Goal: Task Accomplishment & Management: Manage account settings

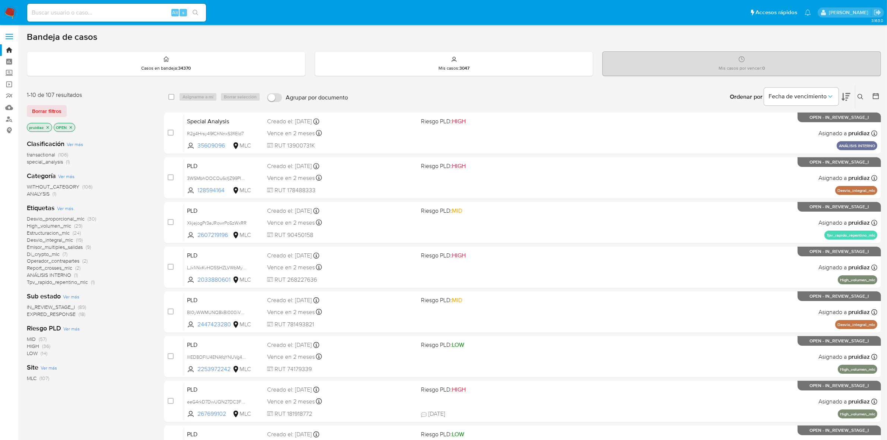
click at [850, 98] on icon at bounding box center [846, 96] width 9 height 9
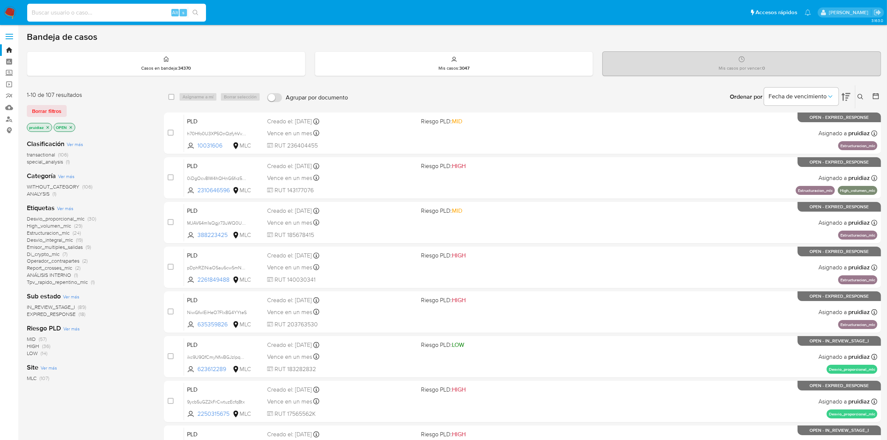
click at [64, 14] on input at bounding box center [116, 13] width 179 height 10
paste input "448328485"
type input "448328485"
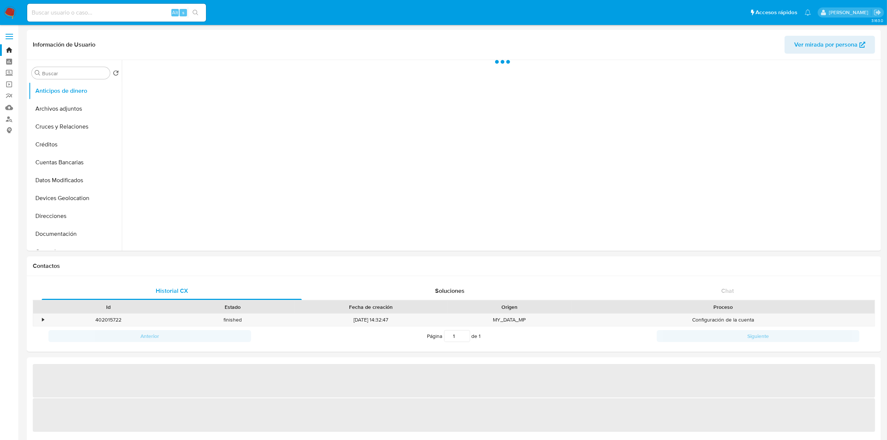
select select "10"
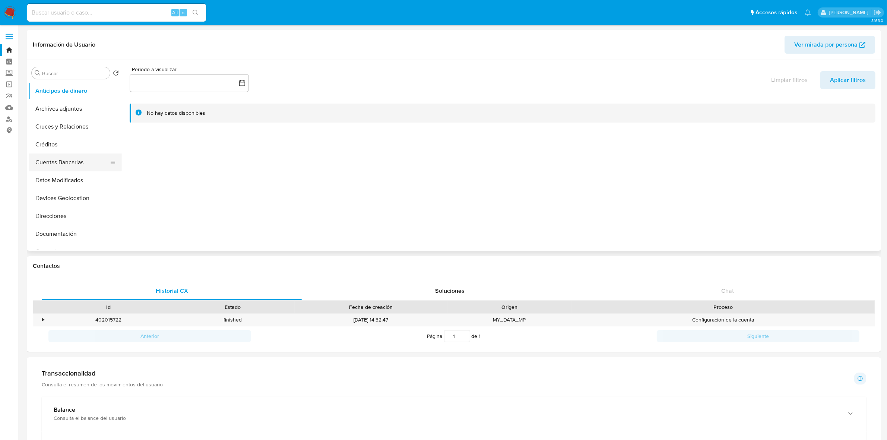
scroll to position [93, 0]
click at [84, 139] on button "Documentación" at bounding box center [72, 141] width 87 height 18
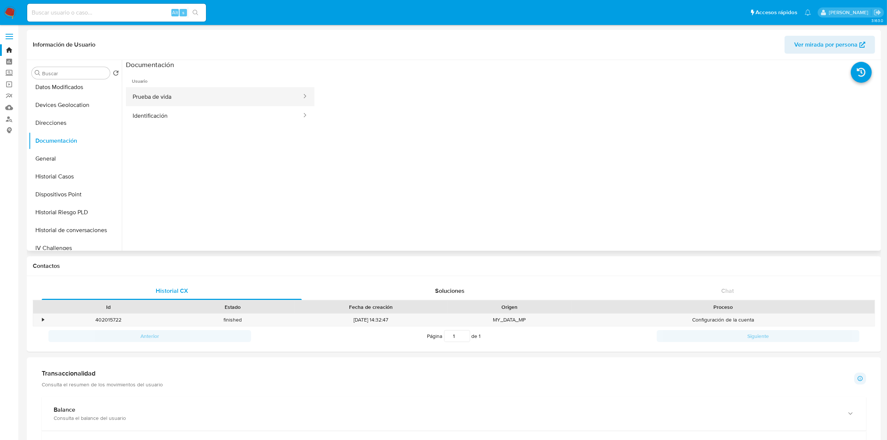
click at [192, 94] on button "Prueba de vida" at bounding box center [214, 96] width 177 height 19
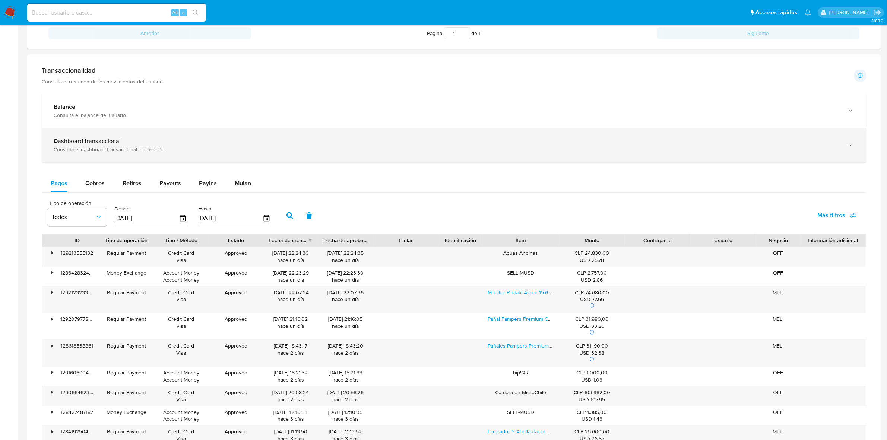
scroll to position [279, 0]
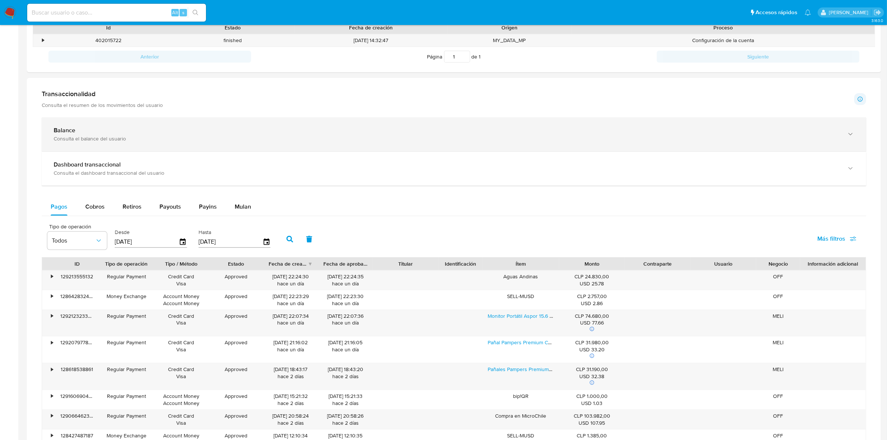
click at [82, 133] on div "Balance" at bounding box center [447, 130] width 786 height 7
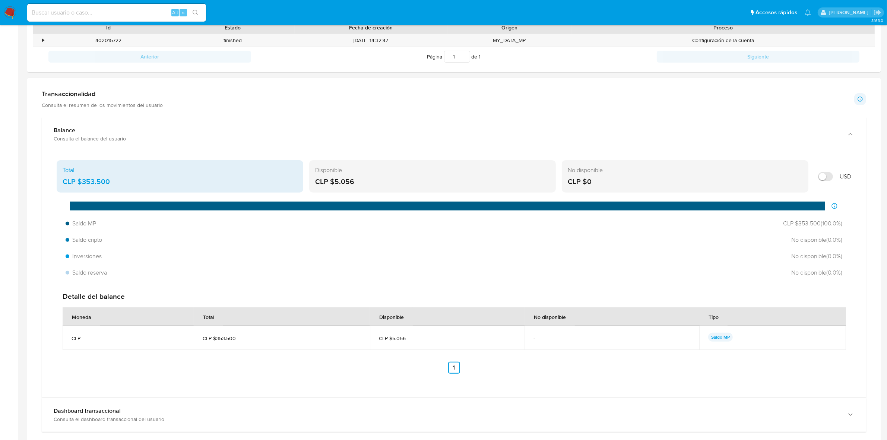
click at [823, 176] on input "Mostrar en USD" at bounding box center [825, 176] width 15 height 9
checkbox input "true"
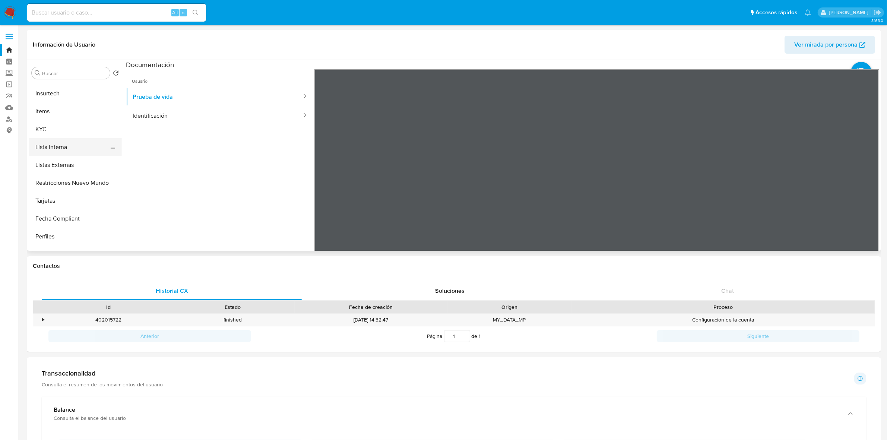
scroll to position [233, 0]
click at [38, 176] on button "KYC" at bounding box center [72, 180] width 87 height 18
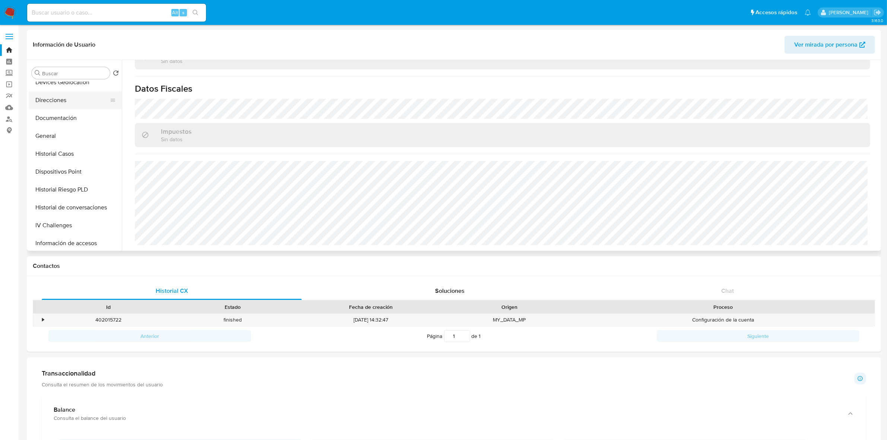
scroll to position [93, 0]
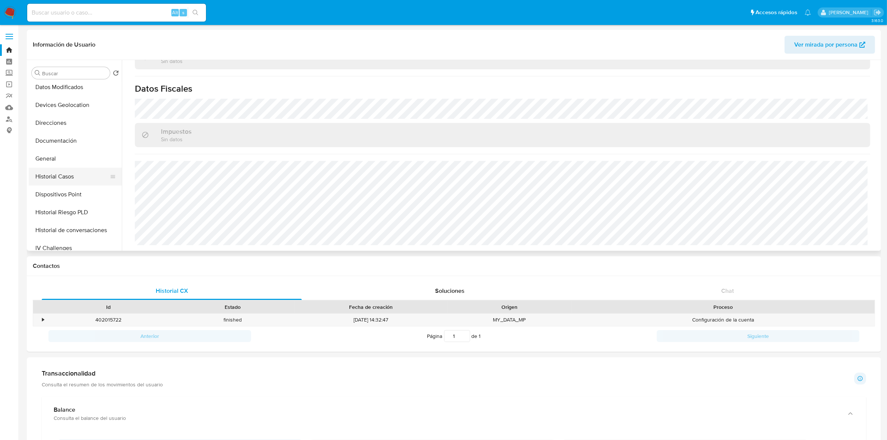
click at [60, 172] on button "Historial Casos" at bounding box center [72, 177] width 87 height 18
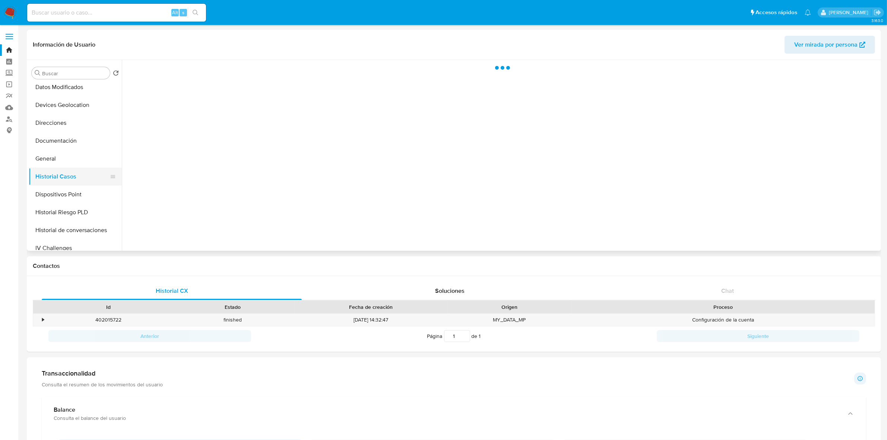
scroll to position [0, 0]
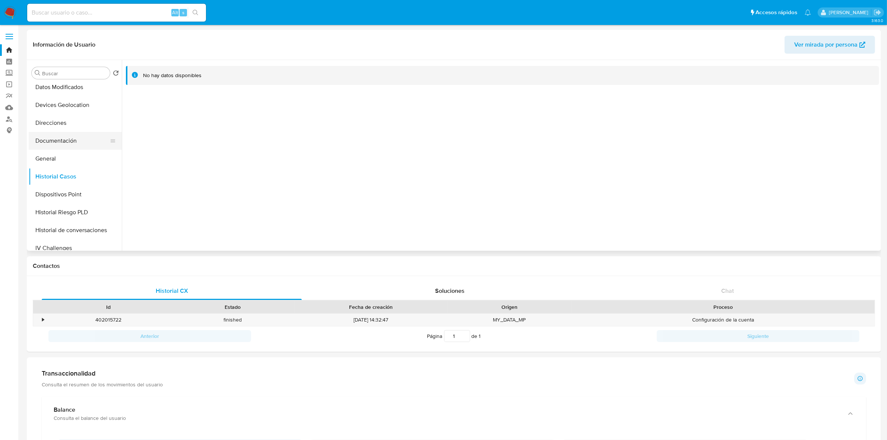
click at [69, 135] on button "Documentación" at bounding box center [72, 141] width 87 height 18
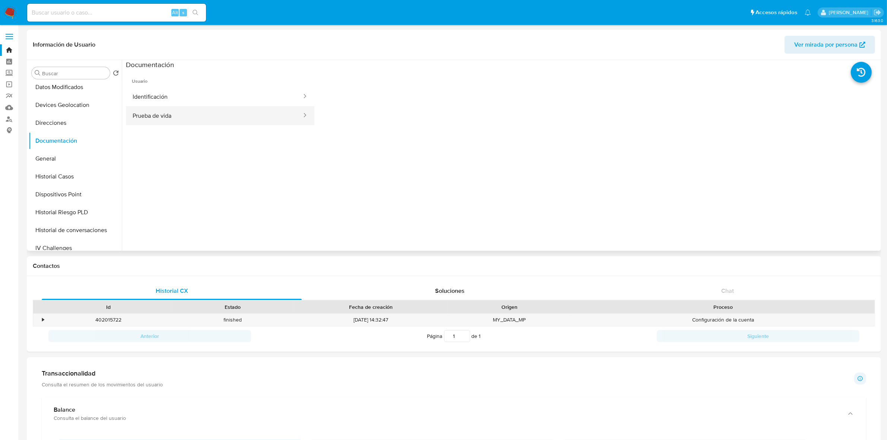
click at [194, 124] on button "Prueba de vida" at bounding box center [214, 115] width 177 height 19
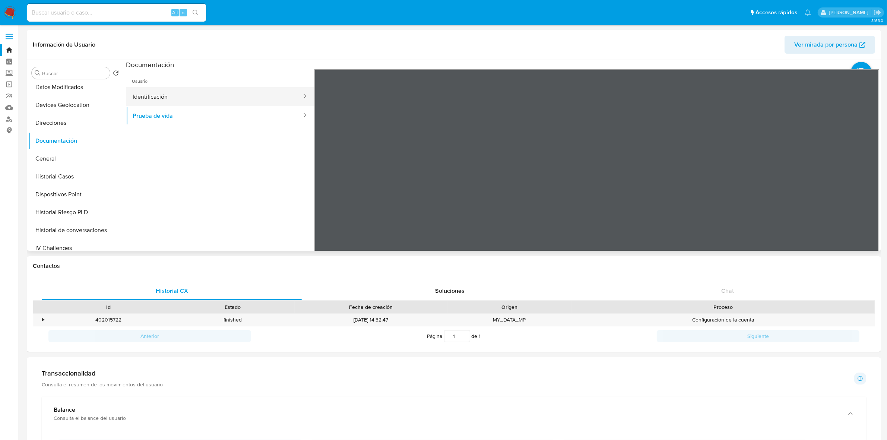
click at [195, 105] on button "Identificación" at bounding box center [214, 96] width 177 height 19
click at [863, 192] on icon at bounding box center [870, 190] width 15 height 15
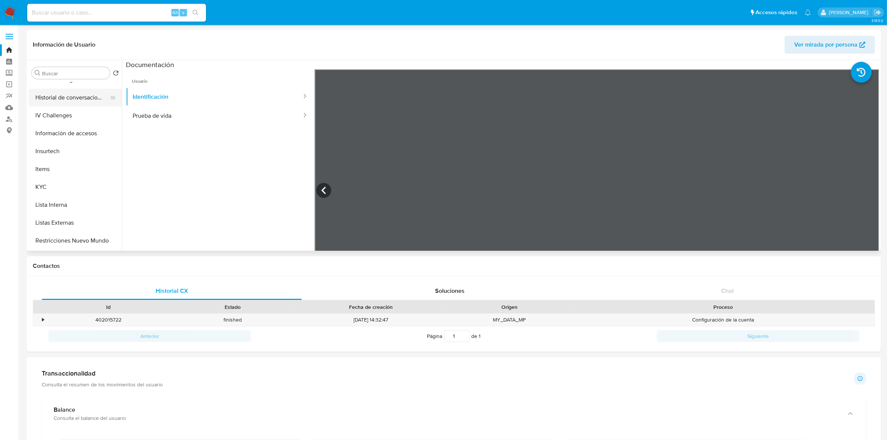
scroll to position [279, 0]
click at [44, 131] on button "KYC" at bounding box center [72, 133] width 87 height 18
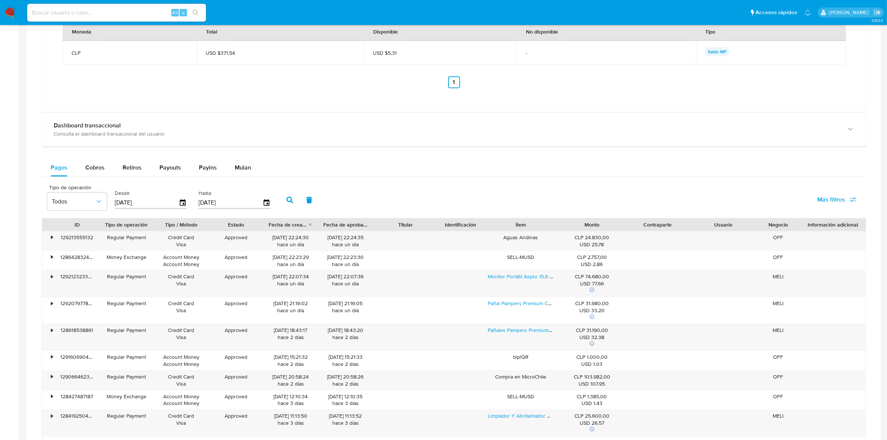
scroll to position [605, 0]
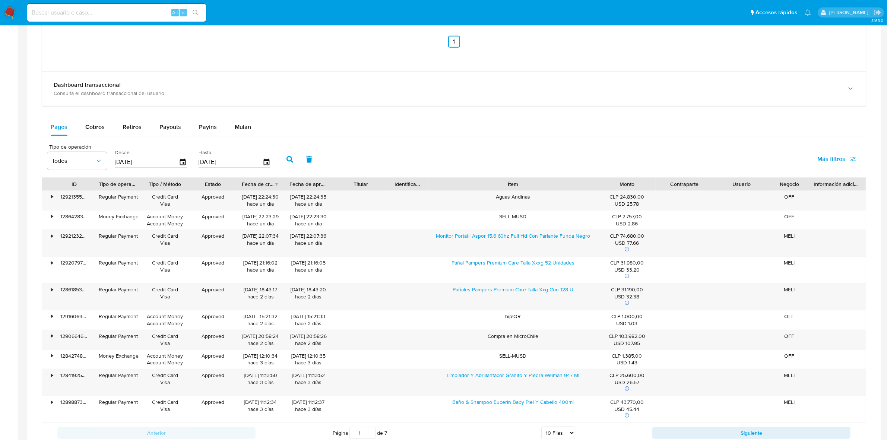
drag, startPoint x: 561, startPoint y: 187, endPoint x: 655, endPoint y: 189, distance: 93.9
click at [655, 189] on div "ID Tipo de operación Tipo / Método Estado Fecha de creación Fecha de aprobación…" at bounding box center [454, 184] width 824 height 13
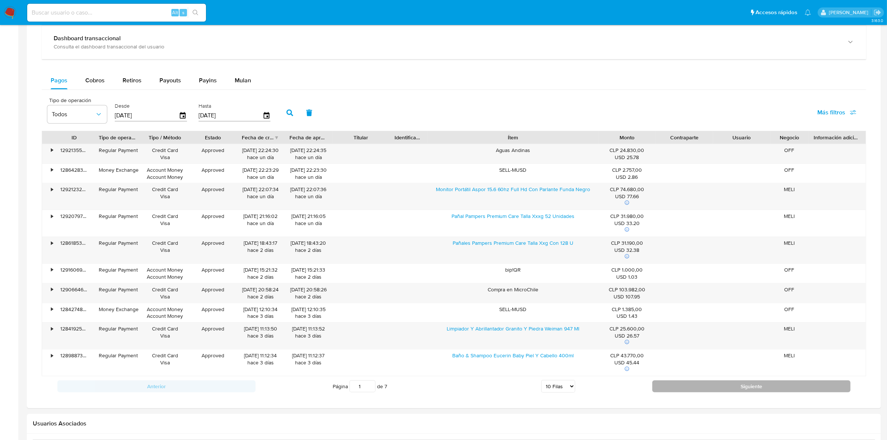
click at [692, 387] on button "Siguiente" at bounding box center [751, 386] width 198 height 12
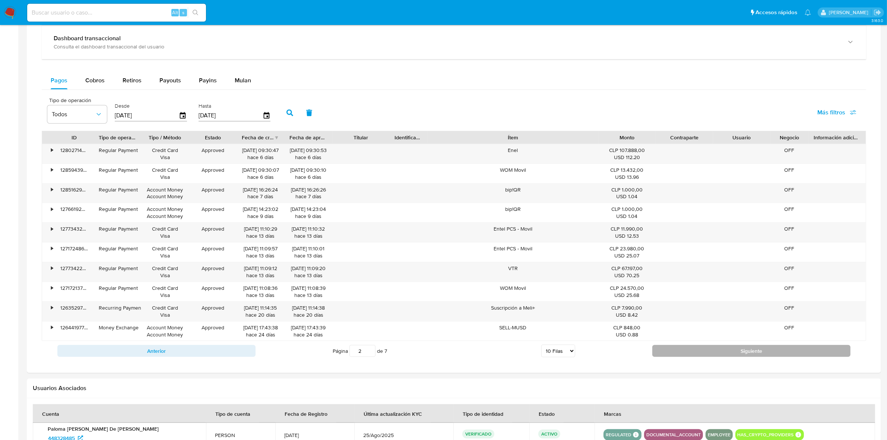
click at [703, 353] on button "Siguiente" at bounding box center [751, 351] width 198 height 12
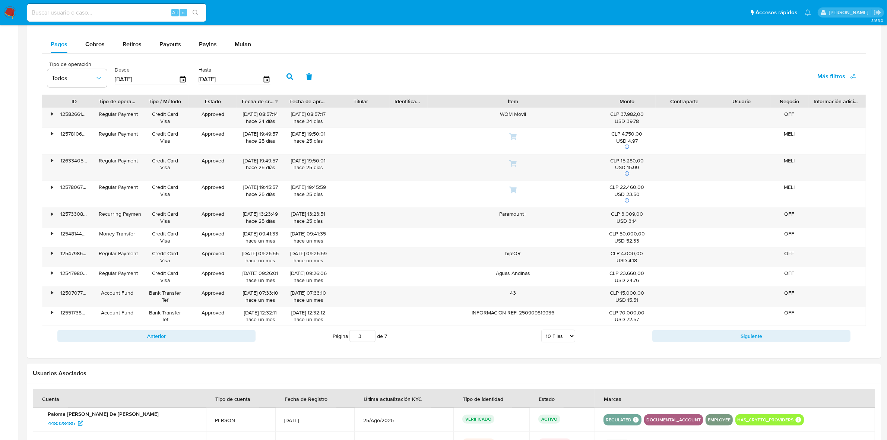
scroll to position [745, 0]
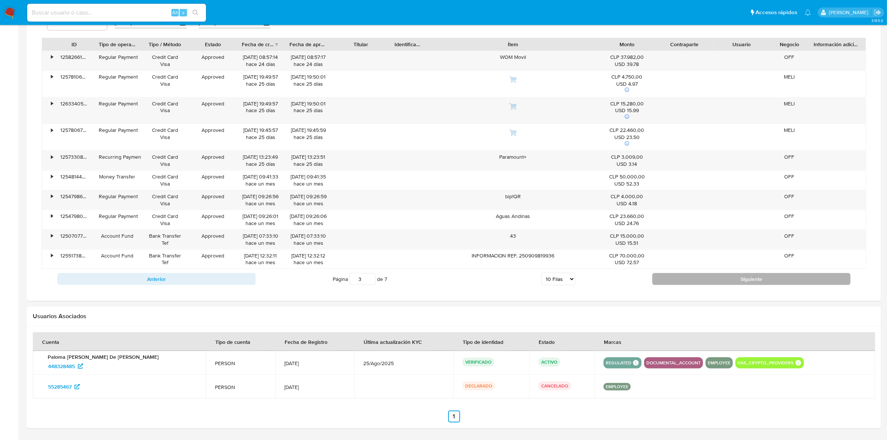
click at [675, 278] on button "Siguiente" at bounding box center [751, 279] width 198 height 12
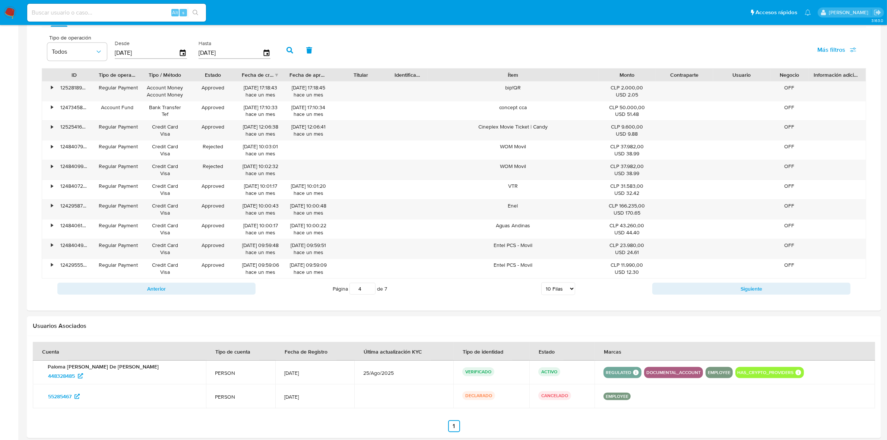
scroll to position [699, 0]
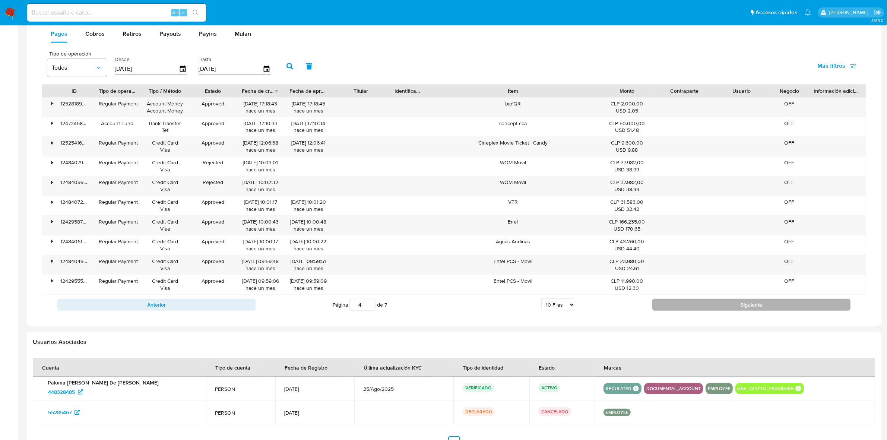
click at [695, 301] on button "Siguiente" at bounding box center [751, 305] width 198 height 12
type input "5"
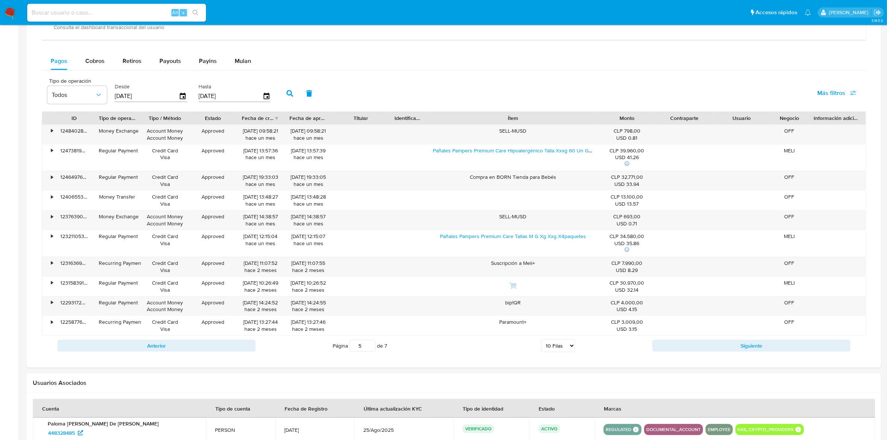
scroll to position [392, 0]
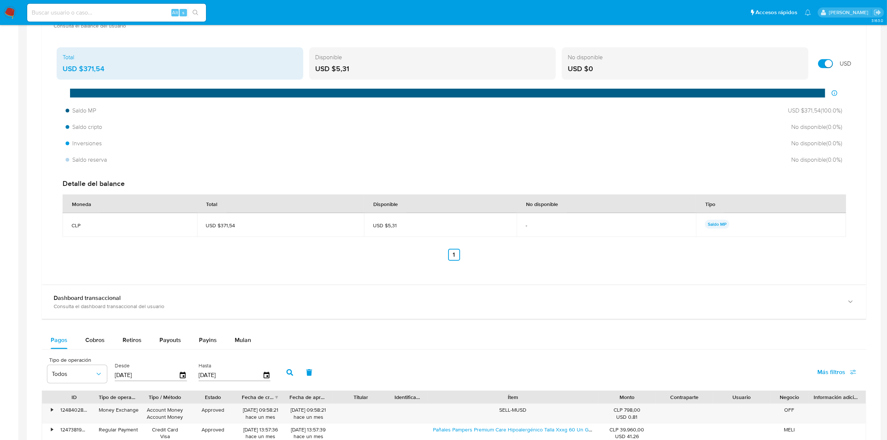
click at [9, 12] on img at bounding box center [10, 12] width 13 height 13
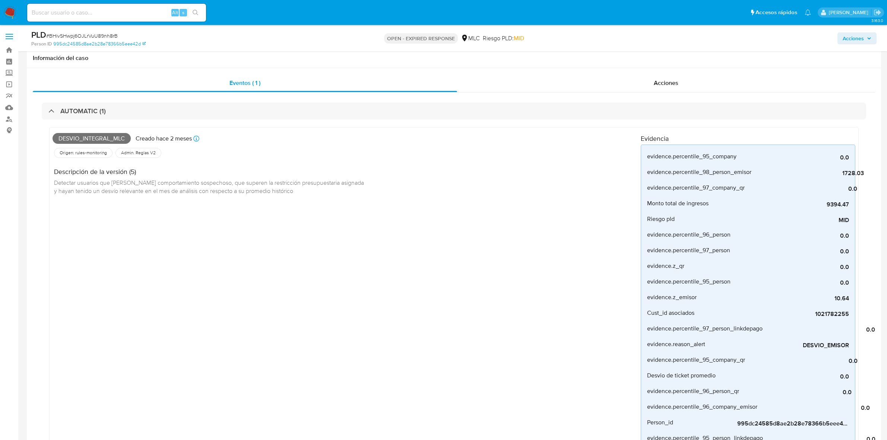
select select "10"
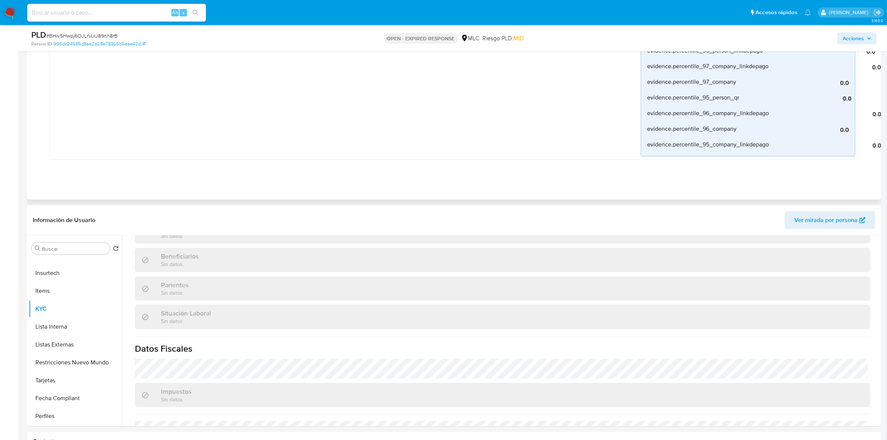
scroll to position [532, 0]
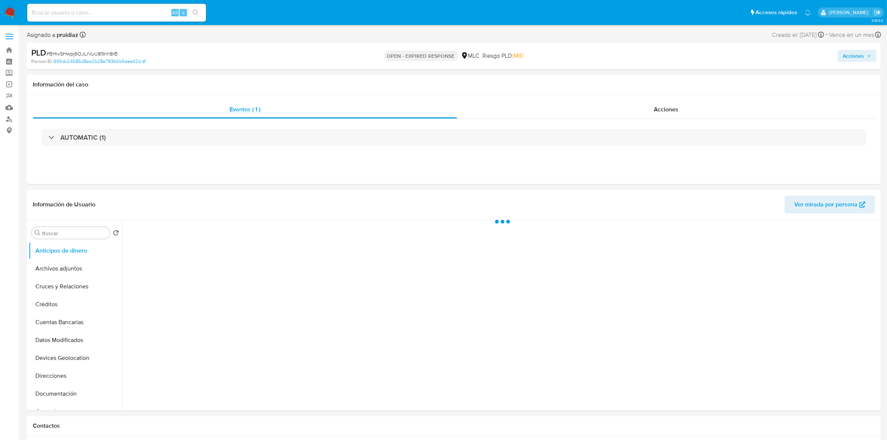
select select "10"
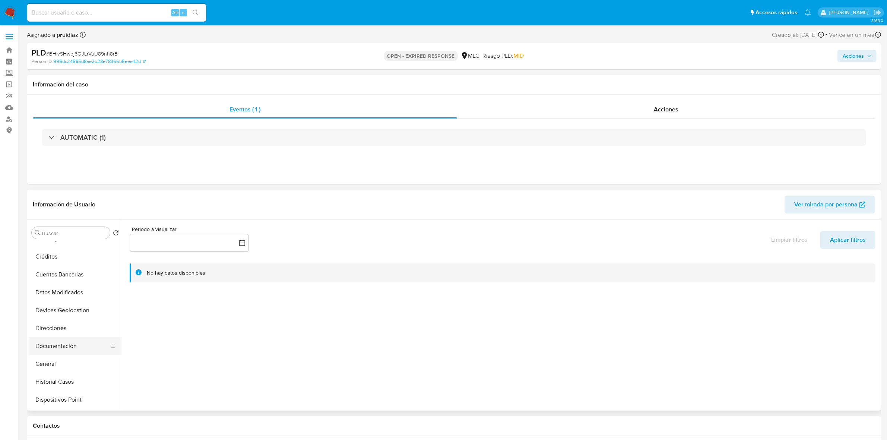
scroll to position [93, 0]
click at [73, 302] on button "Documentación" at bounding box center [72, 301] width 87 height 18
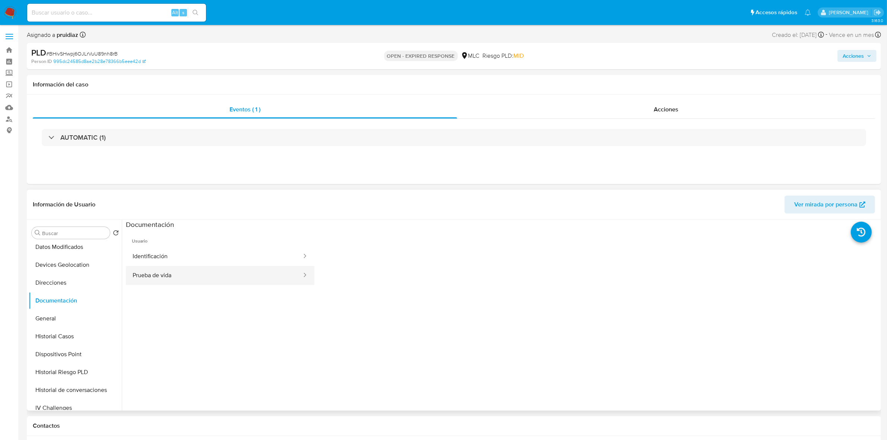
click at [170, 273] on button "Prueba de vida" at bounding box center [214, 275] width 177 height 19
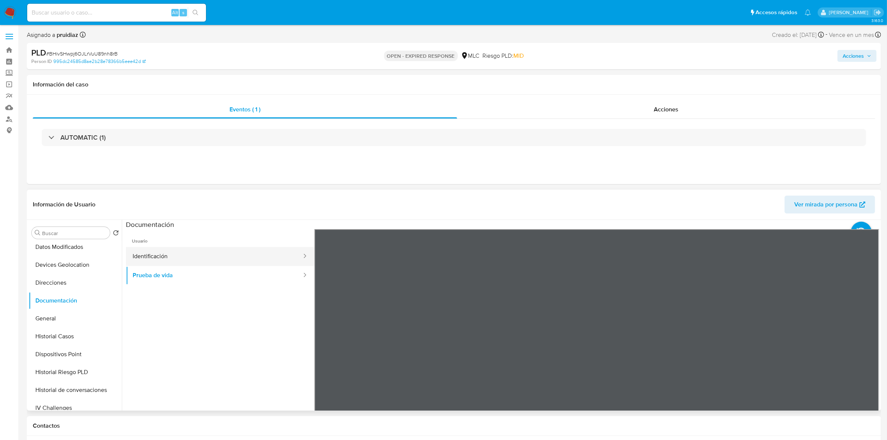
click at [155, 252] on button "Identificación" at bounding box center [214, 256] width 177 height 19
click at [868, 353] on icon at bounding box center [870, 350] width 15 height 15
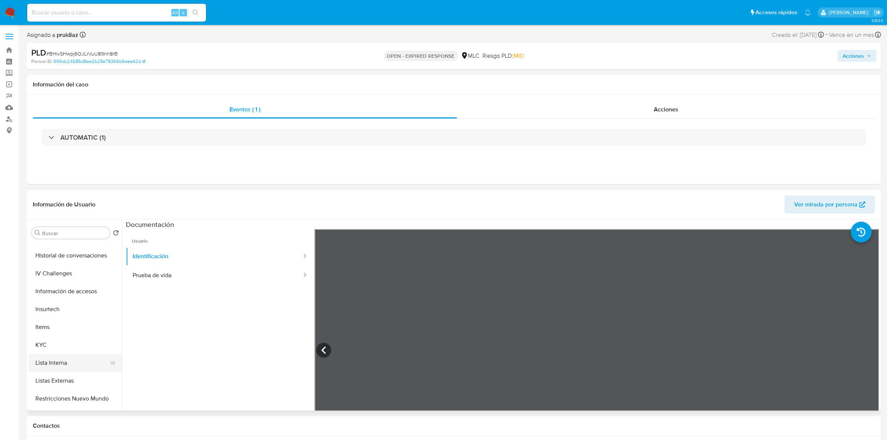
scroll to position [279, 0]
click at [48, 289] on button "KYC" at bounding box center [72, 293] width 87 height 18
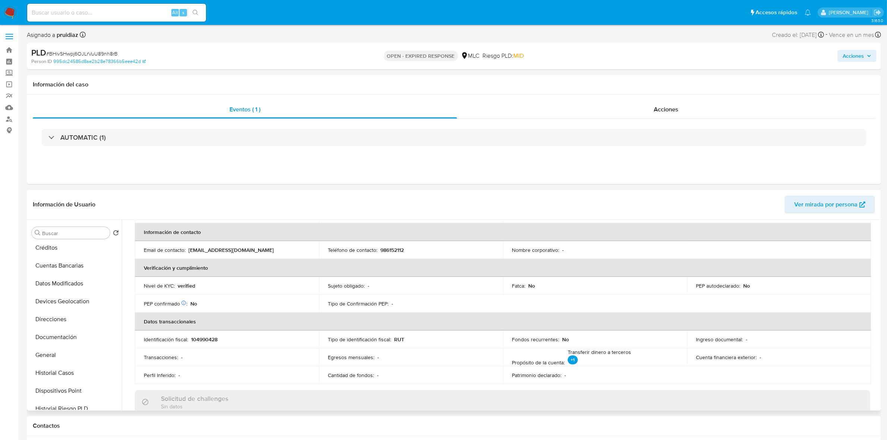
scroll to position [0, 0]
click at [70, 286] on button "Cruces y Relaciones" at bounding box center [72, 287] width 87 height 18
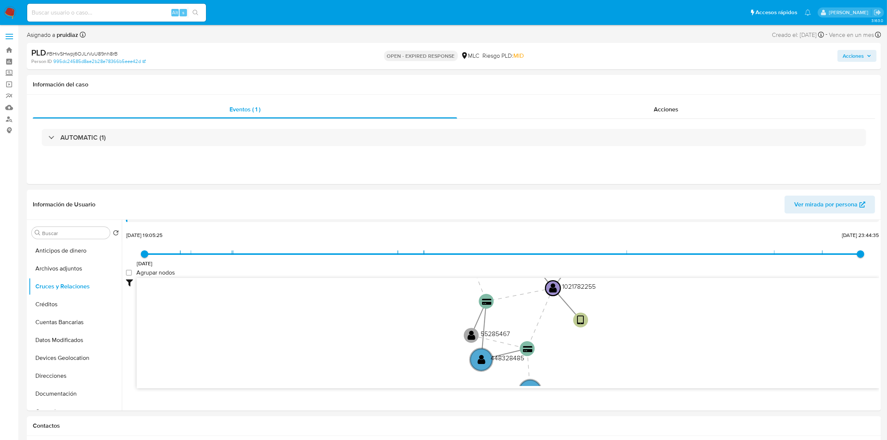
scroll to position [47, 0]
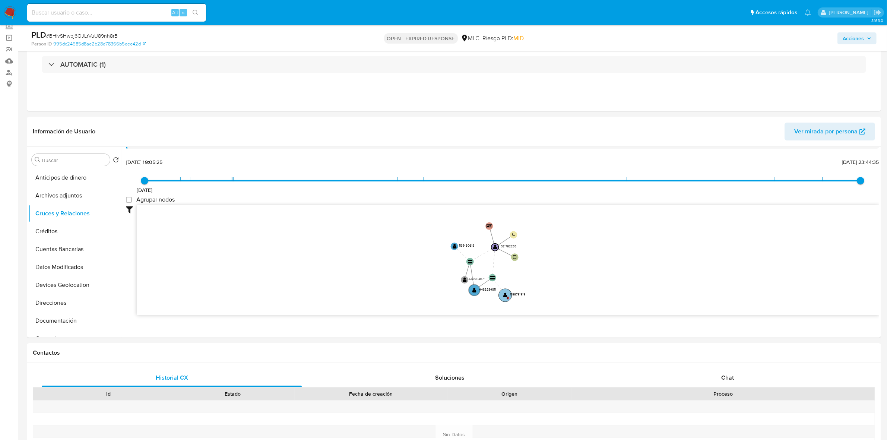
click at [507, 297] on text "C" at bounding box center [507, 298] width 1 height 3
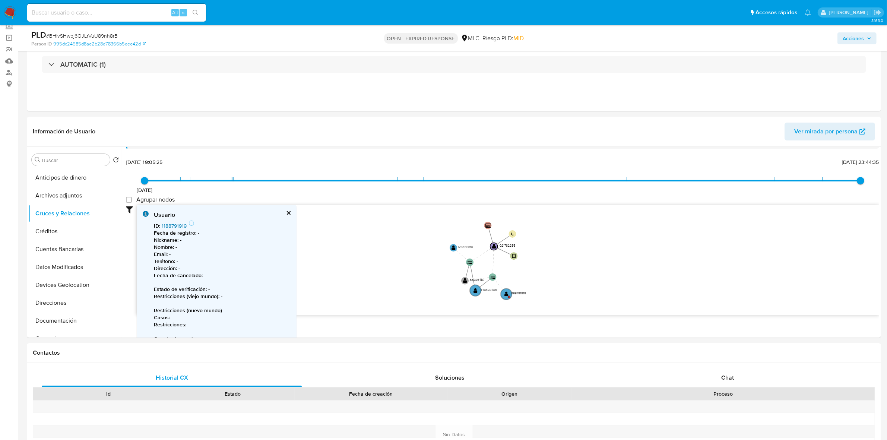
click at [179, 224] on link "1188791919" at bounding box center [174, 225] width 25 height 7
click at [290, 212] on div "Usuario ID : 1188791919 Fecha de registro : - Nickname : - Nombre : - Email : -…" at bounding box center [217, 290] width 160 height 171
click at [289, 212] on div "Usuario ID : 1188791919 Fecha de registro : - Nickname : - Nombre : - Email : -…" at bounding box center [217, 290] width 160 height 171
click at [288, 212] on button "cerrar" at bounding box center [288, 213] width 5 height 5
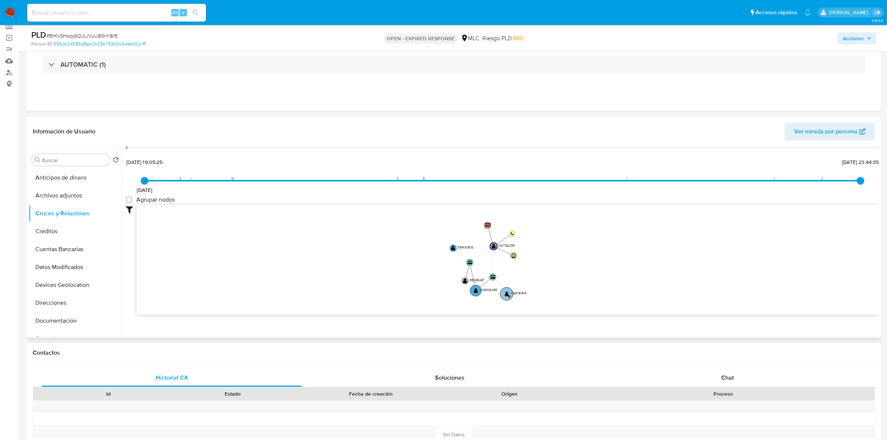
click at [510, 291] on circle at bounding box center [506, 293] width 13 height 13
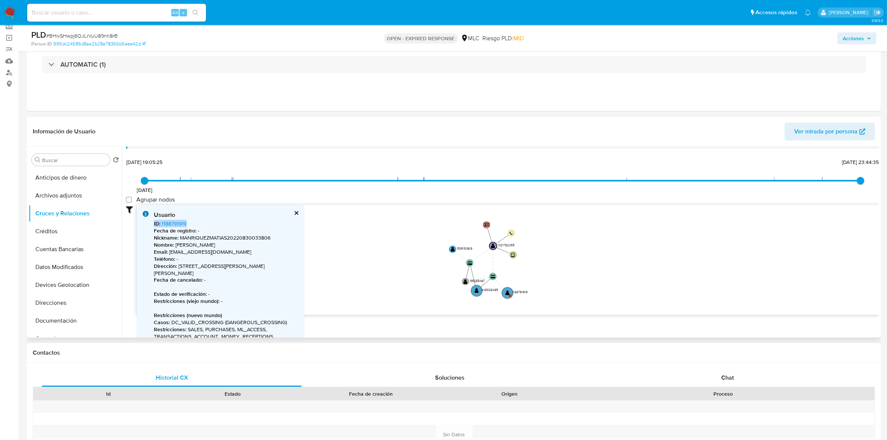
drag, startPoint x: 196, startPoint y: 222, endPoint x: 151, endPoint y: 225, distance: 44.4
click at [151, 225] on div "Usuario ID : 1188791919 Fecha de registro : - Nickname : MANRIQUEZMATIAS2022083…" at bounding box center [221, 307] width 168 height 205
copy span "ID : 1188791919"
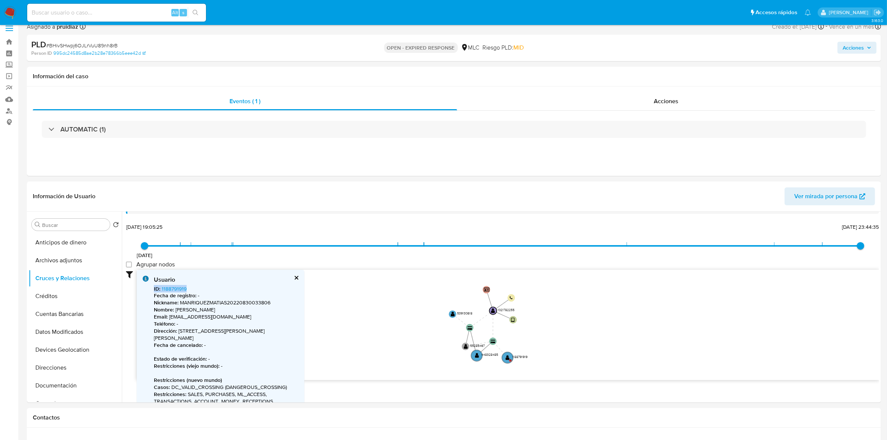
scroll to position [0, 0]
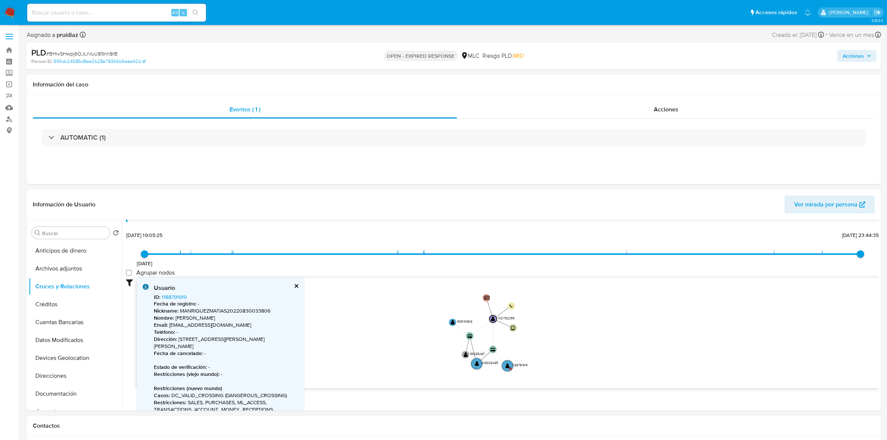
click at [90, 55] on span "# BHivSHwpj6OJLrVuU89nh8rB" at bounding box center [82, 53] width 72 height 7
copy span "BHivSHwpj6OJLrVuU89nh8rB"
click at [66, 147] on div "AUTOMATIC (1)" at bounding box center [454, 137] width 842 height 37
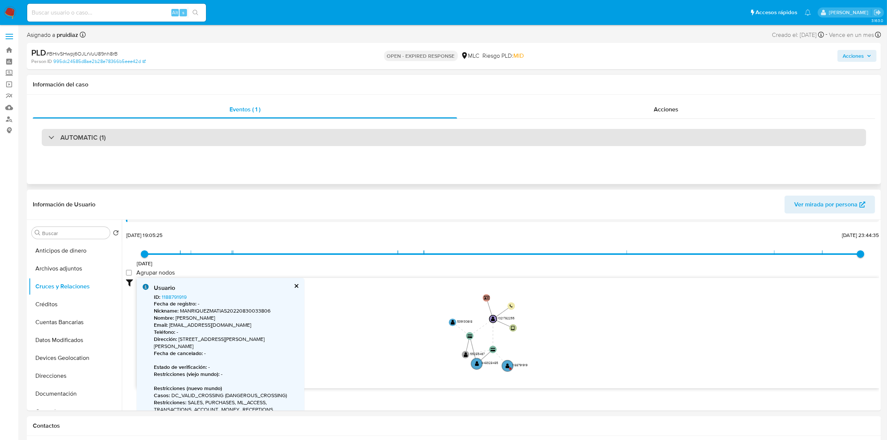
click at [69, 142] on h3 "AUTOMATIC (1)" at bounding box center [82, 137] width 45 height 8
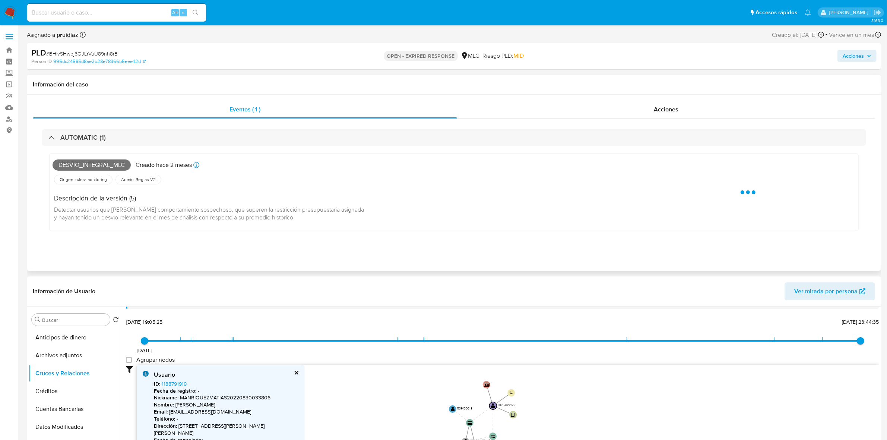
click at [72, 165] on span "Desvio_integral_mlc" at bounding box center [92, 164] width 78 height 11
copy span "Desvio_integral_mlc"
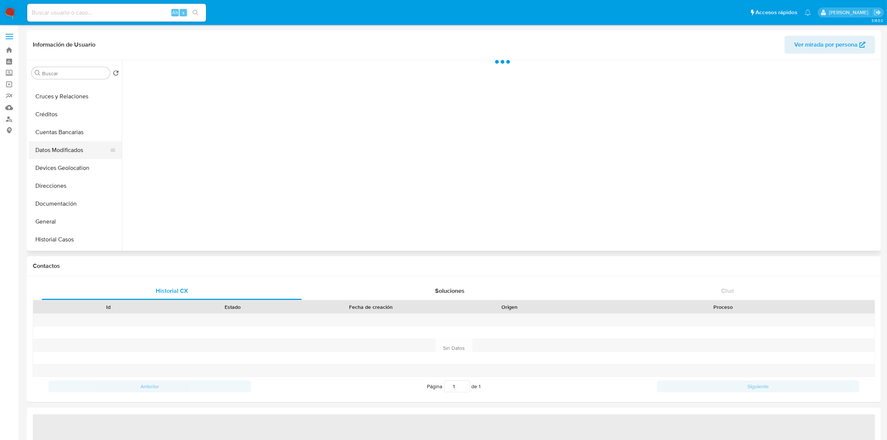
select select "10"
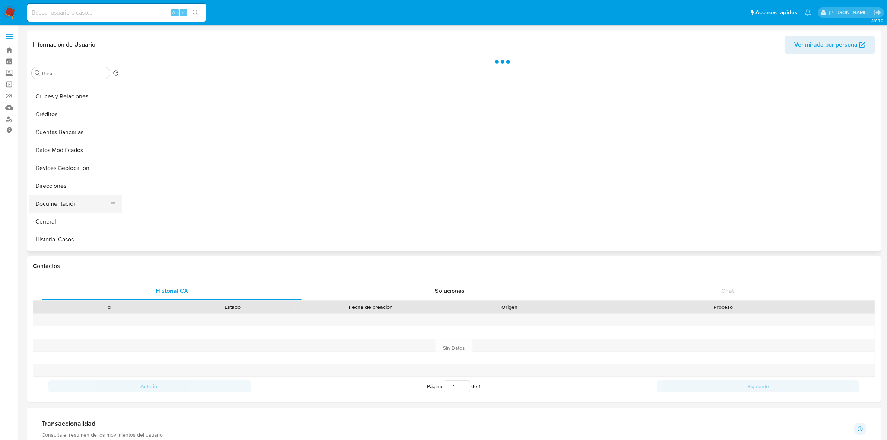
scroll to position [93, 0]
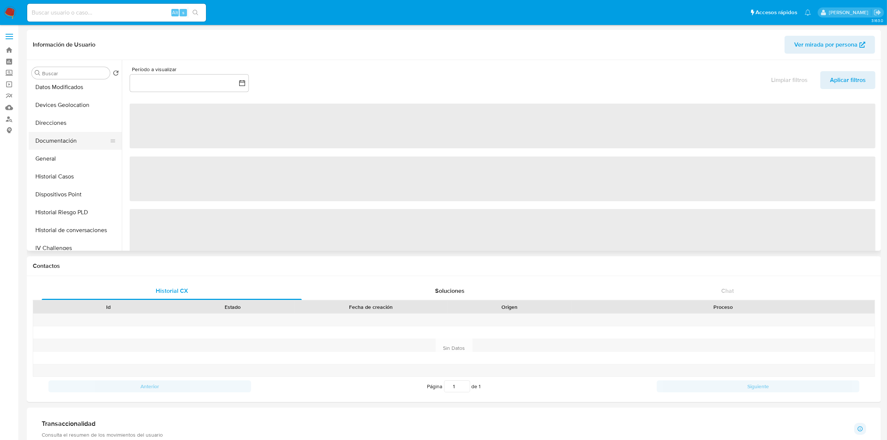
click at [70, 140] on button "Documentación" at bounding box center [72, 141] width 87 height 18
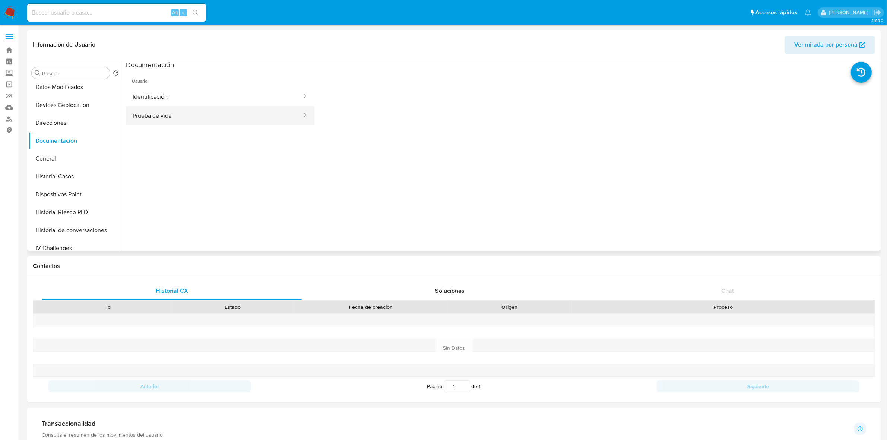
click at [163, 108] on button "Prueba de vida" at bounding box center [214, 115] width 177 height 19
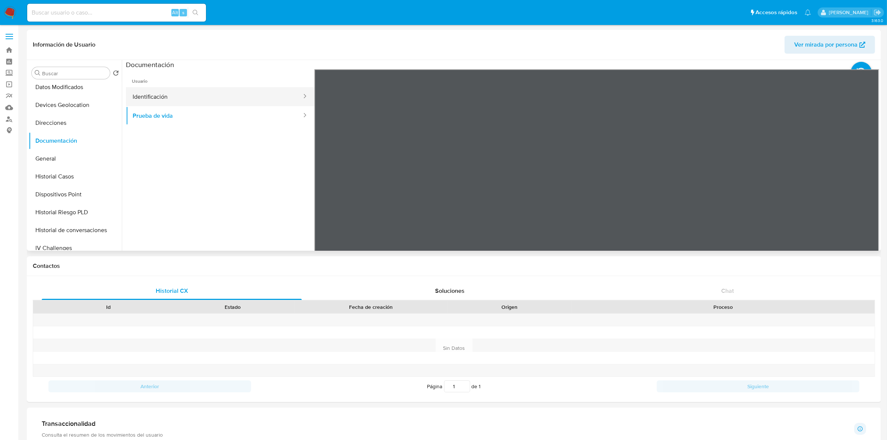
click at [191, 95] on button "Identificación" at bounding box center [214, 96] width 177 height 19
drag, startPoint x: 721, startPoint y: 198, endPoint x: 714, endPoint y: 133, distance: 65.6
click at [714, 133] on div at bounding box center [596, 191] width 565 height 244
drag, startPoint x: 736, startPoint y: 163, endPoint x: 729, endPoint y: 114, distance: 49.7
click at [729, 114] on div at bounding box center [596, 191] width 565 height 244
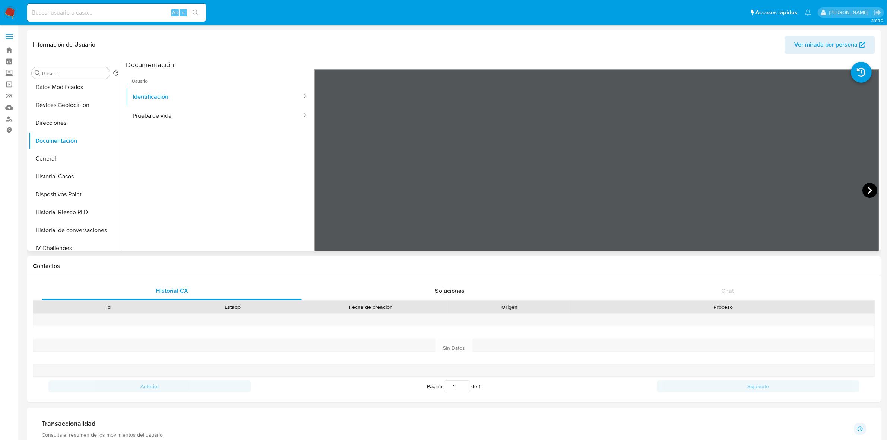
click at [871, 194] on icon at bounding box center [870, 190] width 15 height 15
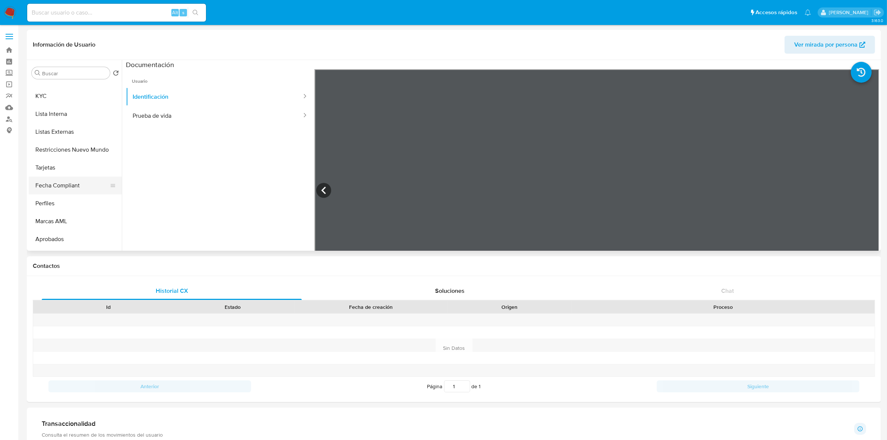
scroll to position [326, 0]
click at [47, 140] on button "Restricciones Nuevo Mundo" at bounding box center [72, 141] width 87 height 18
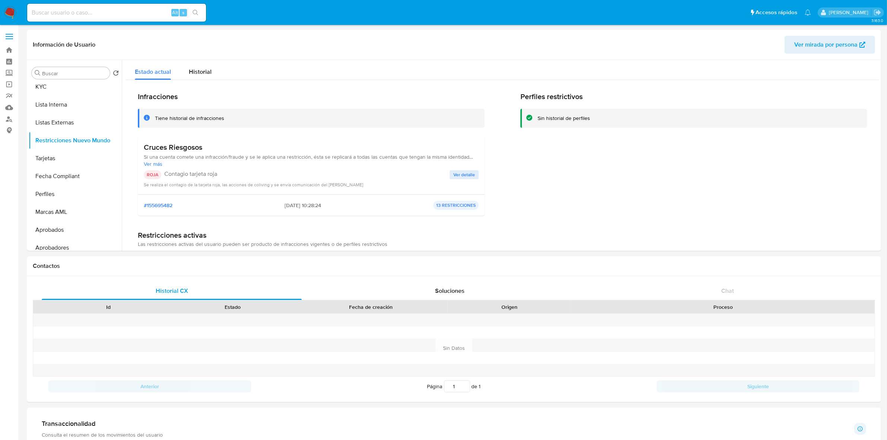
click at [462, 174] on span "Ver detalle" at bounding box center [464, 174] width 22 height 7
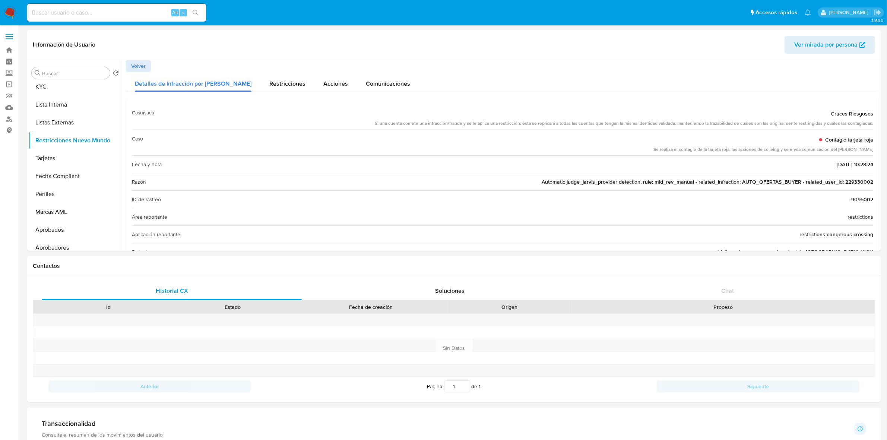
click at [856, 181] on span "Automatic judge_jarvis_provider detection, rule: mid_rev_manual - related_infra…" at bounding box center [708, 181] width 332 height 7
click at [82, 12] on input at bounding box center [116, 13] width 179 height 10
paste input "229330002"
type input "229330002"
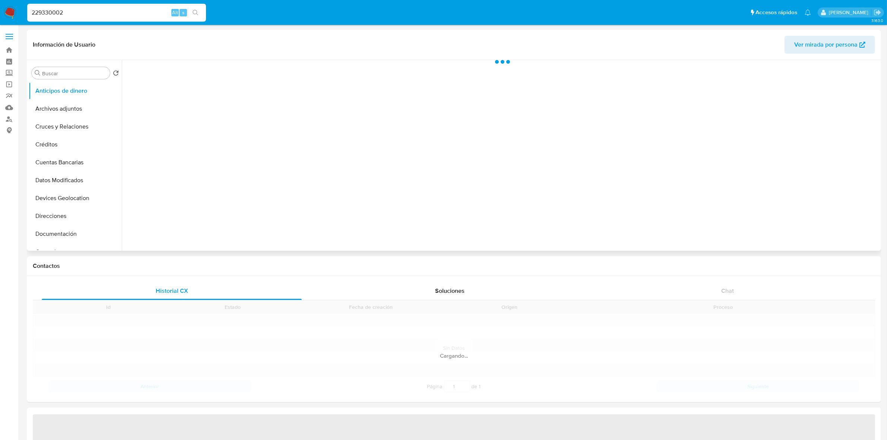
select select "10"
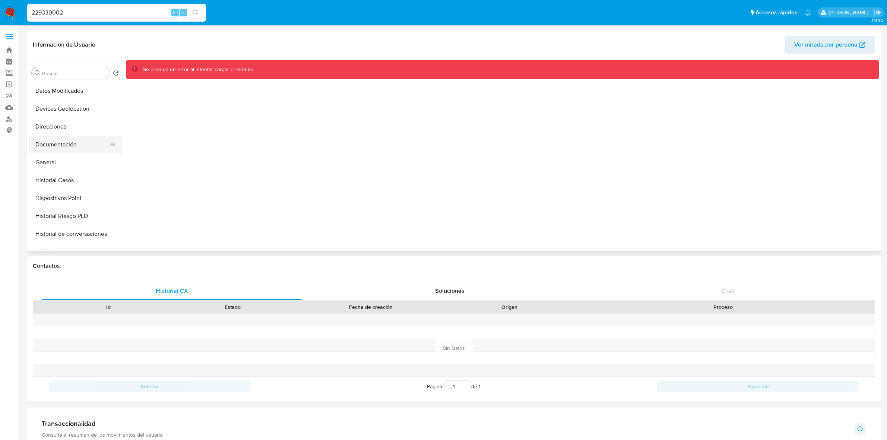
scroll to position [93, 0]
click at [60, 146] on button "Documentación" at bounding box center [72, 141] width 87 height 18
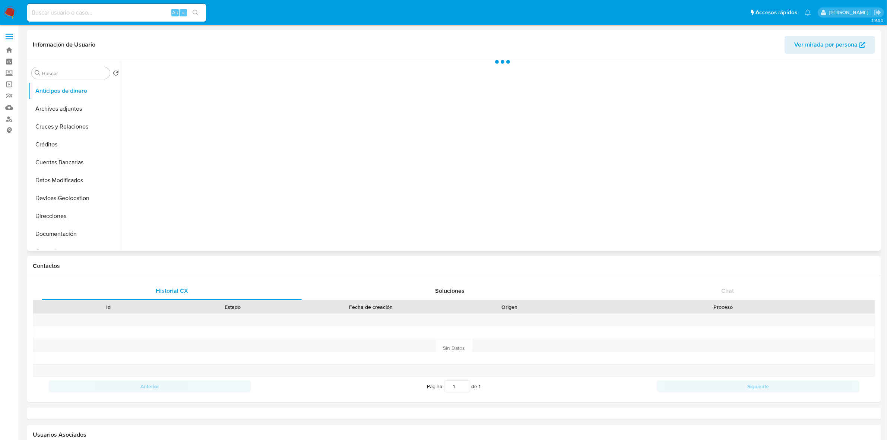
select select "10"
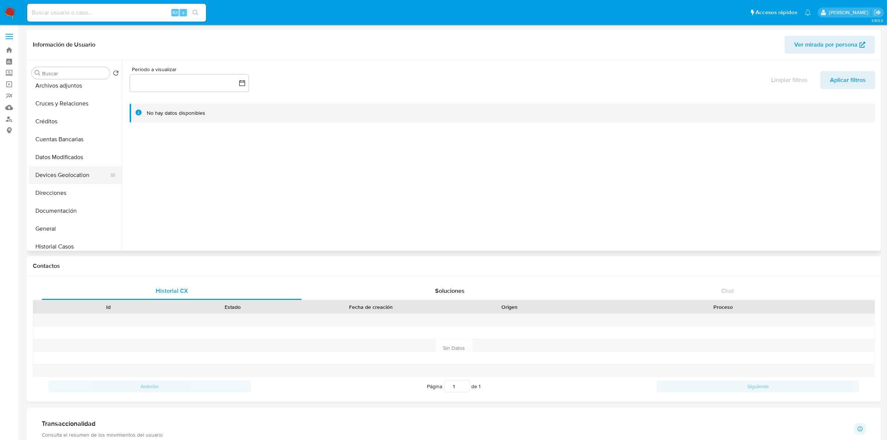
scroll to position [47, 0]
click at [64, 187] on button "Documentación" at bounding box center [72, 187] width 87 height 18
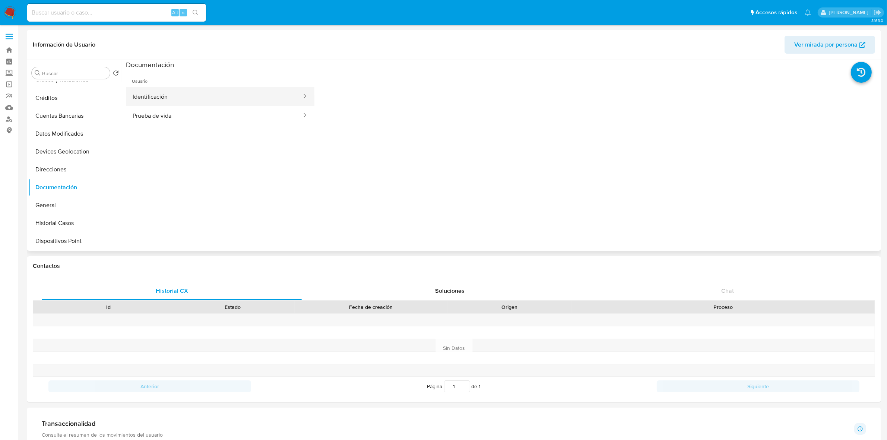
click at [178, 98] on button "Identificación" at bounding box center [214, 96] width 177 height 19
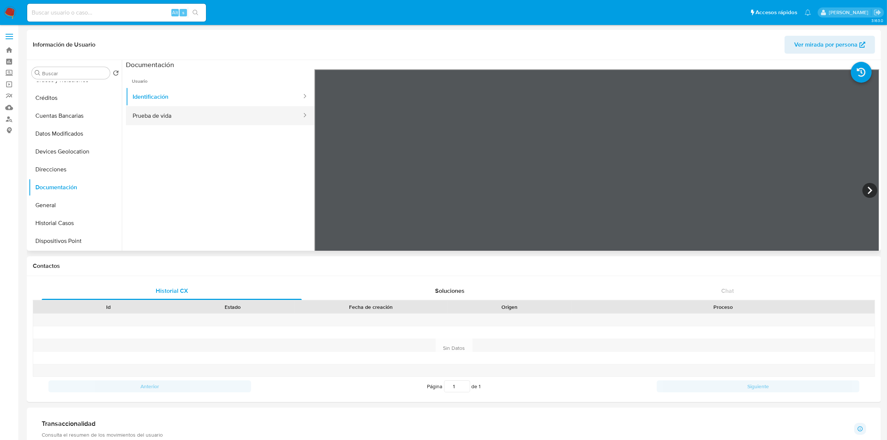
click at [183, 112] on button "Prueba de vida" at bounding box center [214, 115] width 177 height 19
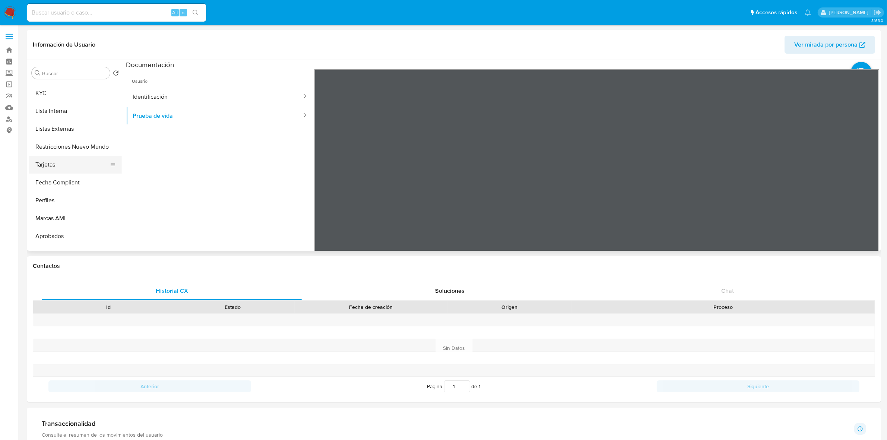
scroll to position [326, 0]
click at [60, 142] on button "Restricciones Nuevo Mundo" at bounding box center [72, 141] width 87 height 18
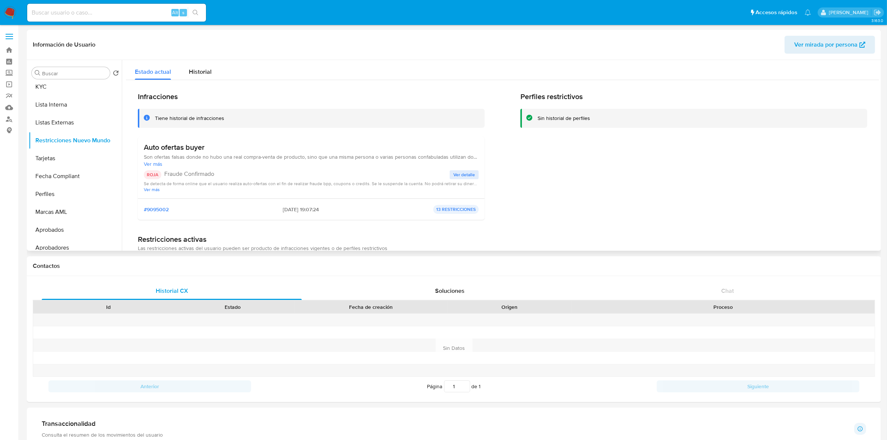
click at [457, 176] on span "Ver detalle" at bounding box center [464, 174] width 22 height 7
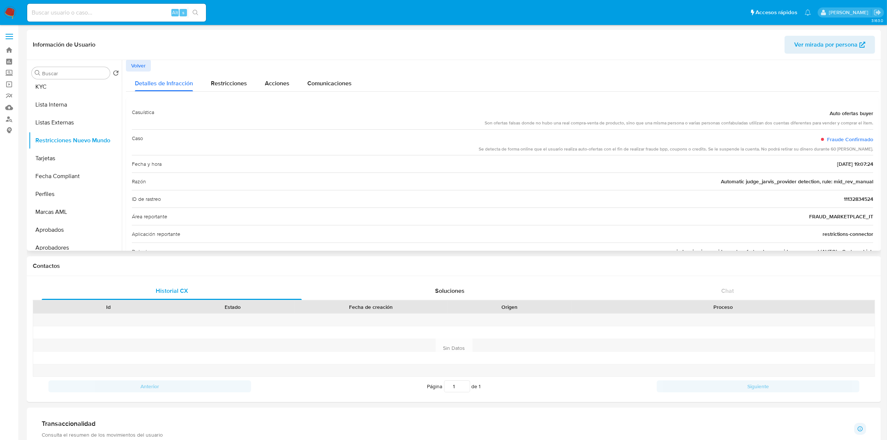
scroll to position [0, 0]
click at [226, 86] on span "Restricciones" at bounding box center [229, 83] width 36 height 9
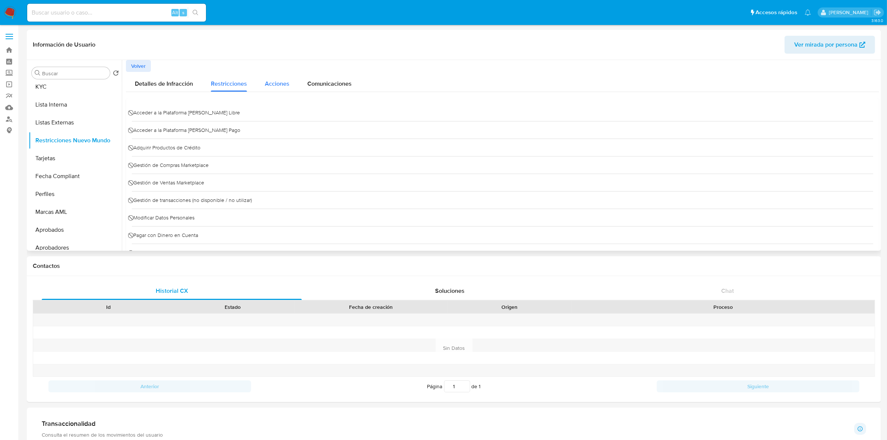
click at [262, 87] on button "Acciones" at bounding box center [277, 82] width 42 height 20
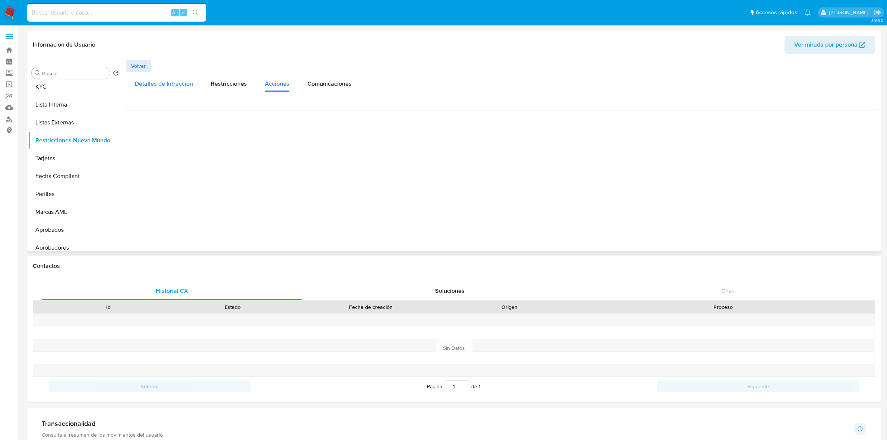
click at [172, 91] on div "Detalles de Infracción" at bounding box center [164, 82] width 58 height 20
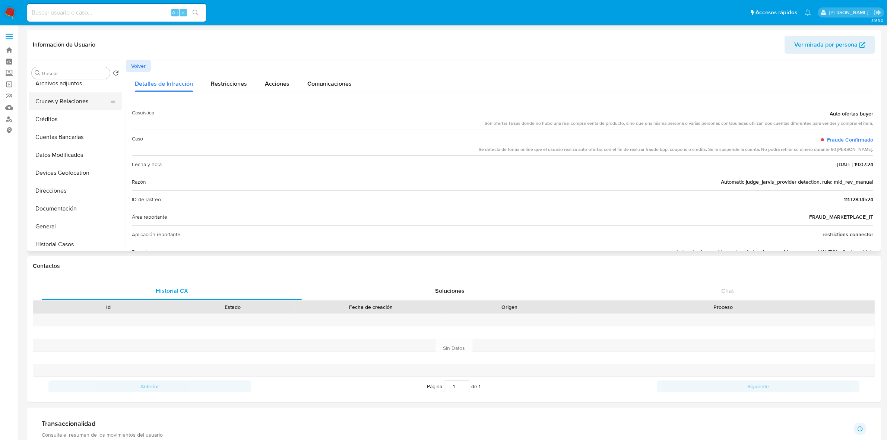
scroll to position [47, 0]
click at [56, 165] on button "Direcciones" at bounding box center [72, 170] width 87 height 18
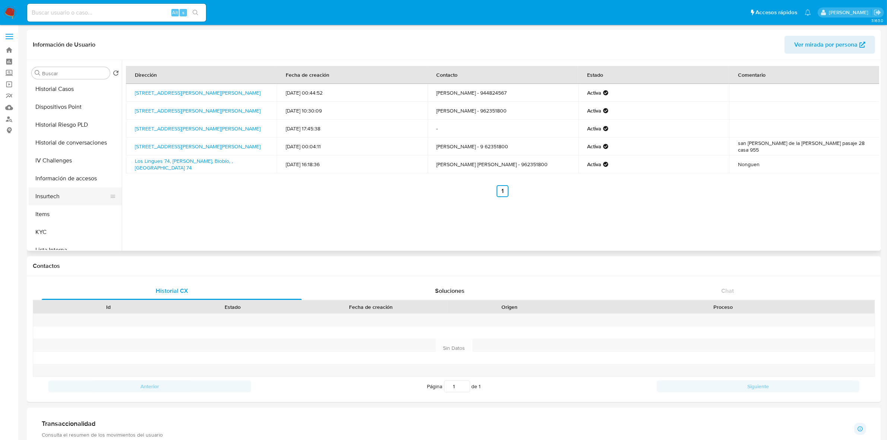
scroll to position [186, 0]
click at [40, 228] on button "KYC" at bounding box center [72, 227] width 87 height 18
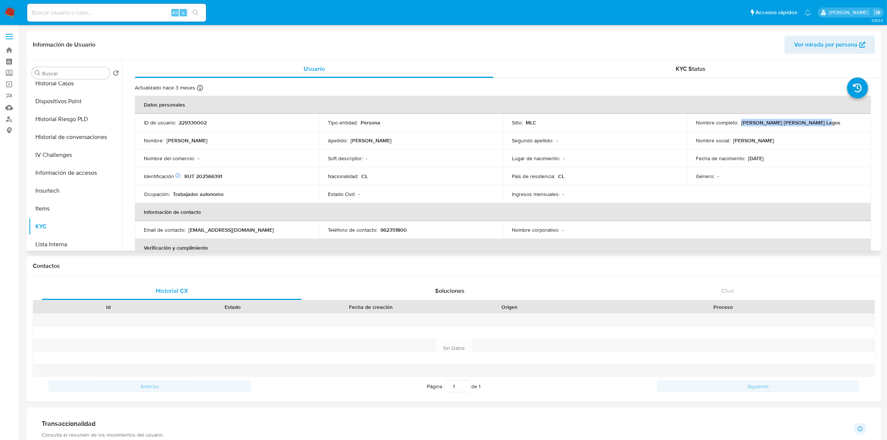
drag, startPoint x: 815, startPoint y: 124, endPoint x: 740, endPoint y: 124, distance: 75.6
click at [740, 124] on div "Nombre completo : Matías Antonio Manríquez Lagos" at bounding box center [779, 122] width 166 height 7
copy p "Matías Antonio Manríquez Lagos"
click at [194, 123] on p "229330002" at bounding box center [193, 122] width 28 height 7
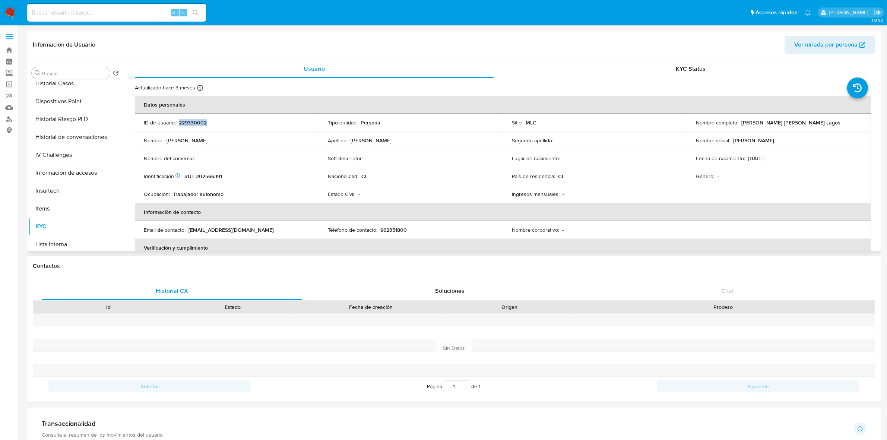
copy p "229330002"
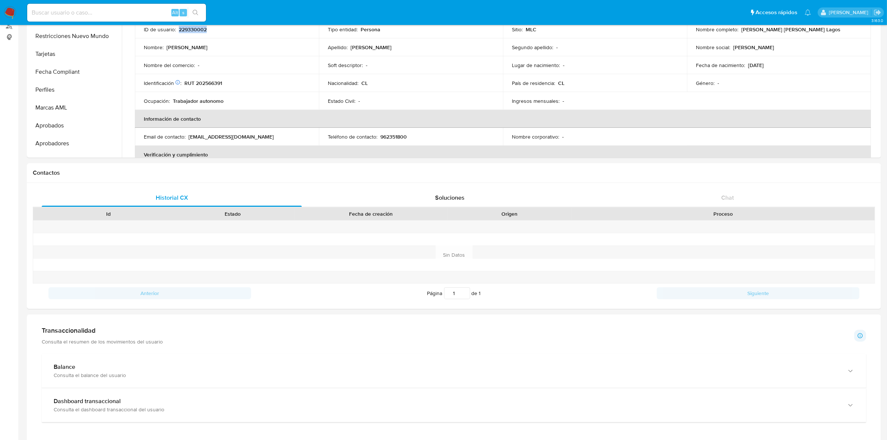
scroll to position [321, 0]
click at [68, 50] on button "Restricciones Nuevo Mundo" at bounding box center [72, 52] width 87 height 18
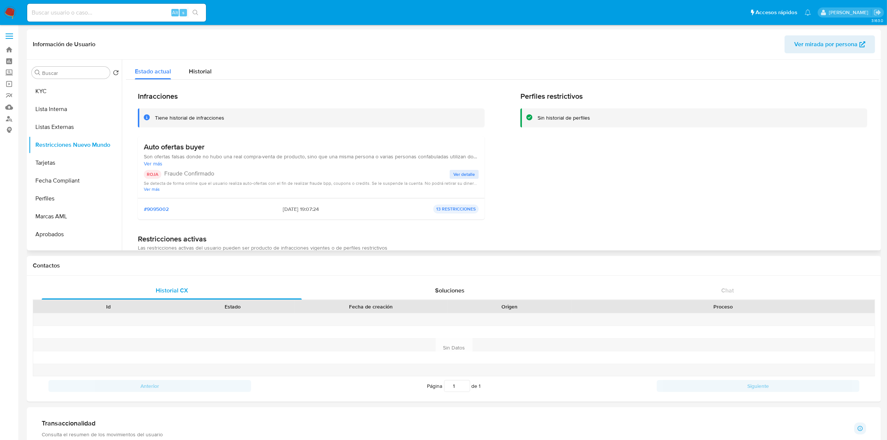
scroll to position [0, 0]
click at [458, 178] on span "Ver detalle" at bounding box center [464, 174] width 22 height 7
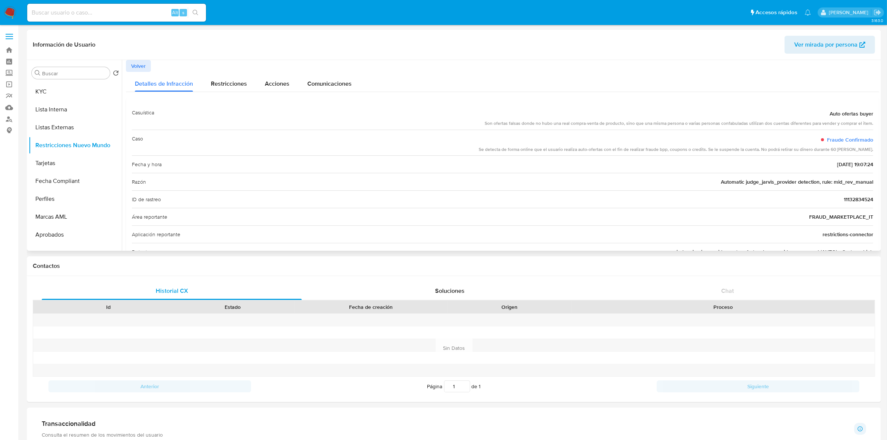
click at [856, 114] on span "Auto ofertas buyer" at bounding box center [852, 113] width 44 height 7
click at [535, 146] on div "Se detecta de forma online que el usuario realiza auto-ofertas con el fin de re…" at bounding box center [676, 149] width 395 height 6
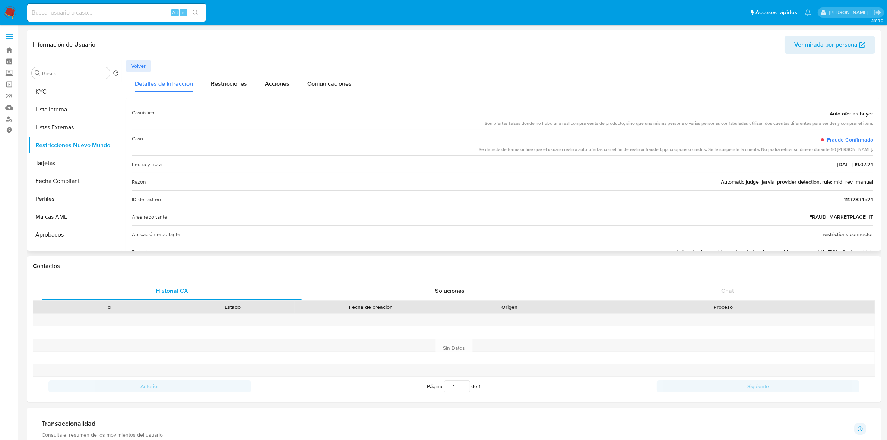
click at [535, 146] on div "Se detecta de forma online que el usuario realiza auto-ofertas con el fin de re…" at bounding box center [676, 149] width 395 height 6
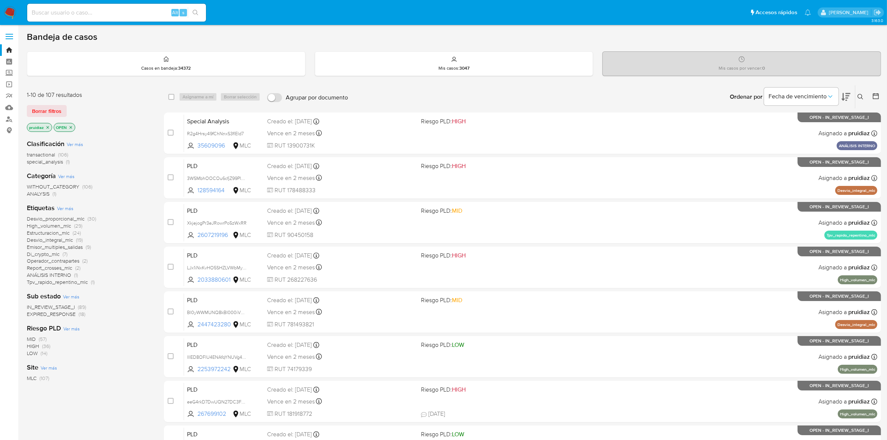
click at [10, 12] on img at bounding box center [10, 12] width 13 height 13
click at [848, 95] on icon at bounding box center [846, 97] width 9 height 8
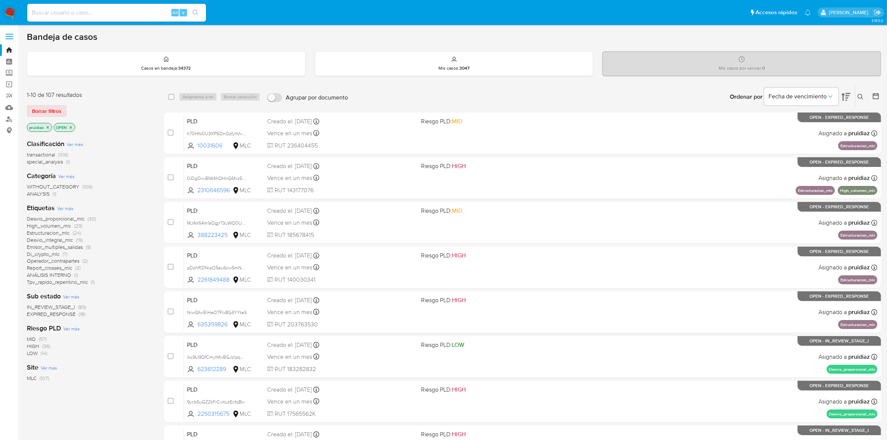
click at [63, 313] on span "EXPIRED_RESPONSE" at bounding box center [51, 313] width 49 height 7
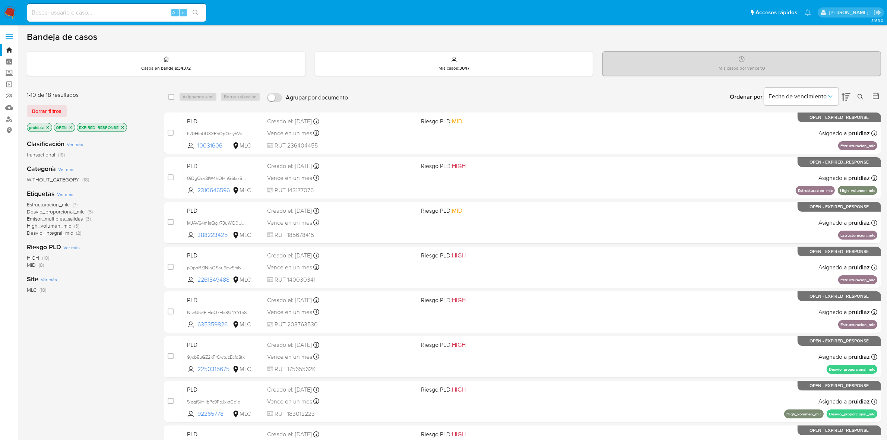
click at [51, 228] on span "High_volumen_mlc" at bounding box center [49, 225] width 44 height 7
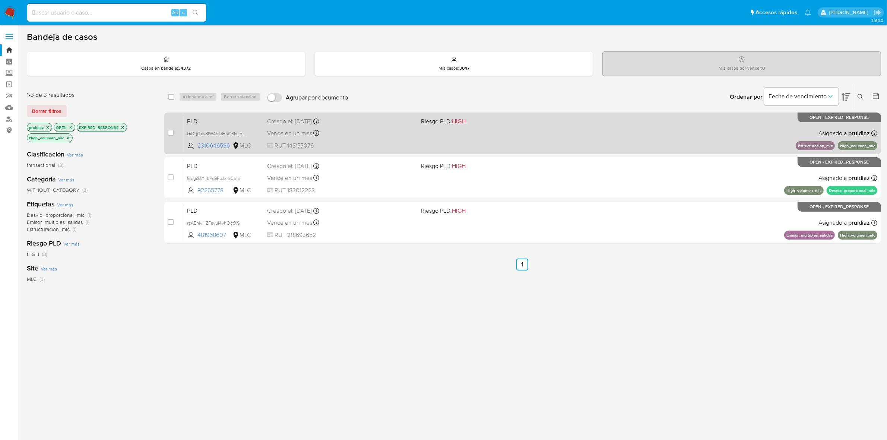
click at [579, 140] on div "PLD 0iDgOcv8IW4hQHnG6fxz5ofX 2310646596 MLC Riesgo PLD: HIGH Creado el: [DATE] …" at bounding box center [530, 133] width 693 height 38
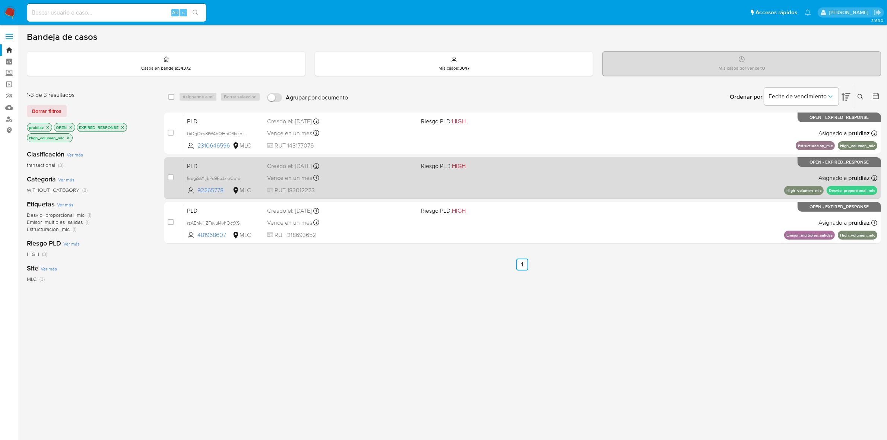
click at [561, 182] on div "PLD 5lqgiSkYljbPc9FbJxkrCo1o 92265778 MLC Riesgo PLD: HIGH Creado el: 12/08/202…" at bounding box center [530, 178] width 693 height 38
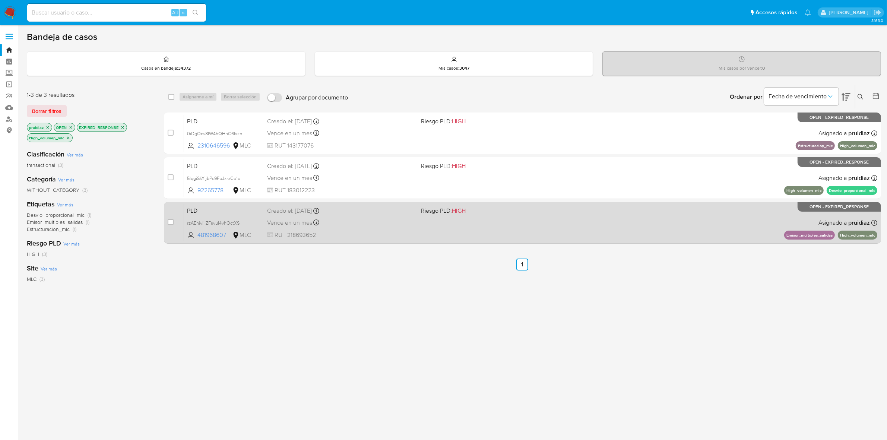
click at [547, 217] on div "PLD rzAEhivIiIZFsvuI4vhOctXS 481968607 MLC Riesgo PLD: HIGH Creado el: 12/08/20…" at bounding box center [530, 223] width 693 height 38
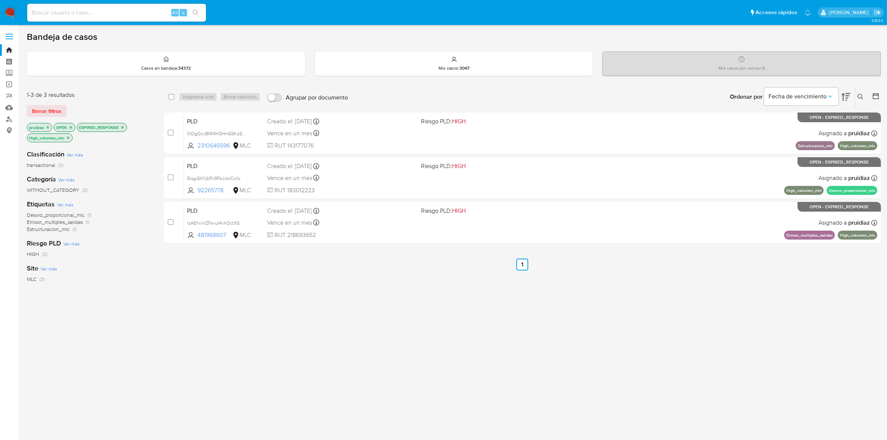
click at [67, 140] on icon "close-filter" at bounding box center [68, 138] width 4 height 4
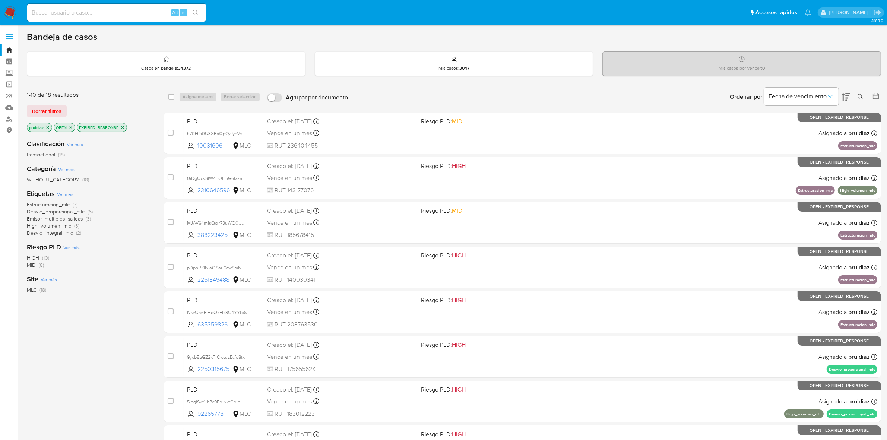
click at [61, 219] on span "Emisor_multiples_salidas" at bounding box center [55, 218] width 56 height 7
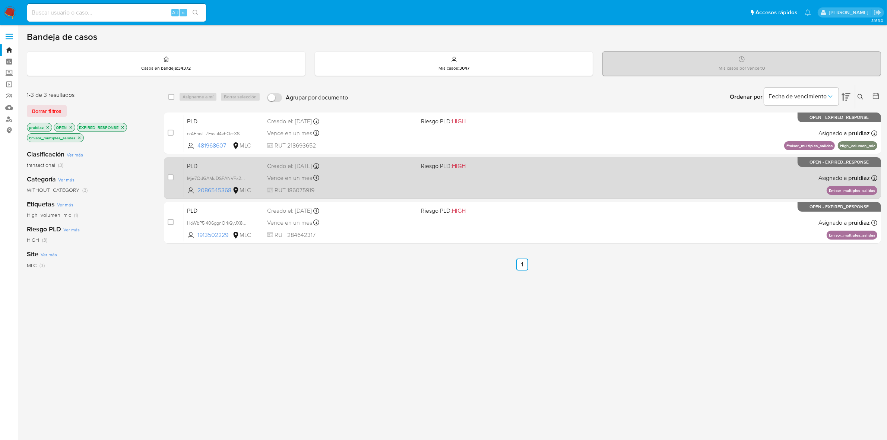
click at [547, 177] on span at bounding box center [495, 177] width 148 height 1
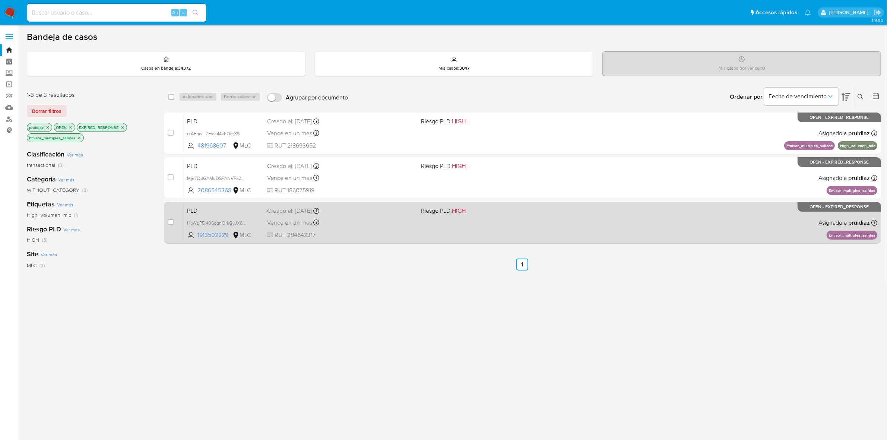
click at [538, 233] on div "PLD HoWbP5i406ggnOrkGyJX80tF 1913502229 MLC Riesgo PLD: HIGH Creado el: 12/08/2…" at bounding box center [530, 223] width 693 height 38
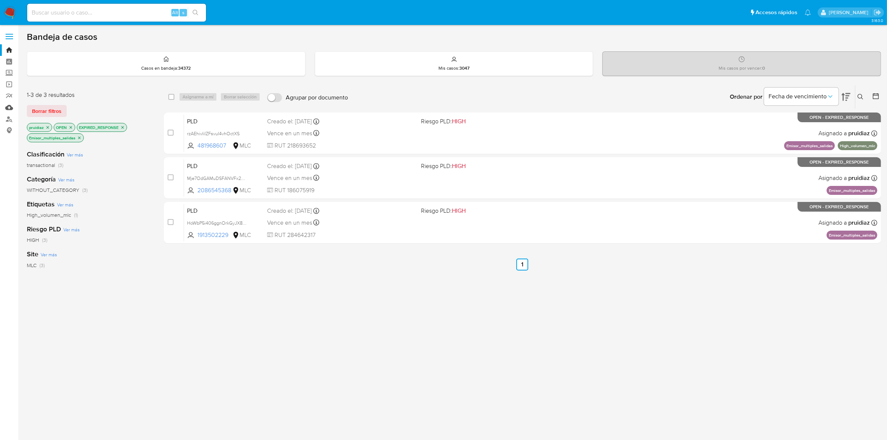
click at [10, 107] on link "Mulan" at bounding box center [44, 108] width 89 height 12
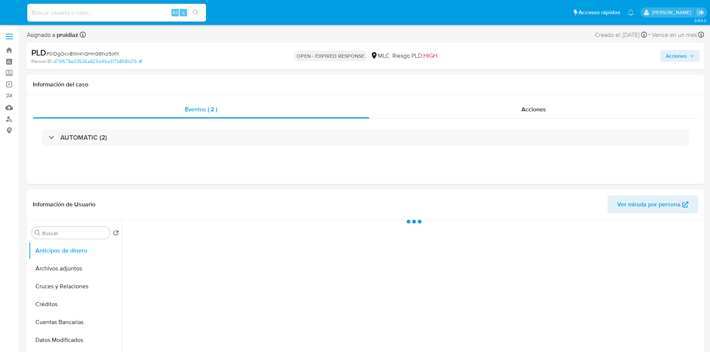
select select "10"
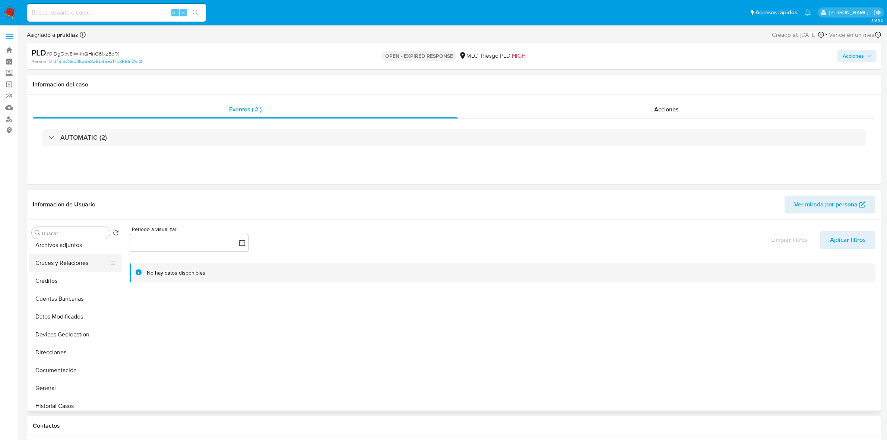
scroll to position [47, 0]
click at [55, 352] on button "General" at bounding box center [72, 365] width 87 height 18
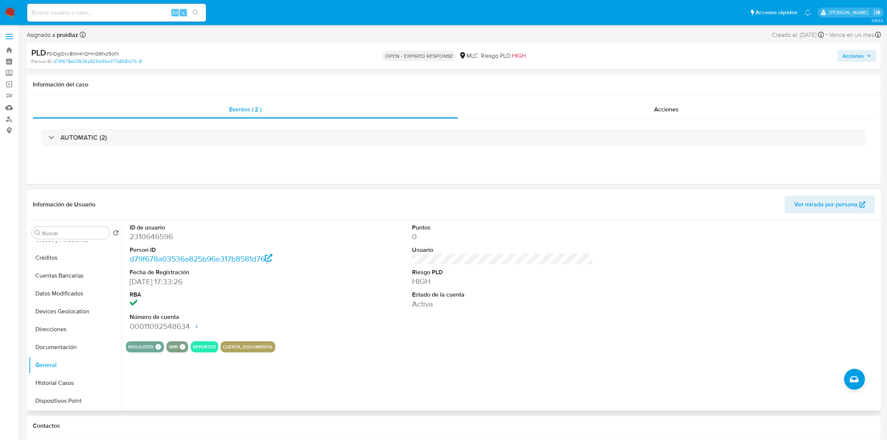
click at [164, 235] on dd "2310646596" at bounding box center [220, 236] width 181 height 10
copy dd "2310646596"
click at [166, 243] on dl "ID de usuario 2310646596 Person ID d79f678a03536a825b96e317b8581d76 Fecha de Re…" at bounding box center [220, 278] width 181 height 108
click at [166, 241] on dd "2310646596" at bounding box center [220, 236] width 181 height 10
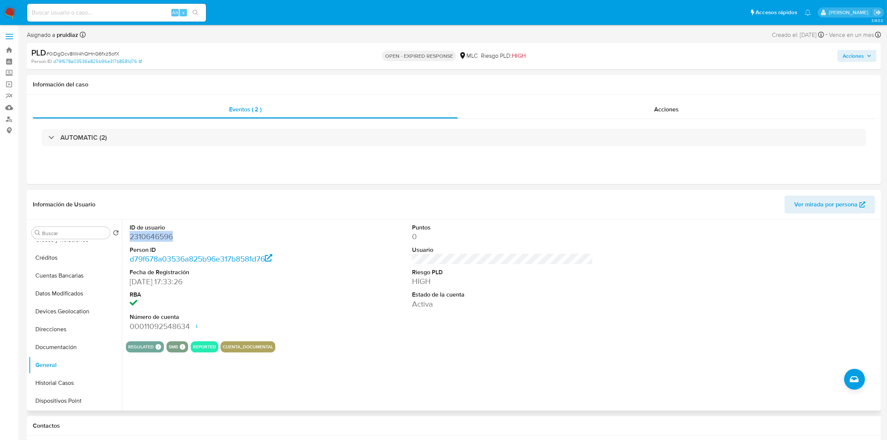
click at [166, 241] on dd "2310646596" at bounding box center [220, 236] width 181 height 10
copy dd "2310646596"
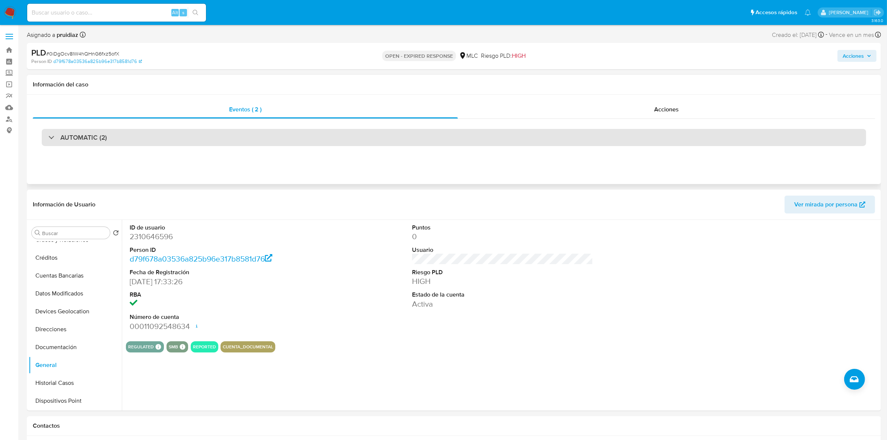
click at [94, 139] on h3 "AUTOMATIC (2)" at bounding box center [83, 137] width 47 height 8
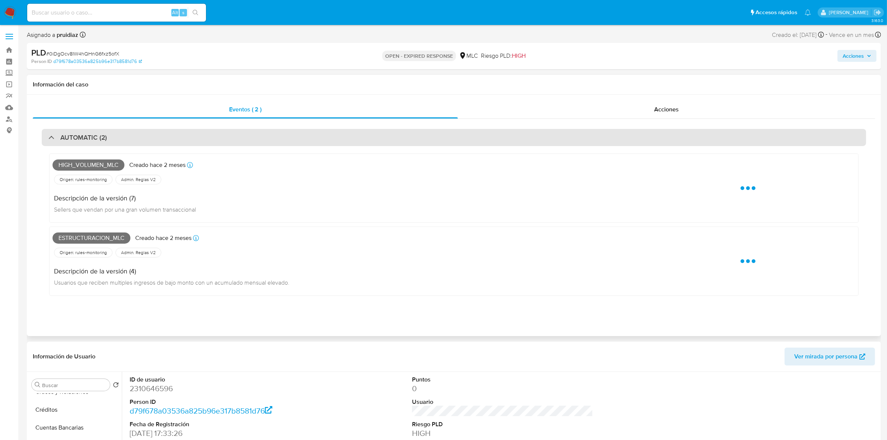
click at [94, 139] on h3 "AUTOMATIC (2)" at bounding box center [83, 137] width 47 height 8
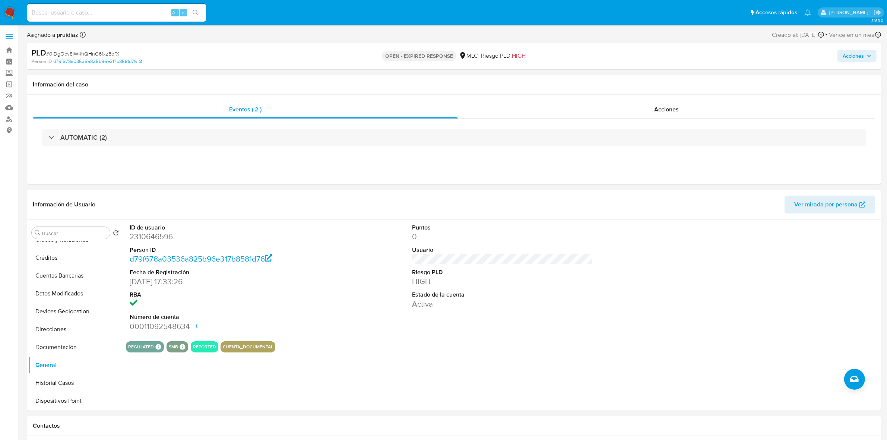
click at [85, 53] on span "# 0iDgOcv8IW4hQHnG6fxz5ofX" at bounding box center [82, 53] width 73 height 7
copy span "0iDgOcv8IW4hQHnG6fxz5ofX"
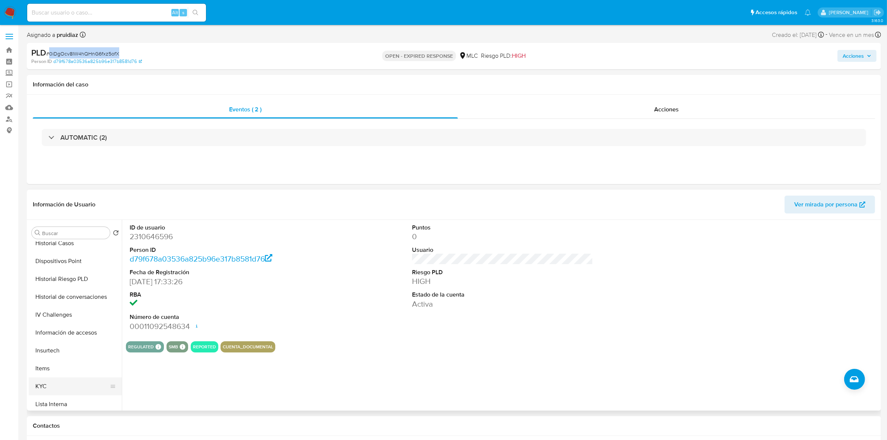
click at [48, 352] on button "KYC" at bounding box center [72, 386] width 87 height 18
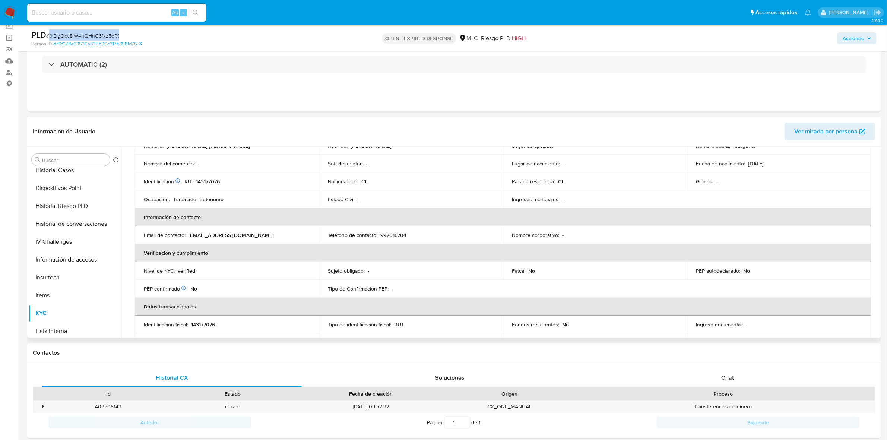
scroll to position [0, 0]
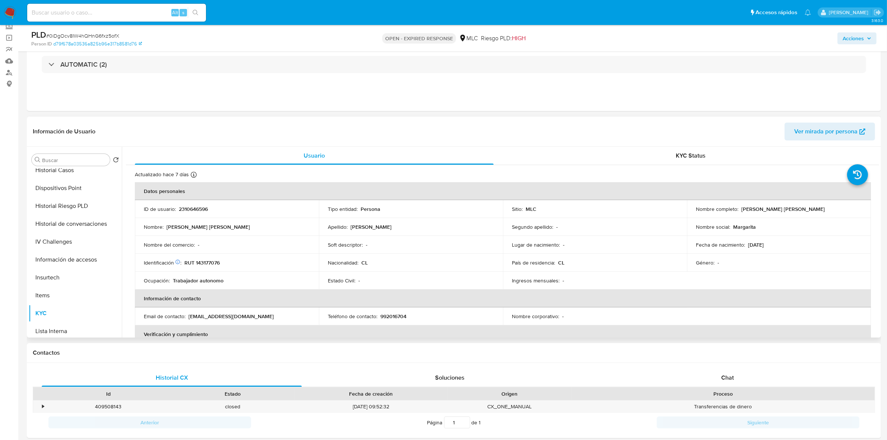
click at [208, 260] on p "RUT 143177076" at bounding box center [201, 262] width 35 height 7
copy p "143177076"
click at [209, 263] on p "RUT 143177076" at bounding box center [201, 262] width 35 height 7
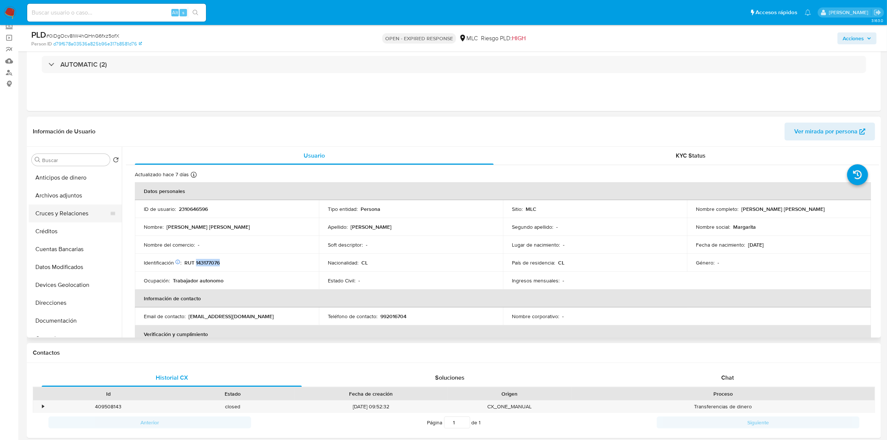
click at [72, 211] on button "Cruces y Relaciones" at bounding box center [72, 214] width 87 height 18
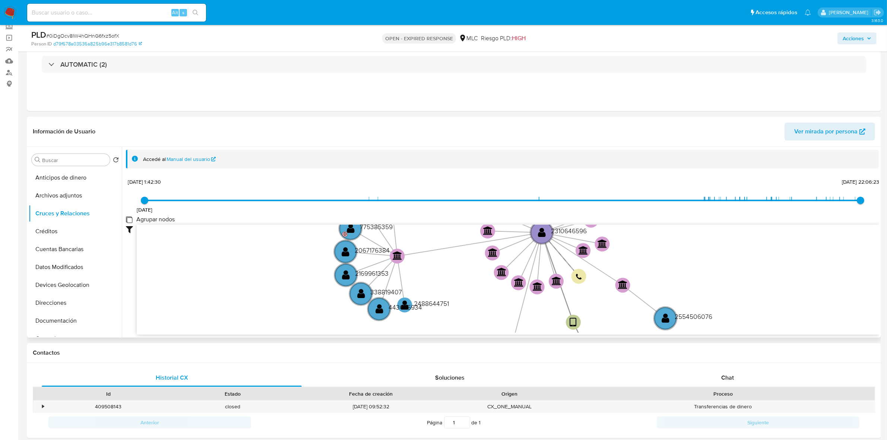
click at [129, 220] on group_nodes "Agrupar nodos" at bounding box center [129, 219] width 6 height 6
checkbox group_nodes "true"
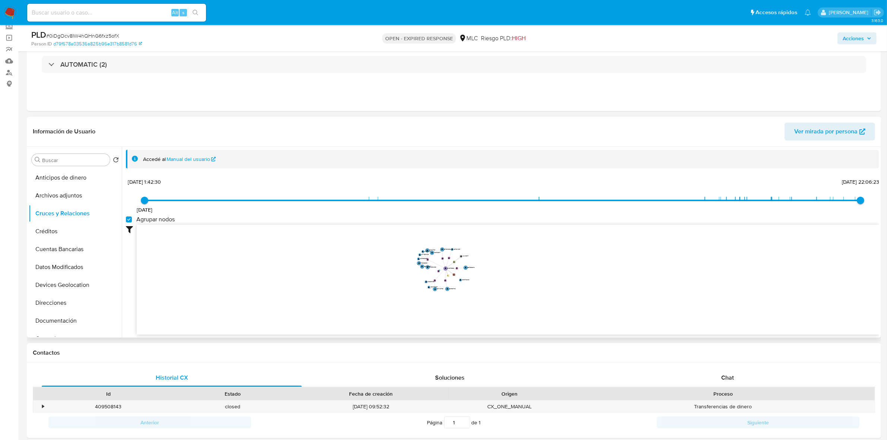
drag, startPoint x: 493, startPoint y: 256, endPoint x: 498, endPoint y: 269, distance: 14.2
click at [498, 269] on icon "user-2310646596  2310646596 device-6747f4b65a53c54a2775d70b  person-d79f678a0…" at bounding box center [508, 279] width 743 height 108
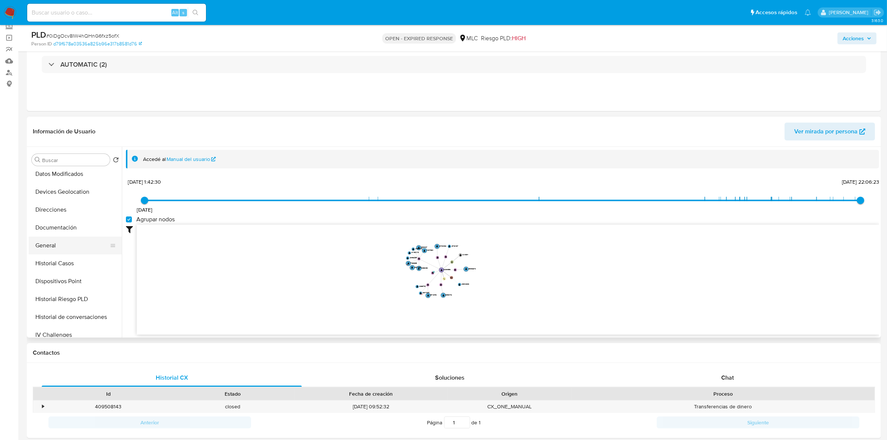
click at [53, 244] on button "General" at bounding box center [72, 246] width 87 height 18
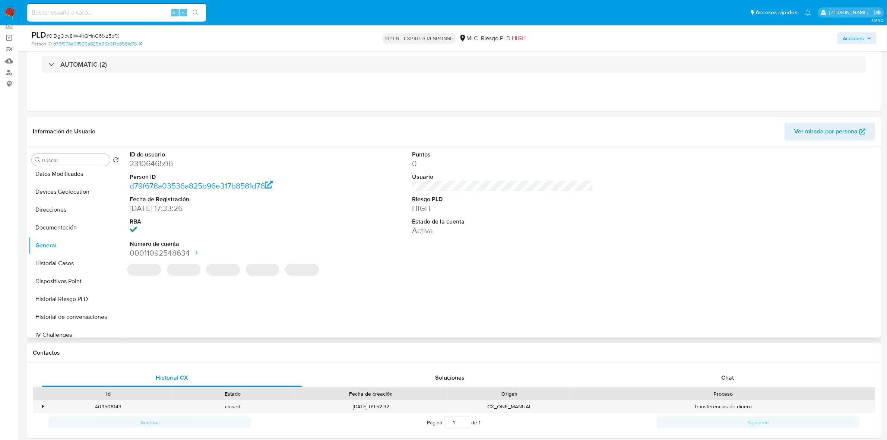
click at [154, 167] on dd "2310646596" at bounding box center [220, 163] width 181 height 10
copy dd "2310646596"
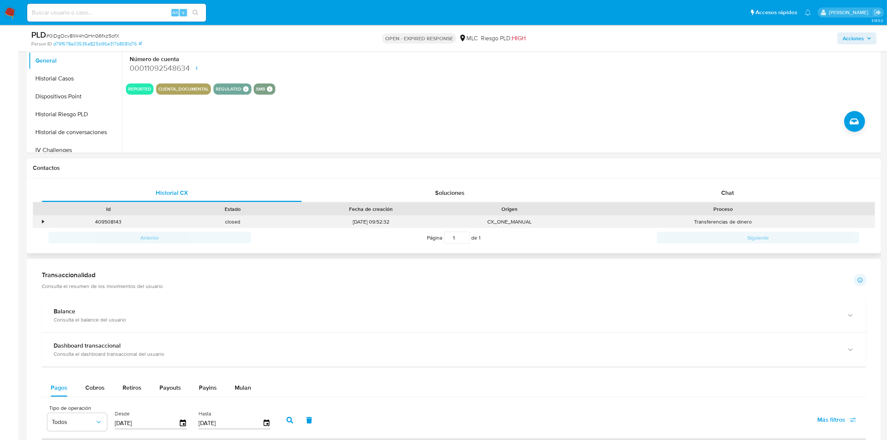
scroll to position [233, 0]
click at [709, 191] on div "Chat" at bounding box center [728, 192] width 260 height 18
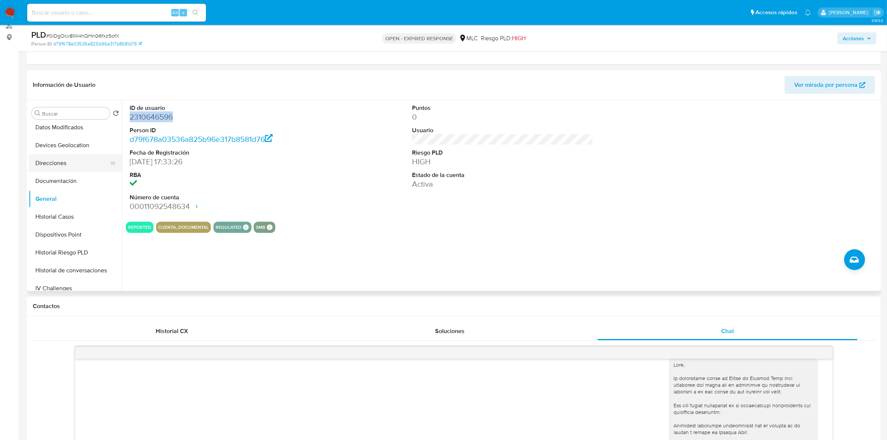
scroll to position [140, 0]
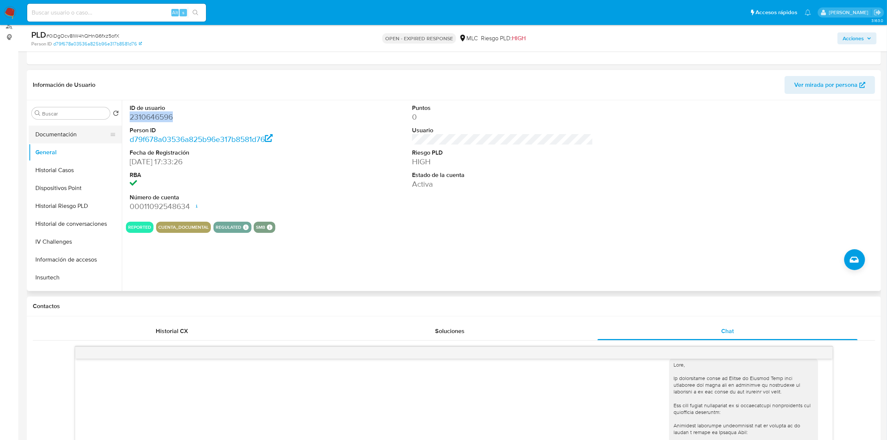
click at [68, 132] on button "Documentación" at bounding box center [72, 135] width 87 height 18
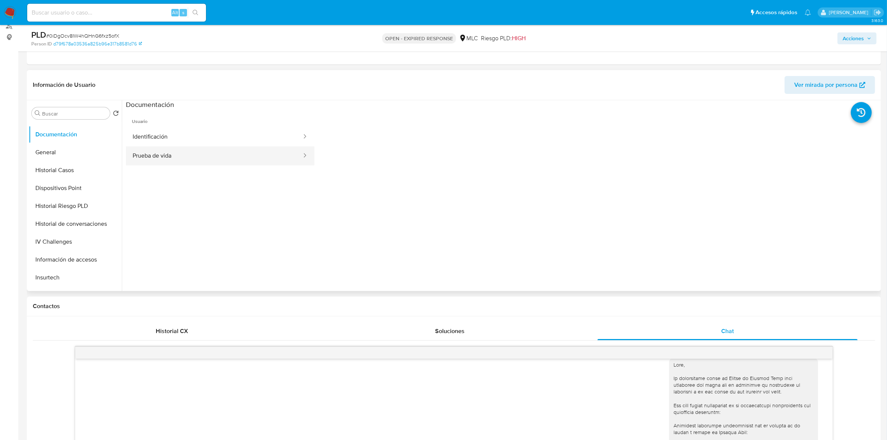
click at [209, 152] on button "Prueba de vida" at bounding box center [214, 155] width 177 height 19
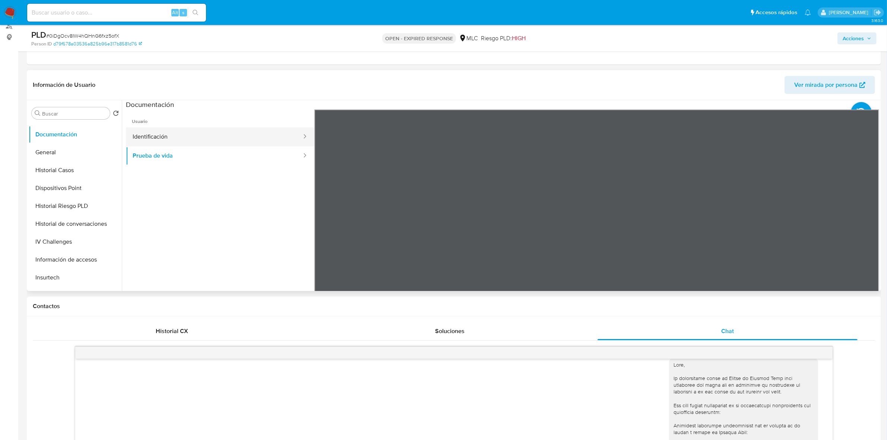
click at [168, 130] on button "Identificación" at bounding box center [214, 136] width 177 height 19
click at [241, 145] on button "Identificación" at bounding box center [214, 136] width 177 height 19
click at [709, 228] on icon at bounding box center [870, 230] width 15 height 15
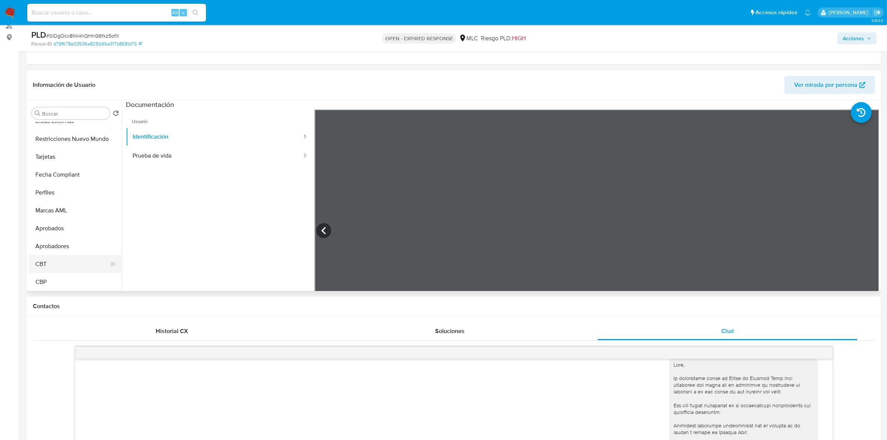
scroll to position [181, 0]
click at [50, 266] on button "KYC" at bounding box center [72, 272] width 87 height 18
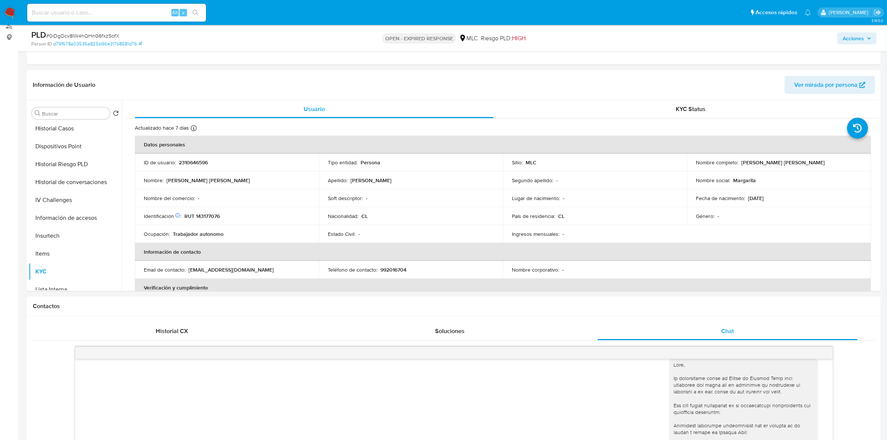
drag, startPoint x: 815, startPoint y: 166, endPoint x: 739, endPoint y: 164, distance: 76.4
click at [709, 164] on div "Nombre completo : Susana Margarita Araneda Peña" at bounding box center [779, 162] width 166 height 7
copy p "Susana Margarita Araneda Peña"
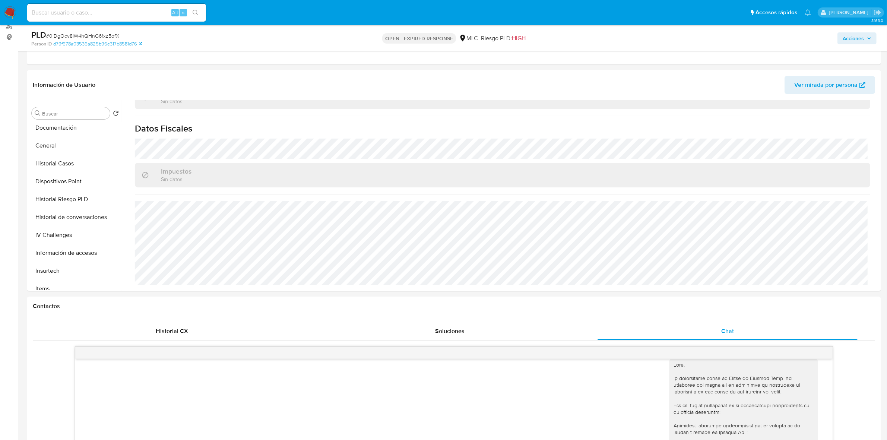
scroll to position [42, 0]
click at [51, 212] on button "Direcciones" at bounding box center [72, 215] width 87 height 18
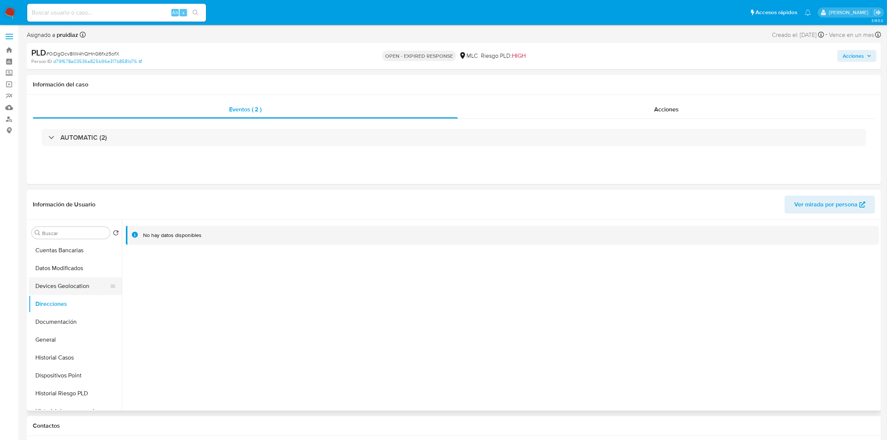
scroll to position [88, 0]
click at [73, 314] on button "Documentación" at bounding box center [72, 306] width 87 height 18
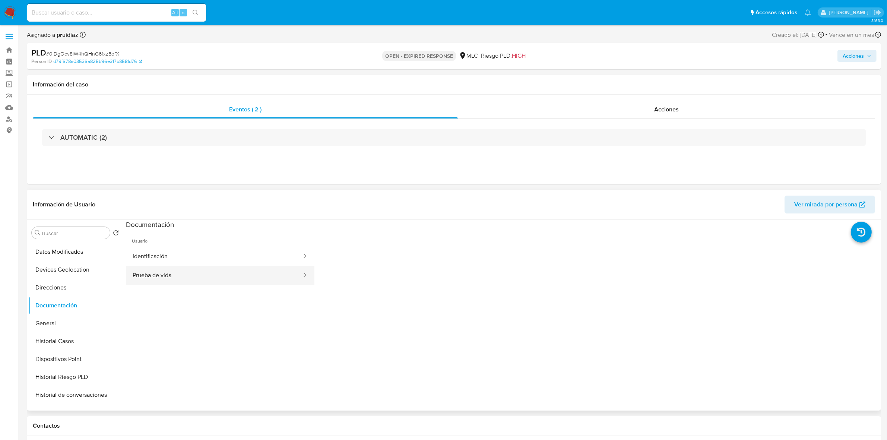
click at [168, 269] on button "Prueba de vida" at bounding box center [214, 275] width 177 height 19
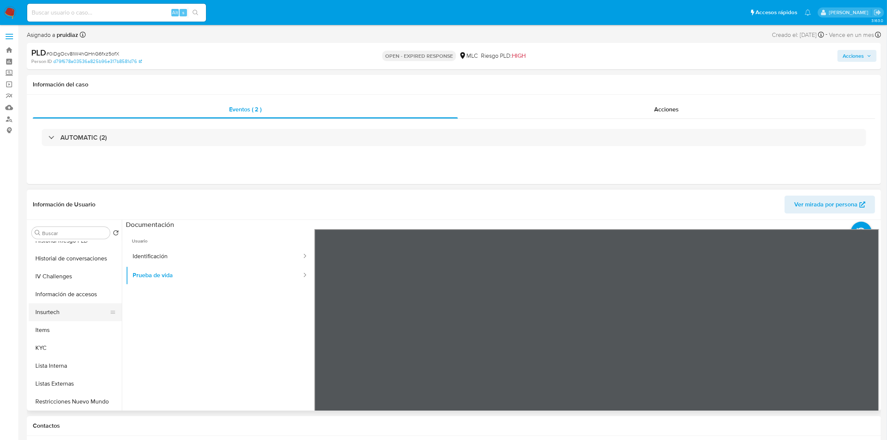
scroll to position [228, 0]
click at [40, 347] on button "KYC" at bounding box center [72, 345] width 87 height 18
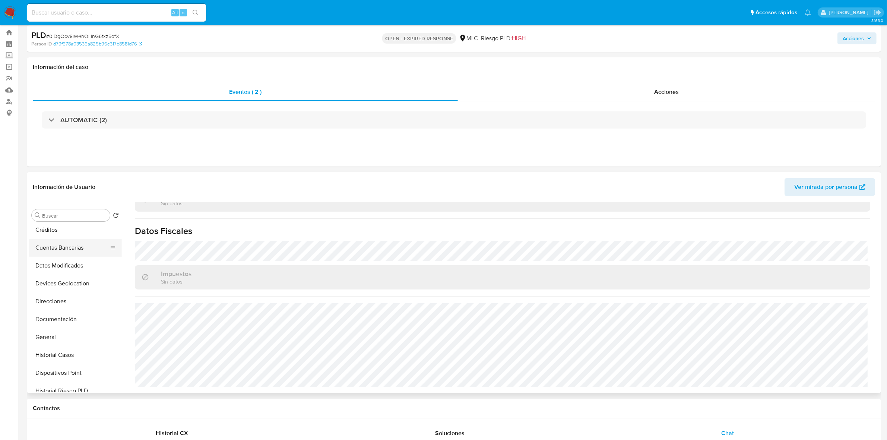
scroll to position [42, 0]
click at [49, 352] on button "General" at bounding box center [72, 353] width 87 height 18
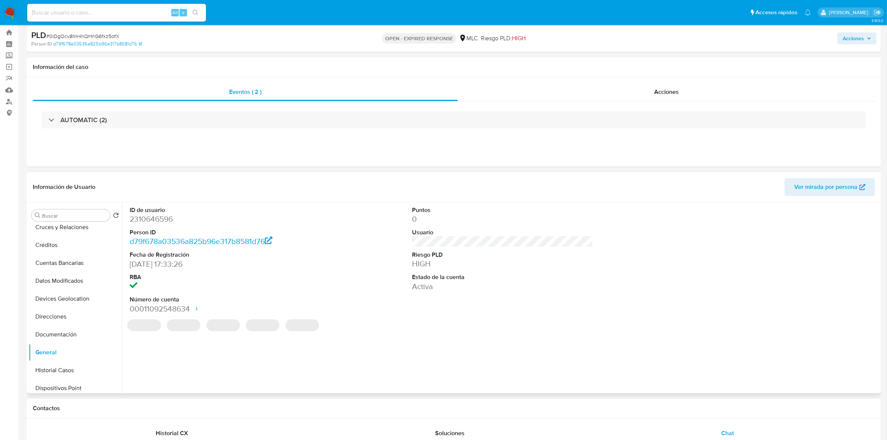
click at [156, 223] on dd "2310646596" at bounding box center [220, 219] width 181 height 10
click at [155, 223] on dd "2310646596" at bounding box center [220, 219] width 181 height 10
copy dd "2310646596"
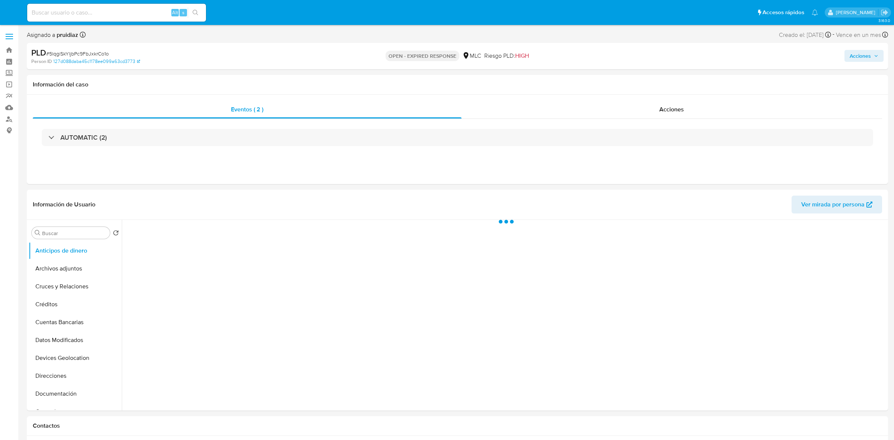
select select "10"
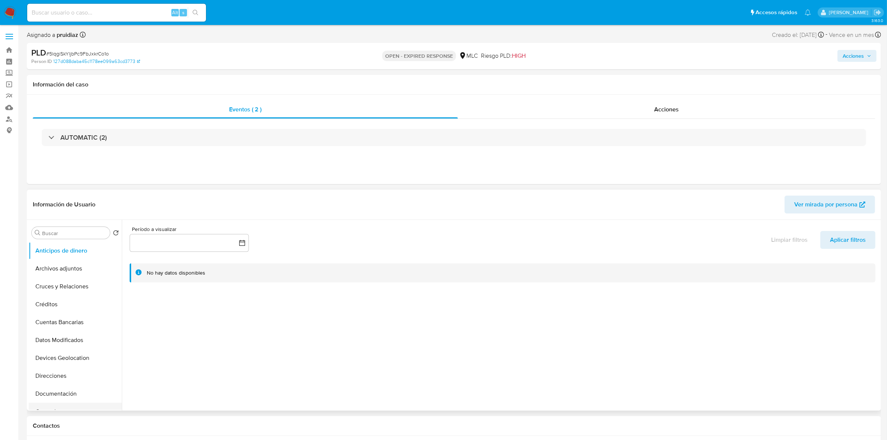
scroll to position [93, 0]
click at [58, 324] on button "General" at bounding box center [72, 319] width 87 height 18
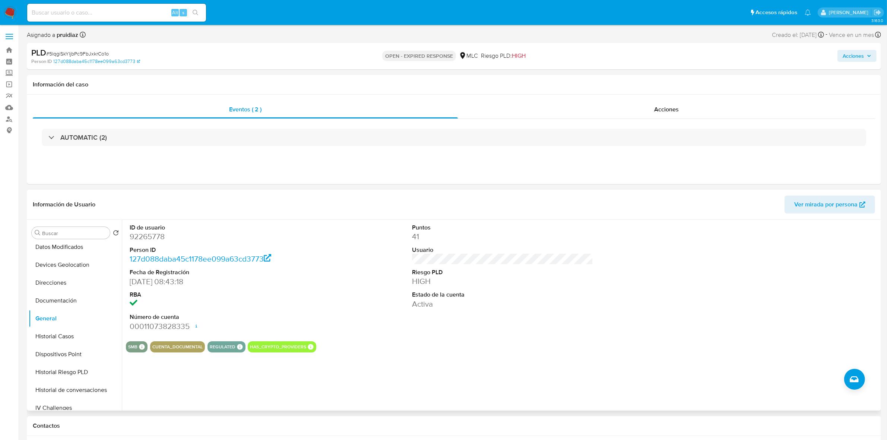
click at [148, 241] on dd "92265778" at bounding box center [220, 236] width 181 height 10
copy dd "92265778"
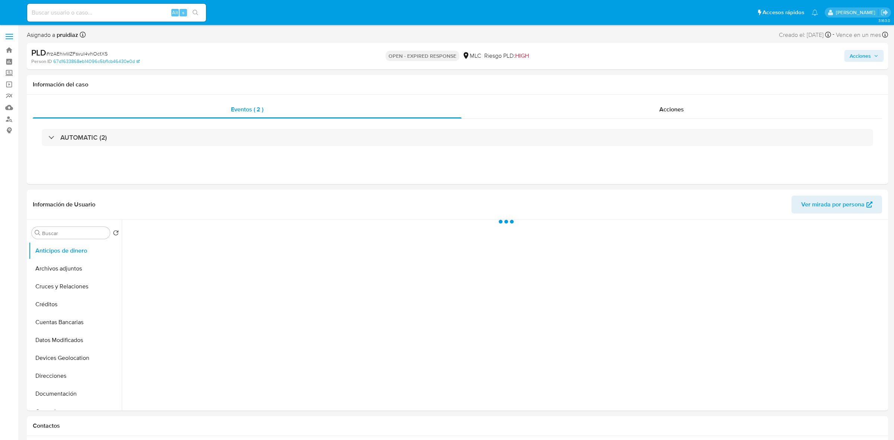
select select "10"
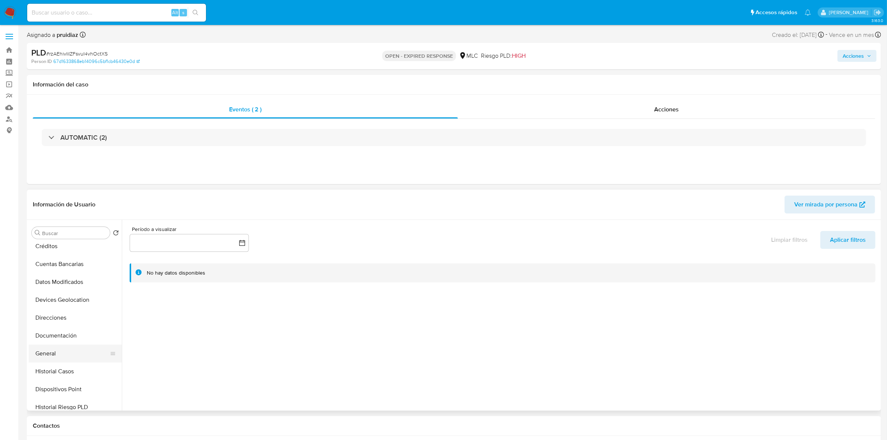
scroll to position [93, 0]
click at [62, 313] on button "General" at bounding box center [72, 319] width 87 height 18
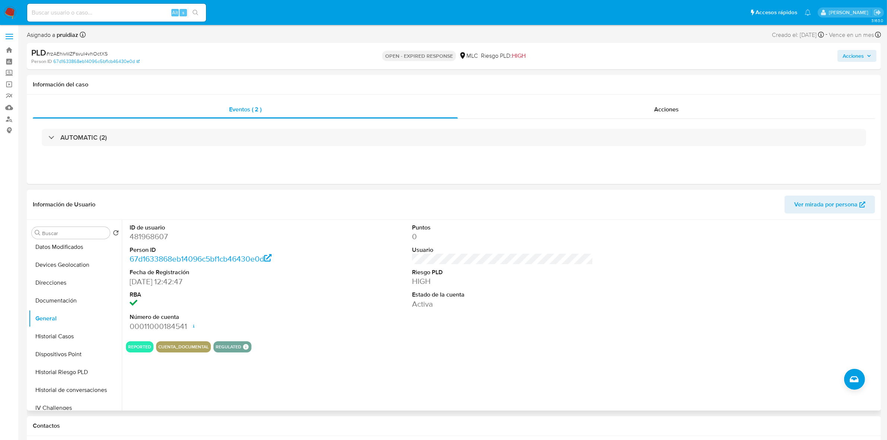
click at [160, 241] on dd "481968607" at bounding box center [220, 236] width 181 height 10
click at [161, 242] on dd "481968607" at bounding box center [220, 236] width 181 height 10
copy dd "481968607"
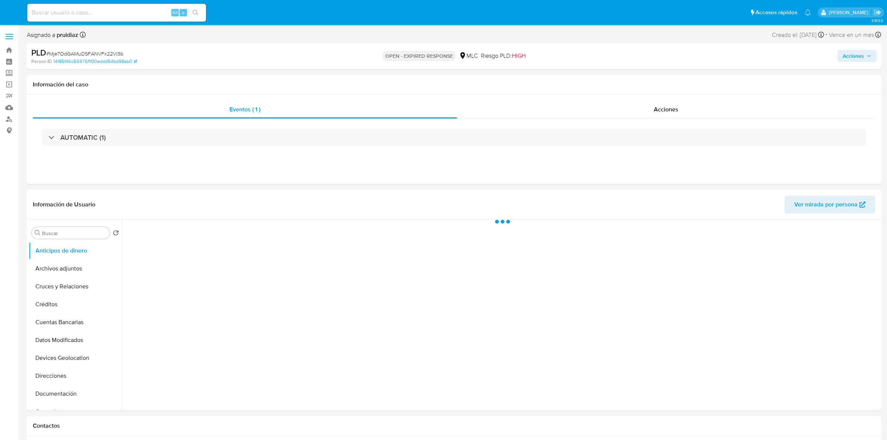
select select "10"
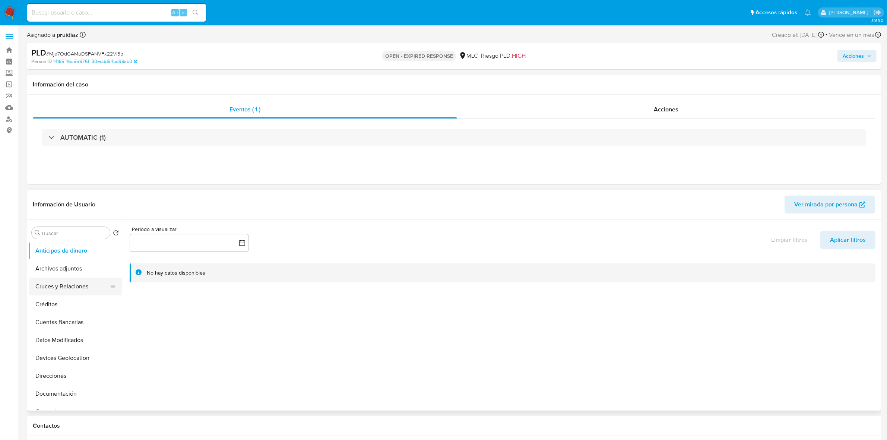
scroll to position [93, 0]
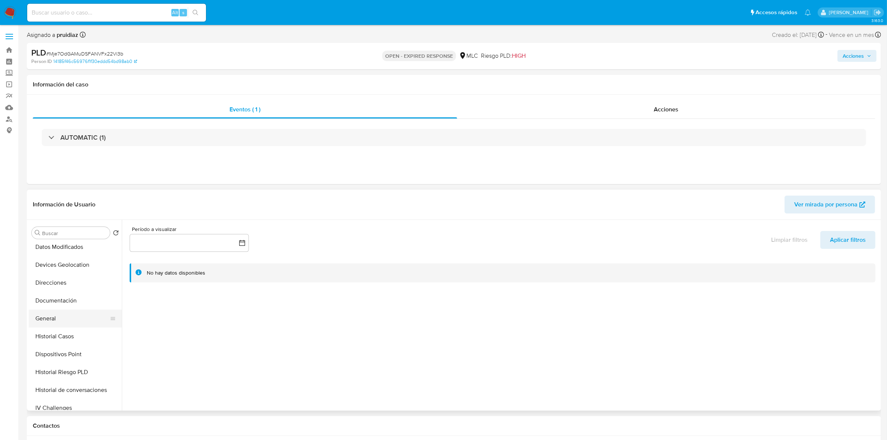
click at [51, 314] on button "General" at bounding box center [72, 319] width 87 height 18
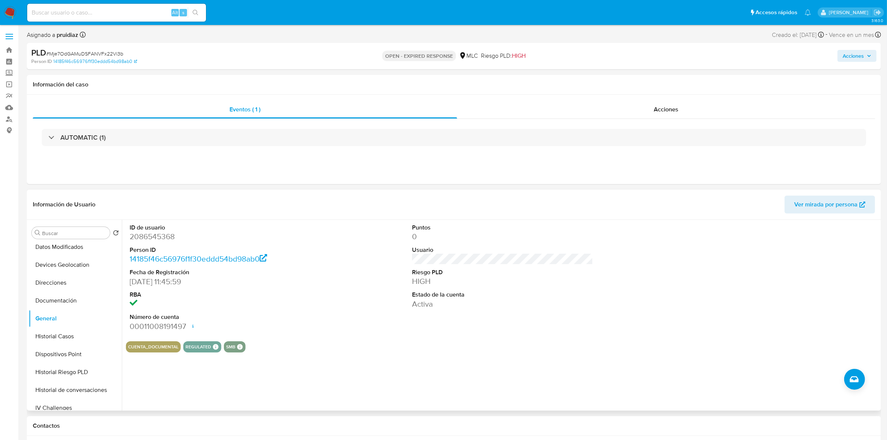
click at [166, 238] on dd "2086545368" at bounding box center [220, 236] width 181 height 10
copy dd "2086545368"
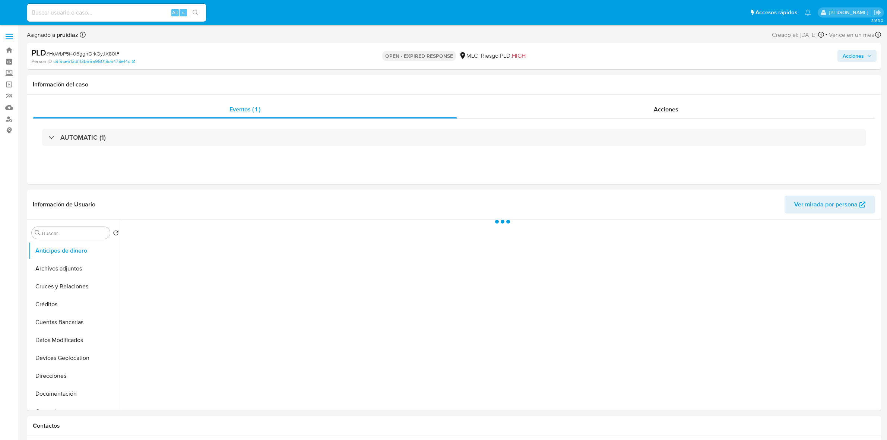
select select "10"
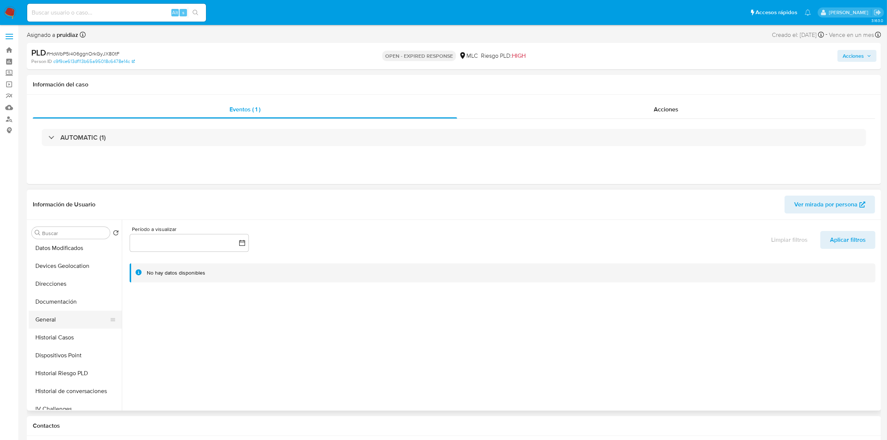
scroll to position [93, 0]
click at [50, 316] on button "General" at bounding box center [72, 319] width 87 height 18
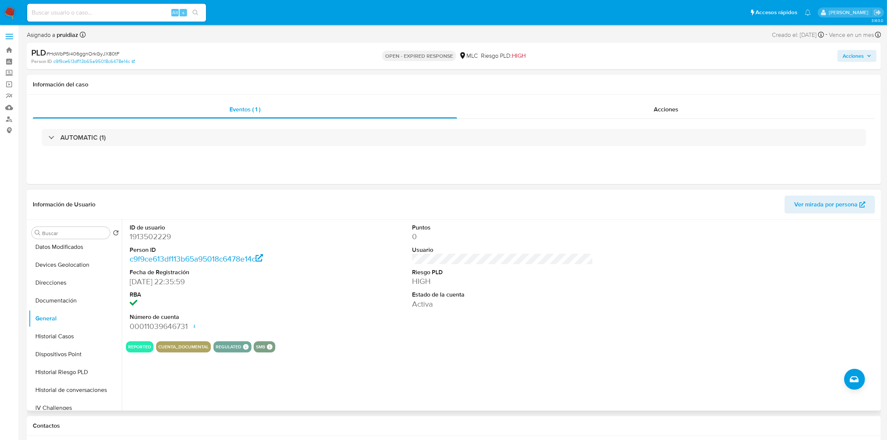
click at [163, 239] on dd "1913502229" at bounding box center [220, 236] width 181 height 10
copy dd "1913502229"
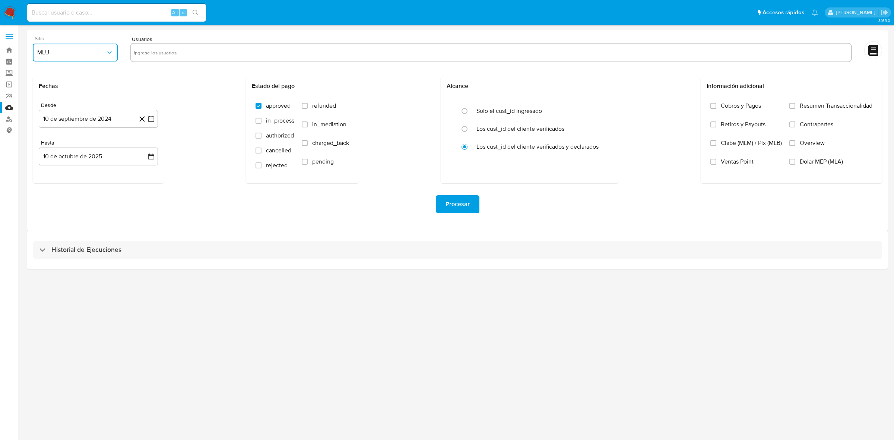
click at [84, 45] on button "MLU" at bounding box center [75, 53] width 85 height 18
click at [54, 173] on div "MLC" at bounding box center [73, 180] width 72 height 18
click at [148, 120] on icon "button" at bounding box center [151, 119] width 6 height 6
click at [53, 146] on icon "Mes anterior" at bounding box center [52, 145] width 9 height 9
click at [144, 150] on icon "Mes siguiente" at bounding box center [144, 145] width 9 height 9
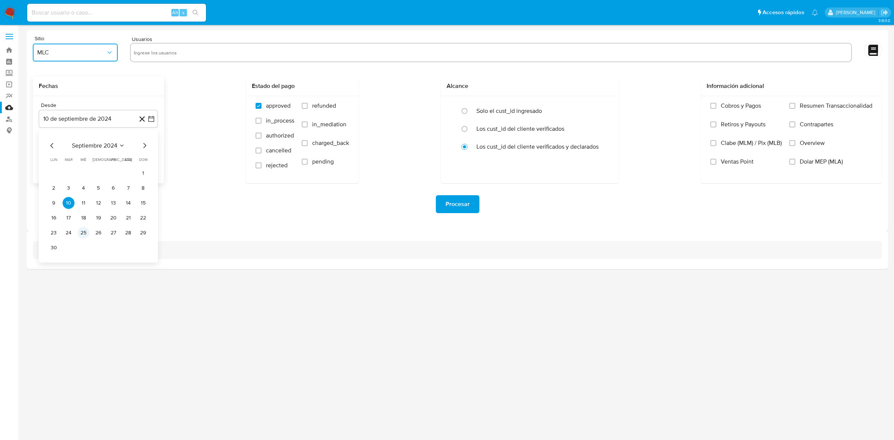
click at [83, 231] on button "25" at bounding box center [84, 233] width 12 height 12
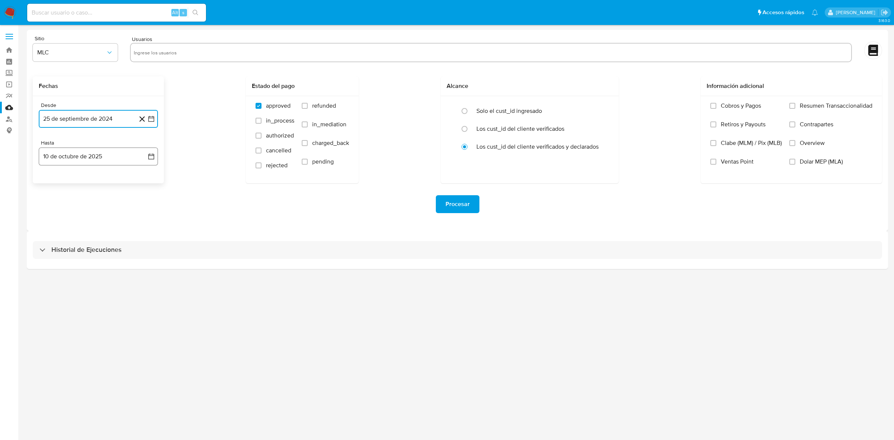
click at [151, 156] on icon "button" at bounding box center [151, 156] width 7 height 7
click at [53, 185] on icon "Mes anterior" at bounding box center [51, 183] width 3 height 5
click at [80, 254] on button "24" at bounding box center [84, 256] width 12 height 12
click at [166, 48] on input "text" at bounding box center [491, 53] width 715 height 12
type input "2310646596"
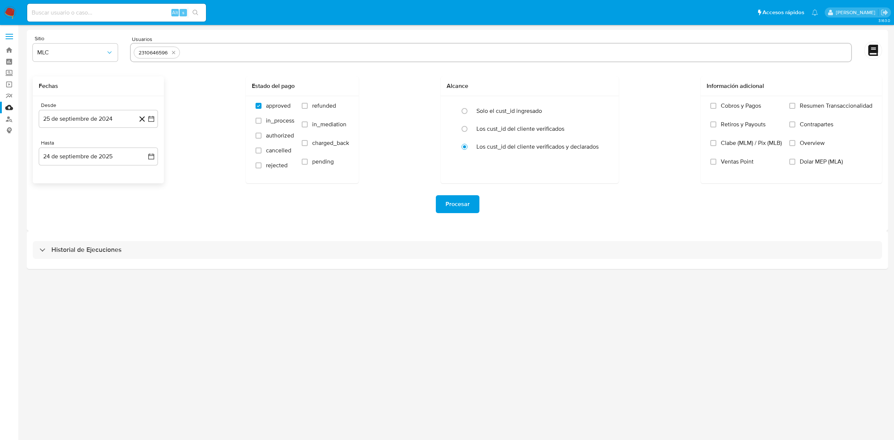
paste input "92265778"
type input "92265778"
paste input "481968607"
type input "481968607"
paste input "2086545368"
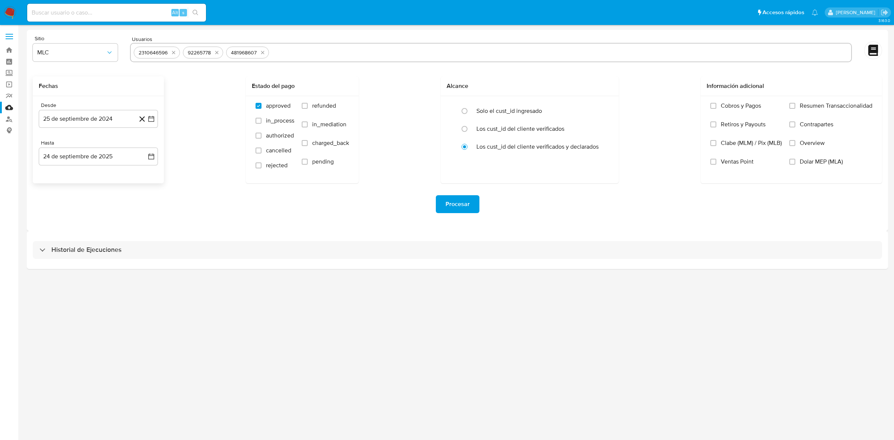
type input "2086545368"
paste input "1913502229"
type input "1913502229"
click at [462, 209] on span "Procesar" at bounding box center [458, 204] width 24 height 16
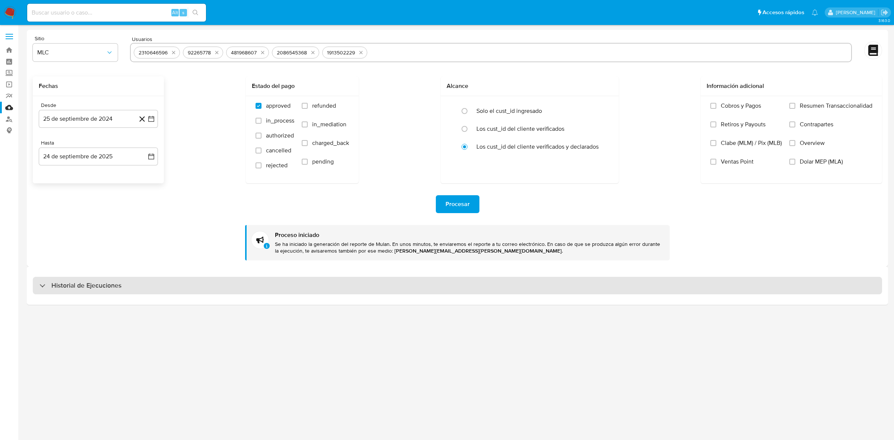
click at [49, 287] on div "Historial de Ejecuciones" at bounding box center [80, 285] width 82 height 9
select select "10"
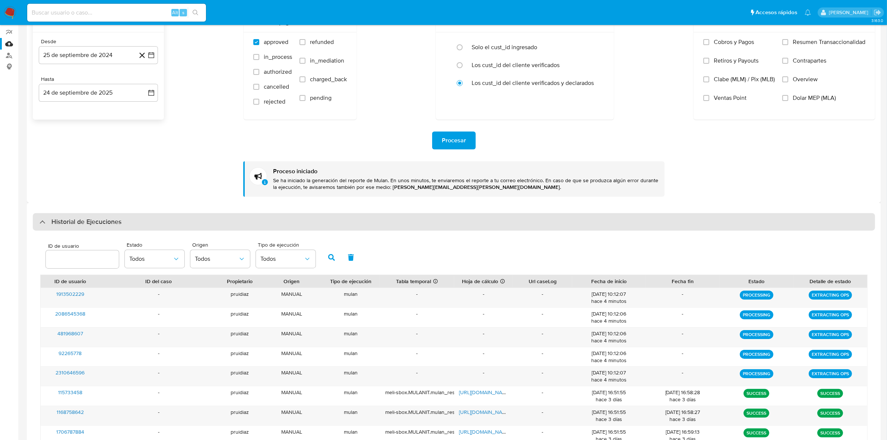
scroll to position [93, 0]
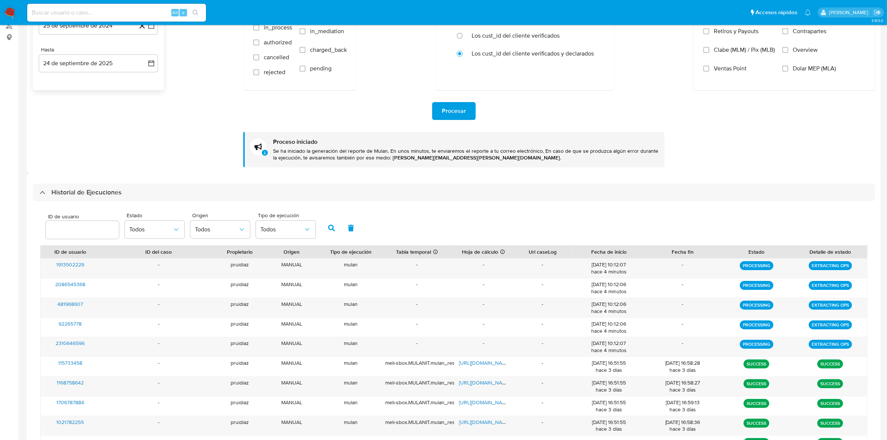
click at [126, 195] on div "Historial de Ejecuciones" at bounding box center [454, 193] width 842 height 18
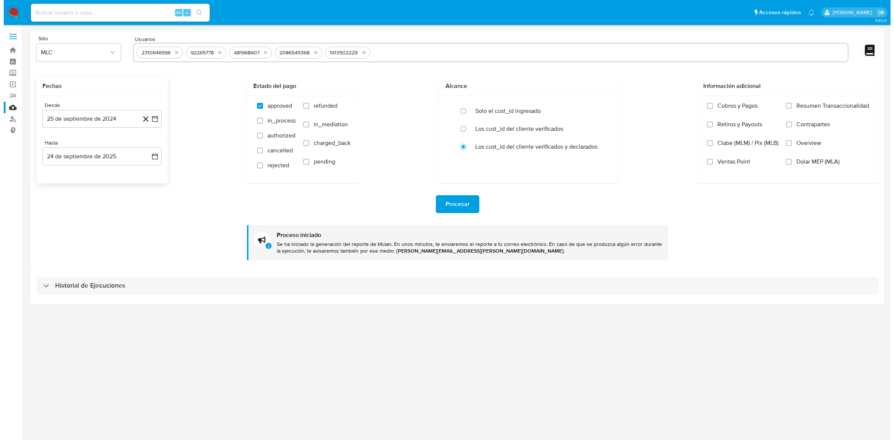
scroll to position [0, 0]
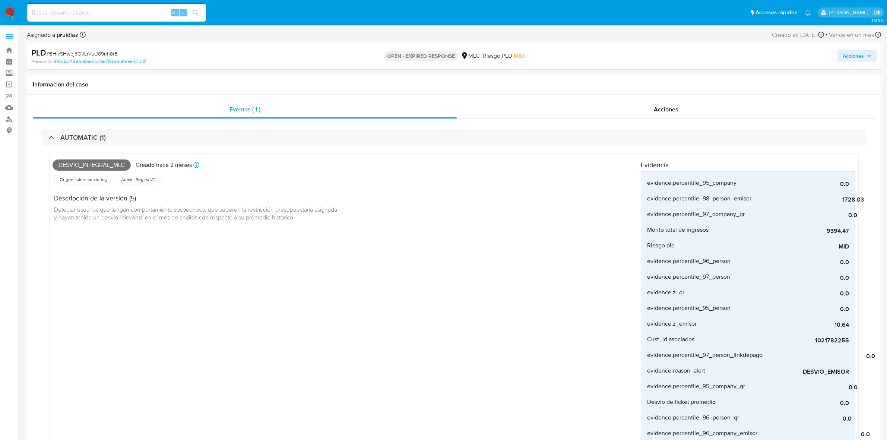
select select "10"
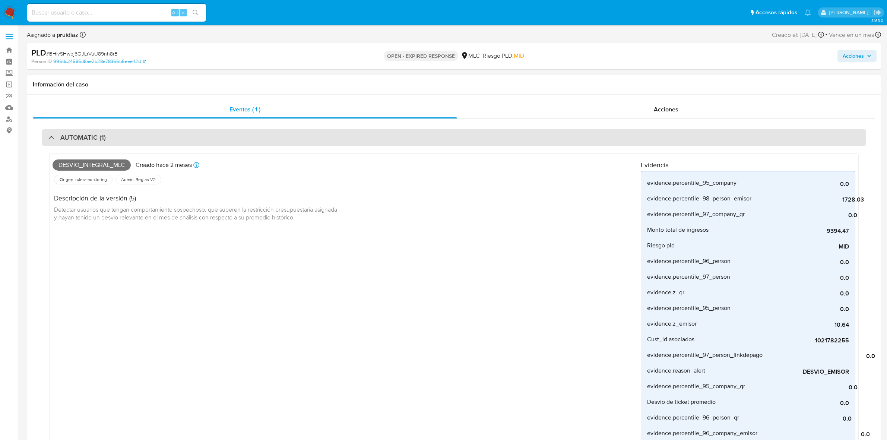
click at [207, 133] on div "AUTOMATIC (1)" at bounding box center [454, 137] width 825 height 17
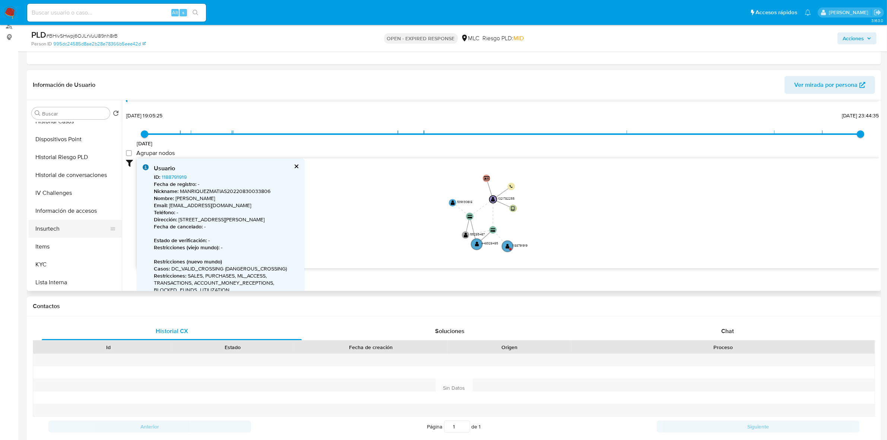
scroll to position [233, 0]
click at [59, 220] on button "KYC" at bounding box center [72, 220] width 87 height 18
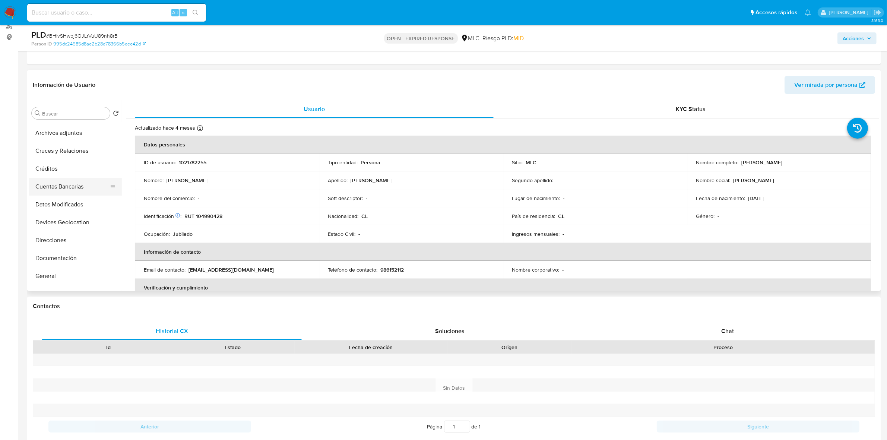
scroll to position [0, 0]
click at [61, 167] on button "Cruces y Relaciones" at bounding box center [72, 167] width 87 height 18
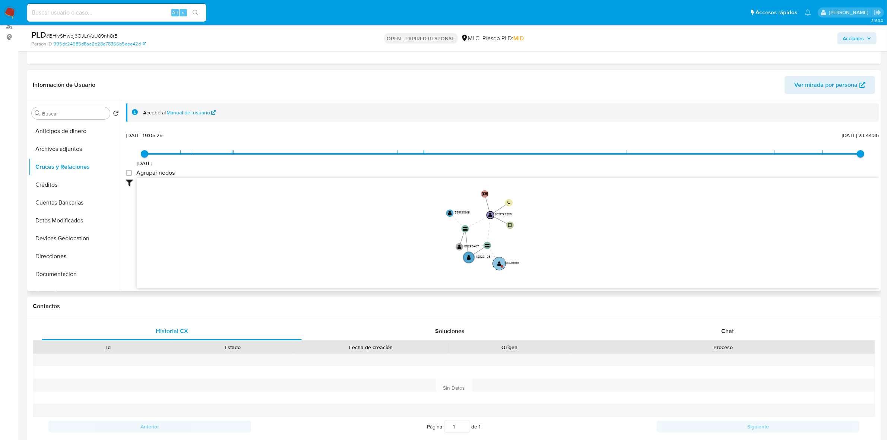
click at [497, 263] on circle at bounding box center [499, 263] width 13 height 13
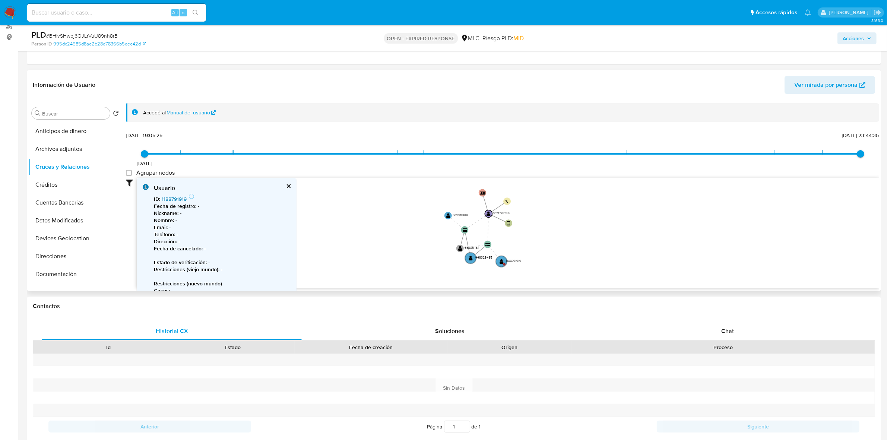
click at [180, 200] on link "1188791919" at bounding box center [174, 198] width 25 height 7
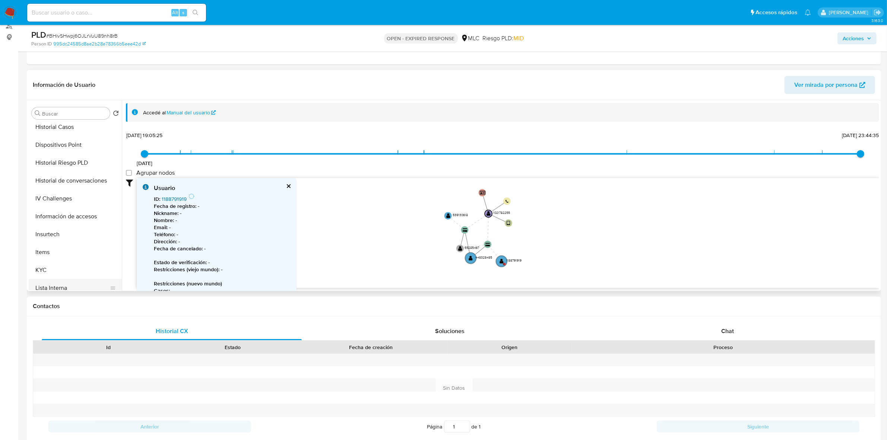
scroll to position [233, 0]
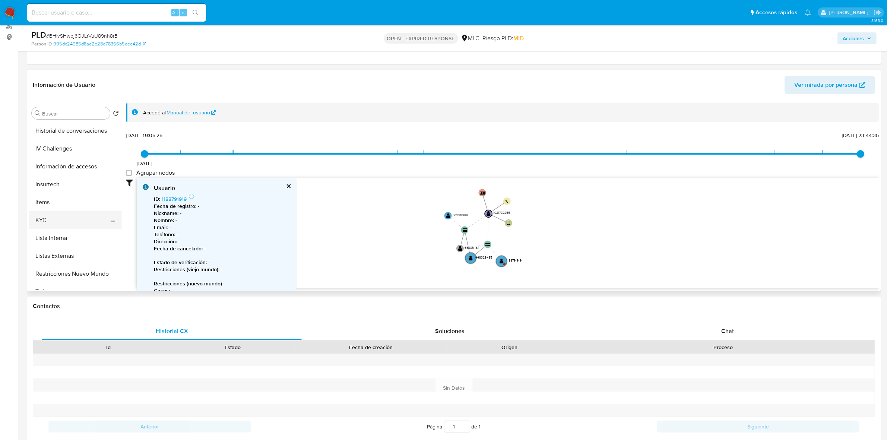
click at [51, 226] on button "KYC" at bounding box center [72, 220] width 87 height 18
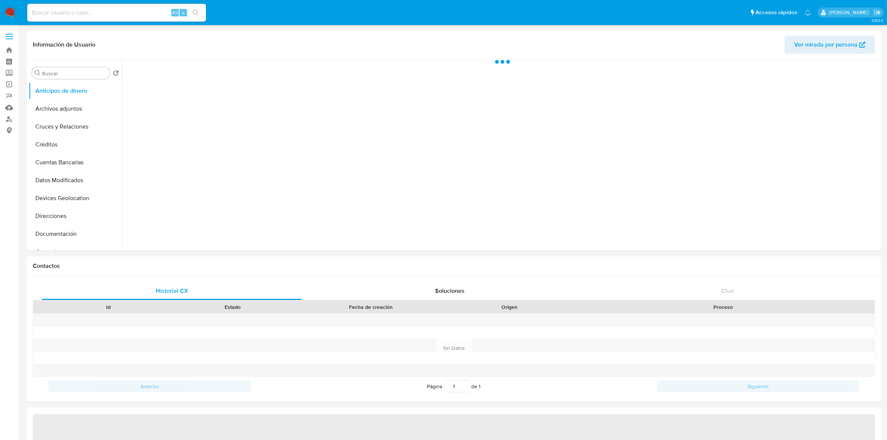
select select "10"
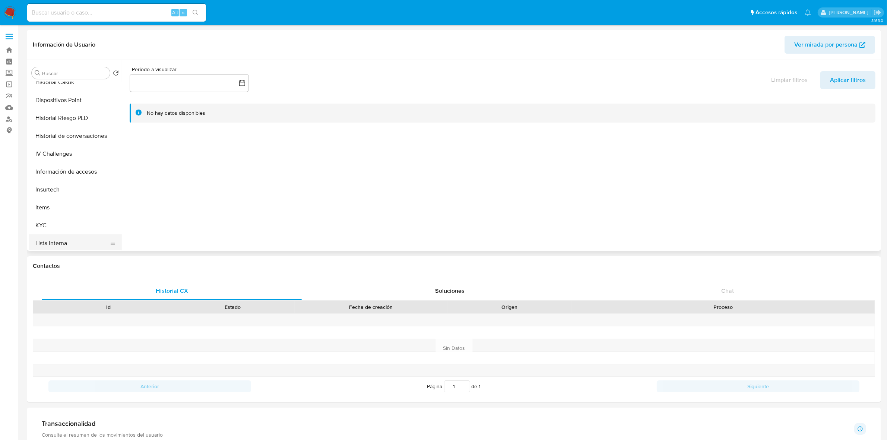
scroll to position [233, 0]
click at [54, 185] on button "KYC" at bounding box center [72, 180] width 87 height 18
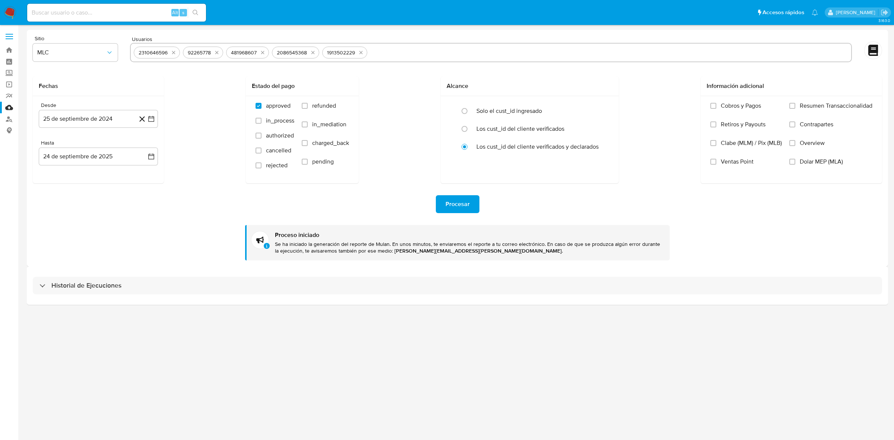
click at [10, 8] on img at bounding box center [10, 12] width 13 height 13
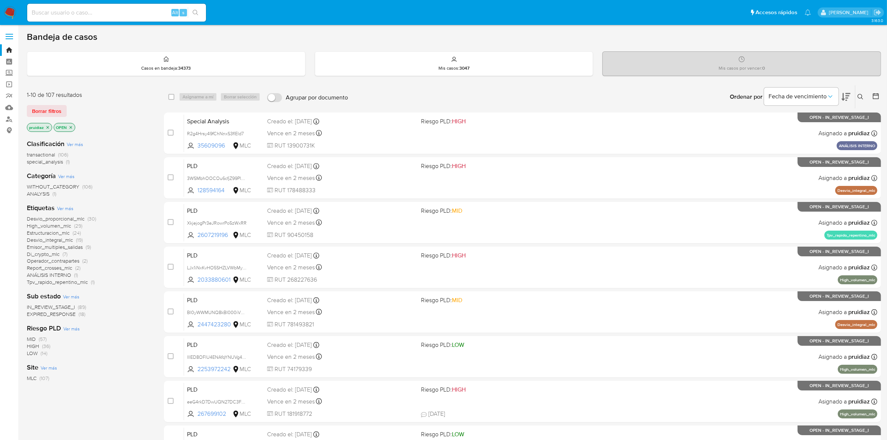
click at [848, 98] on icon at bounding box center [846, 97] width 9 height 8
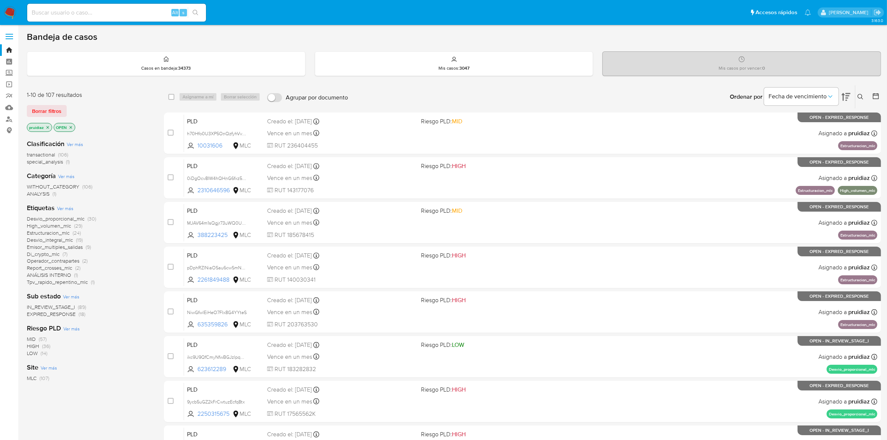
click at [865, 98] on button at bounding box center [862, 96] width 12 height 9
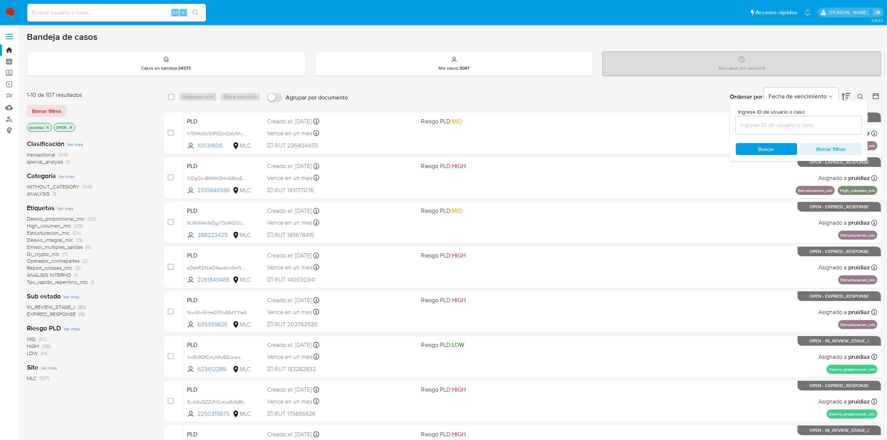
click at [794, 127] on input at bounding box center [799, 125] width 126 height 10
type input "F"
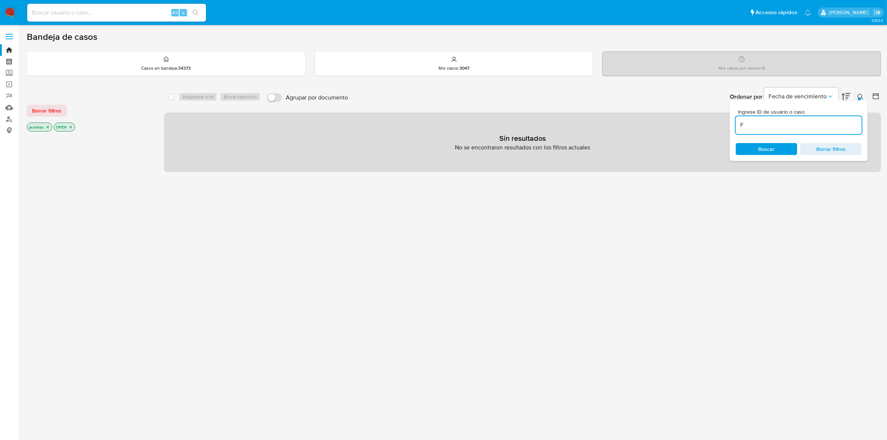
click at [757, 124] on input "F" at bounding box center [799, 125] width 126 height 10
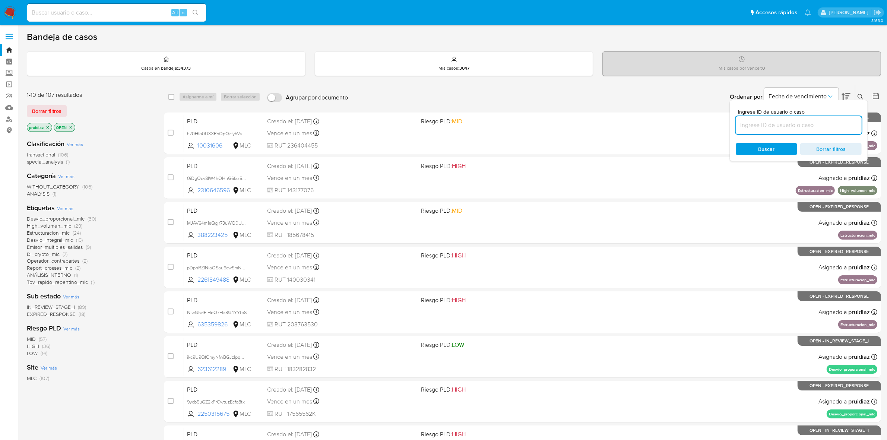
click at [757, 124] on input at bounding box center [799, 125] width 126 height 10
paste input "2310646596"
type input "2310646596"
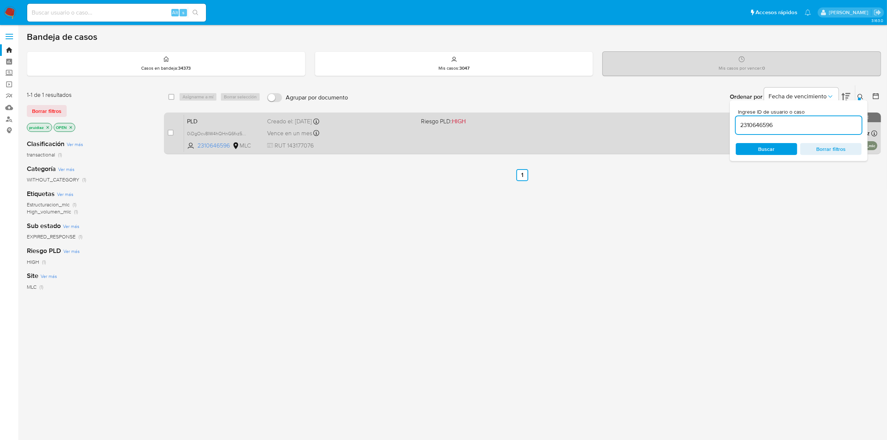
click at [166, 135] on div "case-item-checkbox No es posible asignar el caso PLD 0iDgOcv8IW4hQHnG6fxz5ofX 2…" at bounding box center [522, 134] width 717 height 42
click at [169, 132] on input "checkbox" at bounding box center [171, 133] width 6 height 6
checkbox input "true"
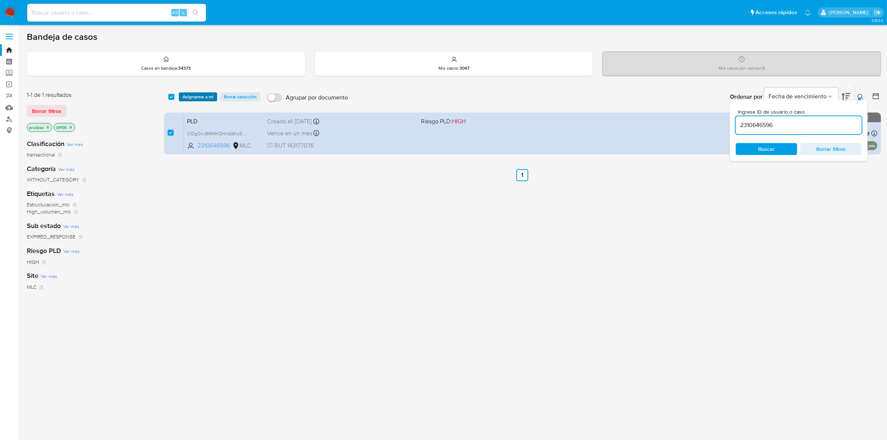
click at [191, 94] on span "Asignarme a mí" at bounding box center [198, 96] width 31 height 7
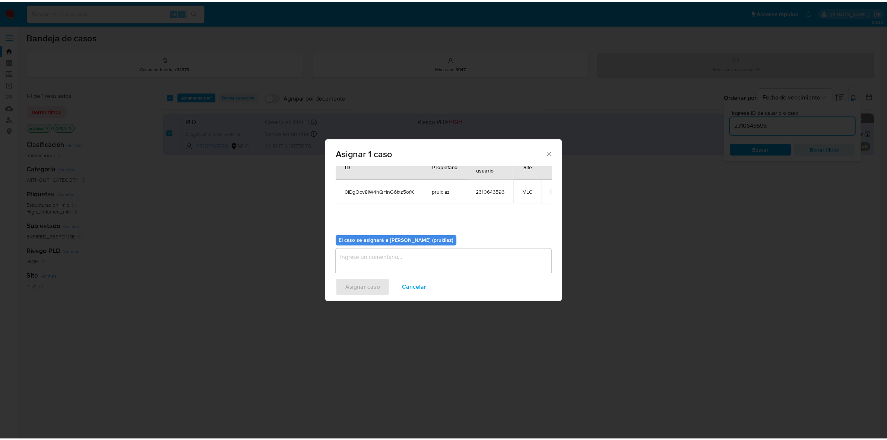
scroll to position [38, 0]
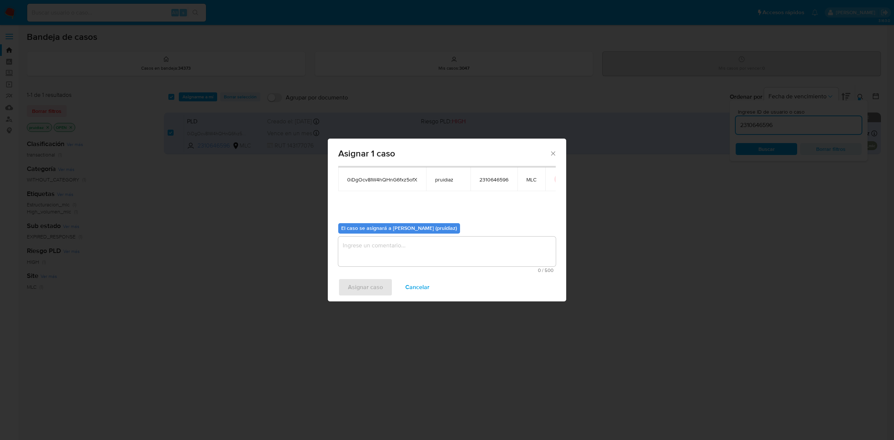
click at [435, 257] on textarea "assign-modal" at bounding box center [447, 252] width 218 height 30
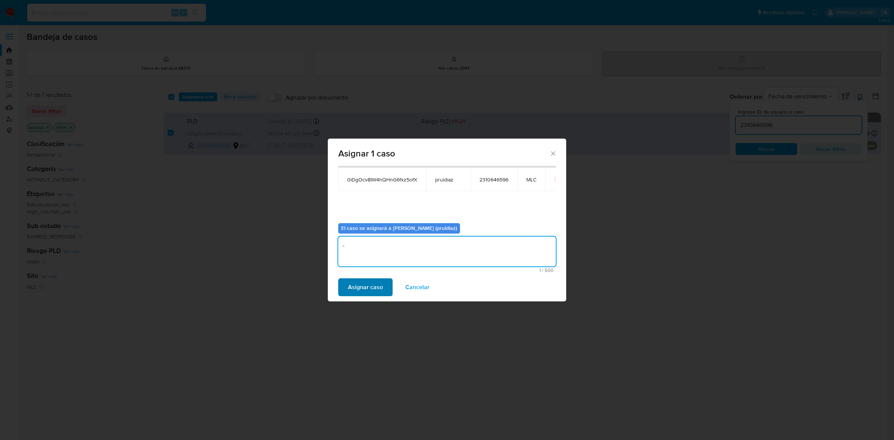
type textarea "-"
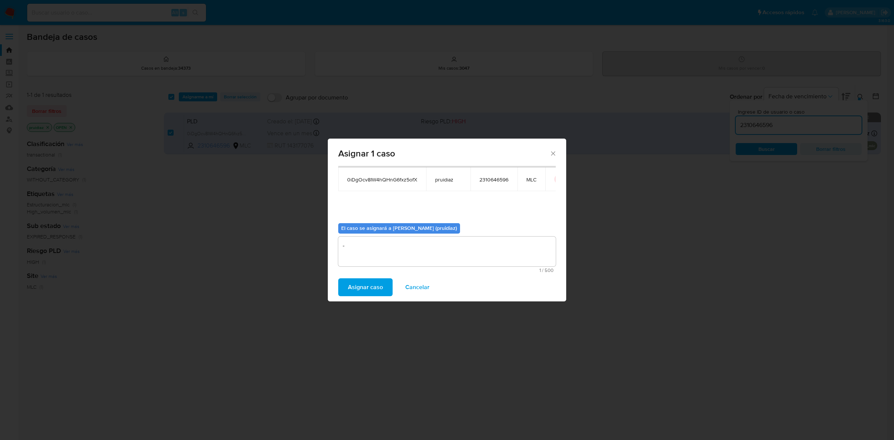
click at [372, 285] on span "Asignar caso" at bounding box center [365, 287] width 35 height 16
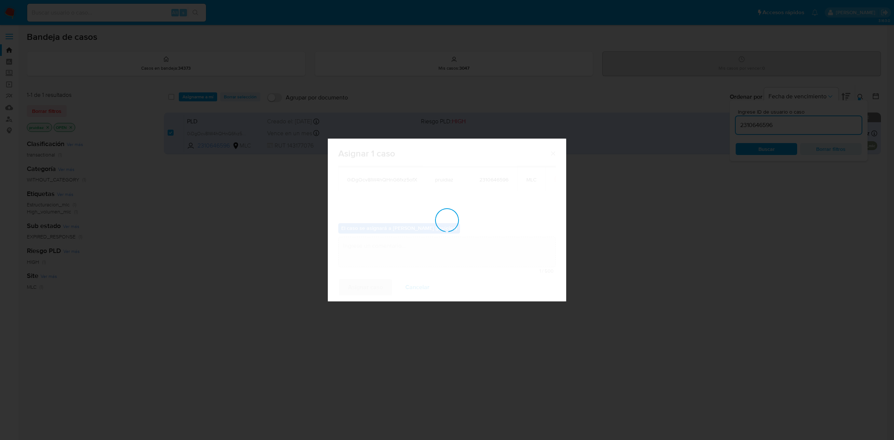
checkbox input "false"
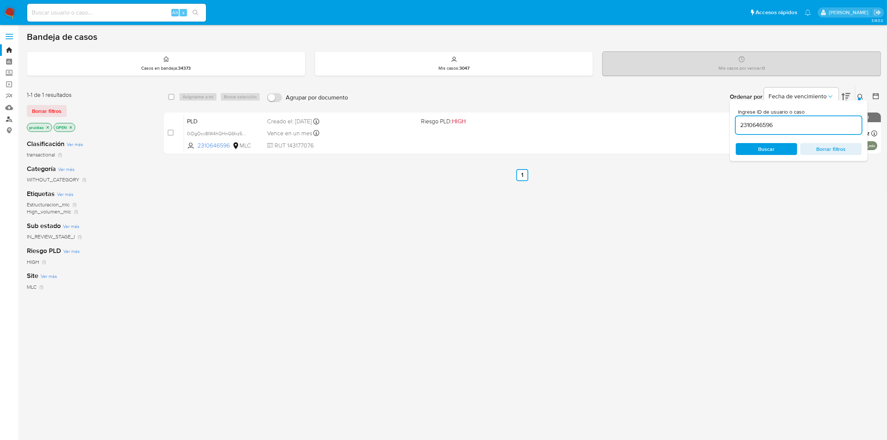
click at [4, 117] on link "Buscador de personas" at bounding box center [44, 119] width 89 height 12
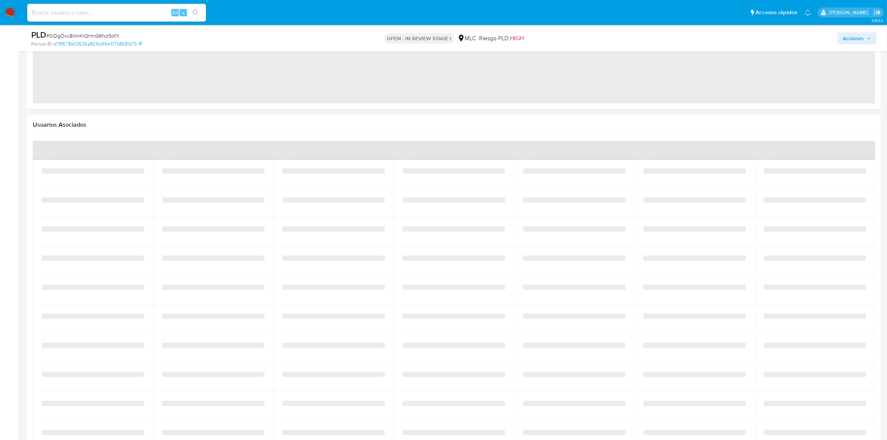
select select "10"
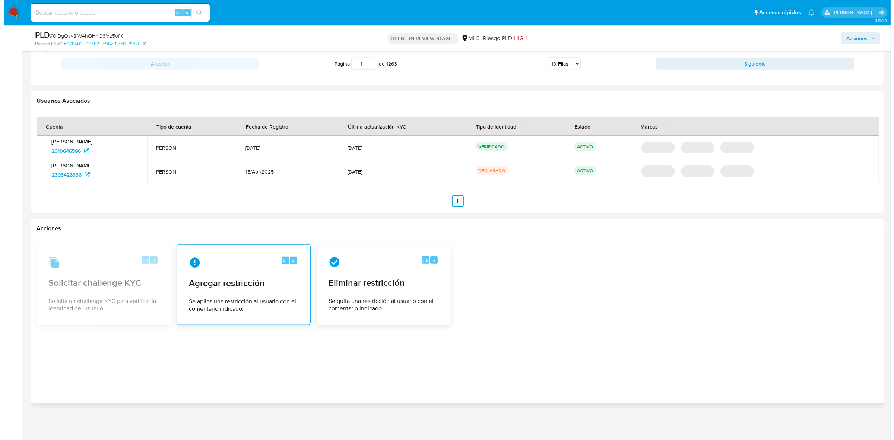
scroll to position [847, 0]
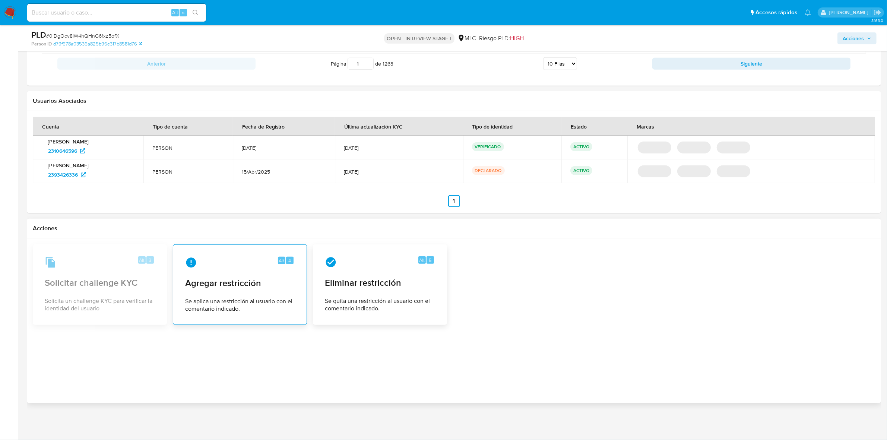
click at [241, 284] on span "Agregar restricción" at bounding box center [240, 283] width 110 height 11
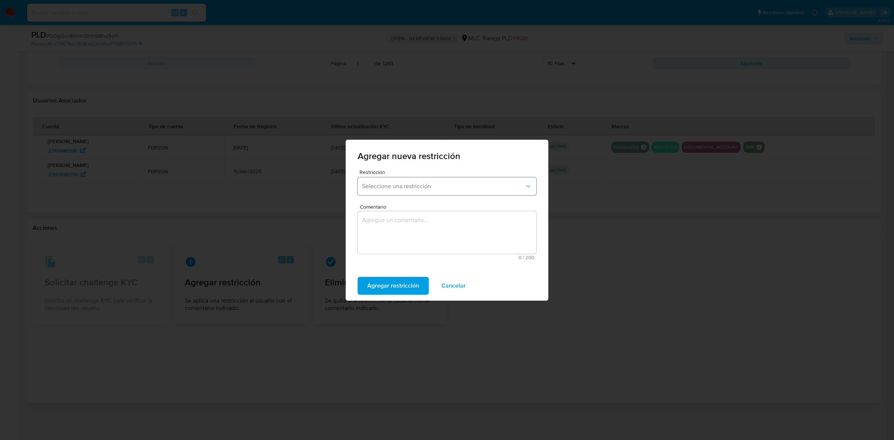
click at [433, 178] on button "Seleccione una restricción" at bounding box center [447, 186] width 179 height 18
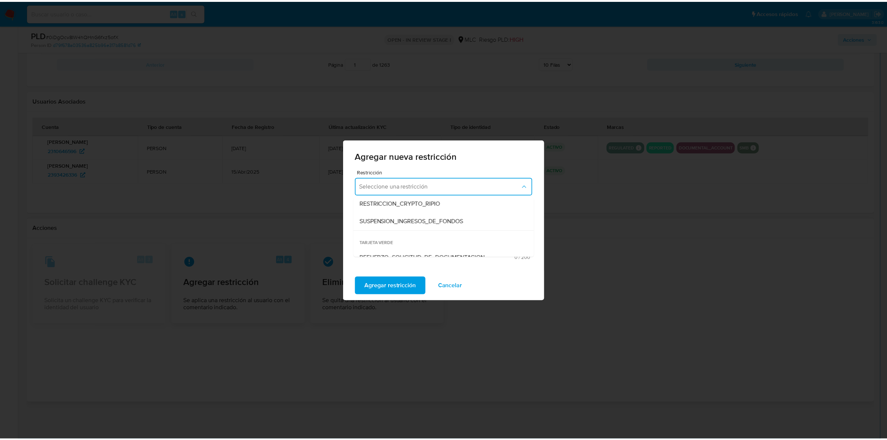
scroll to position [156, 0]
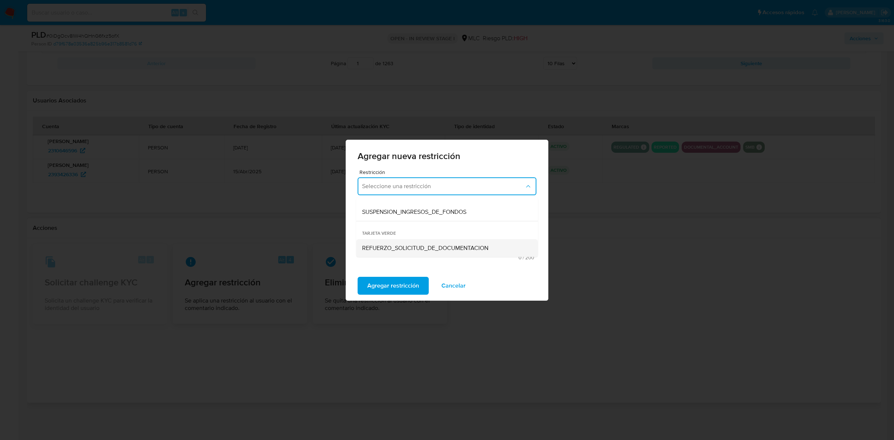
click at [402, 250] on span "REFUERZO_SOLICITUD_DE_DOCUMENTACION" at bounding box center [425, 247] width 126 height 7
click at [421, 232] on textarea "Comentario" at bounding box center [447, 232] width 179 height 42
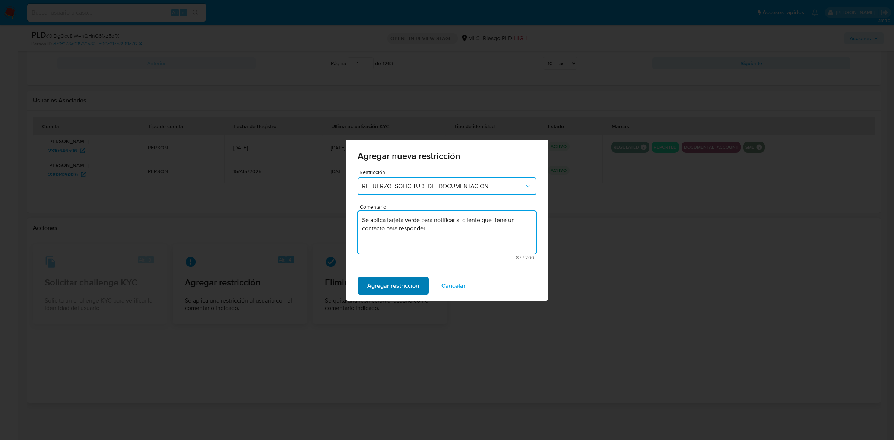
type textarea "Se aplica tarjeta verde para notificar al cliente que tiene un contacto para re…"
click at [399, 289] on span "Agregar restricción" at bounding box center [393, 286] width 52 height 16
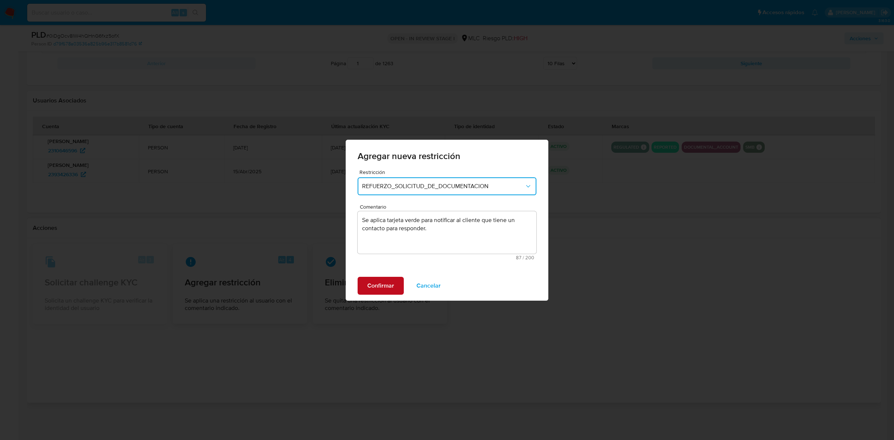
click at [386, 284] on span "Confirmar" at bounding box center [380, 286] width 27 height 16
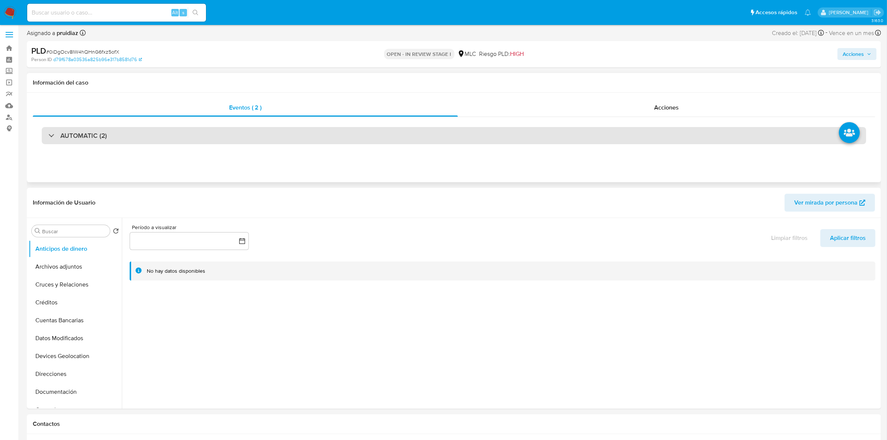
scroll to position [0, 0]
click at [76, 137] on h3 "AUTOMATIC (2)" at bounding box center [83, 137] width 47 height 8
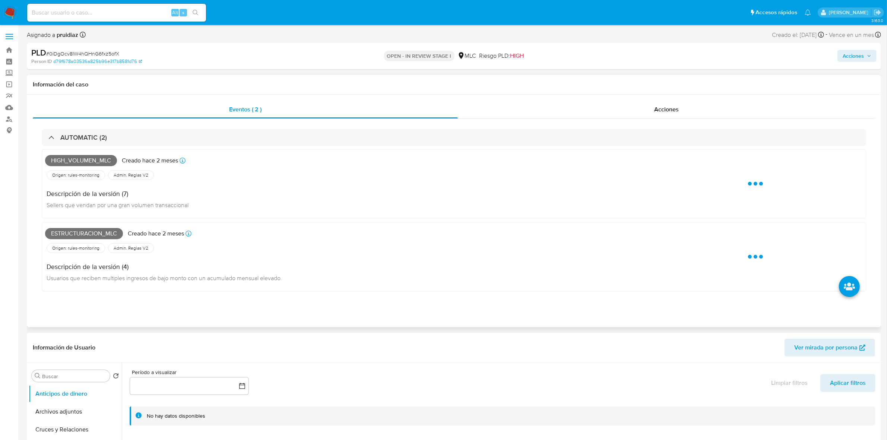
click at [78, 164] on span "High_volumen_mlc" at bounding box center [81, 160] width 72 height 11
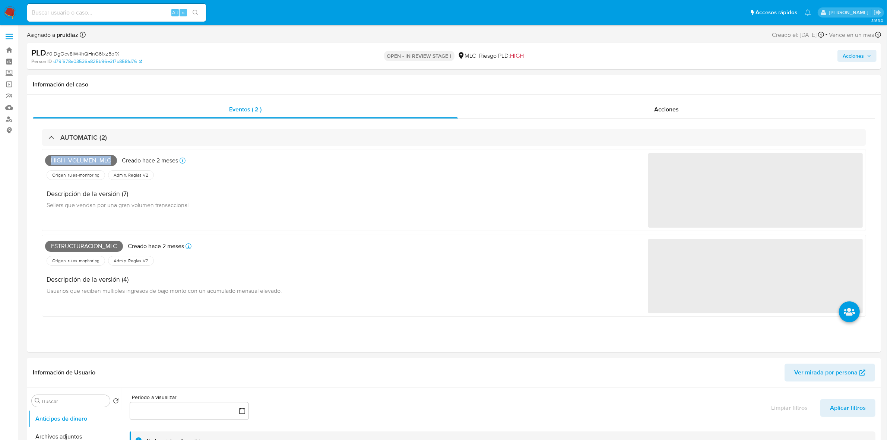
copy span "High_volumen_mlc"
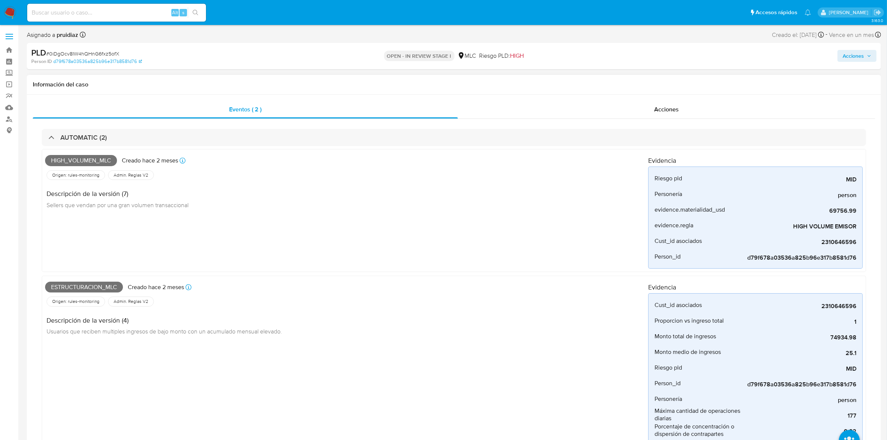
click at [88, 286] on span "Estructuracion_mlc" at bounding box center [84, 287] width 78 height 11
copy span "Estructuracion_mlc"
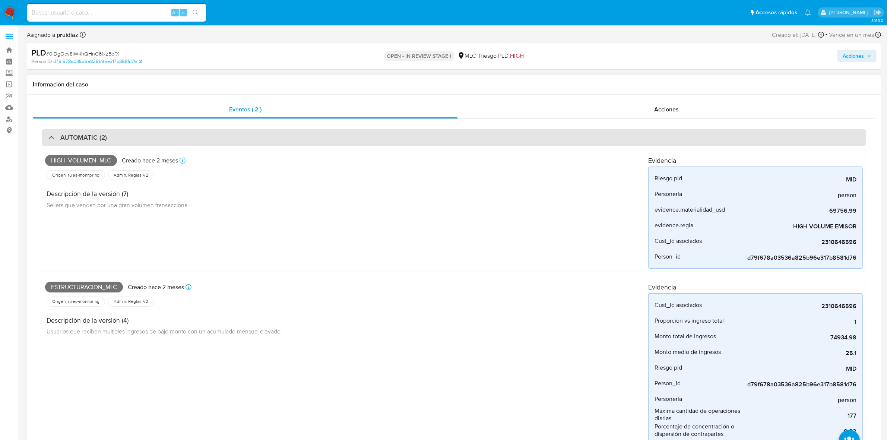
click at [112, 136] on div "AUTOMATIC (2)" at bounding box center [454, 137] width 825 height 17
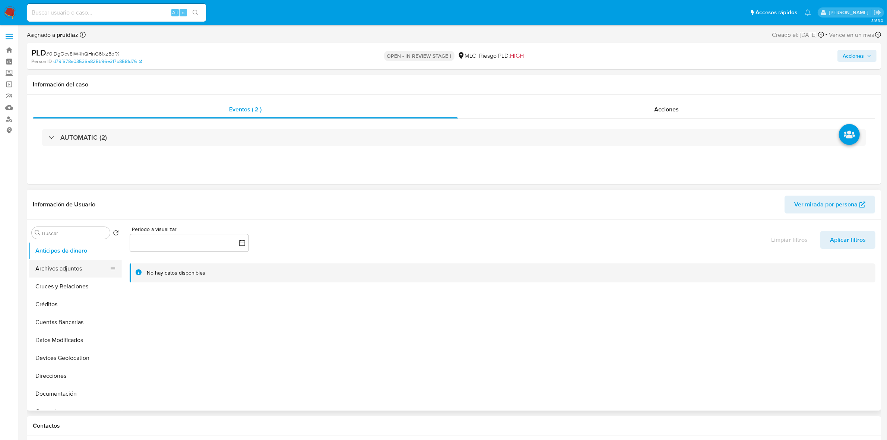
click at [56, 264] on button "Archivos adjuntos" at bounding box center [72, 269] width 87 height 18
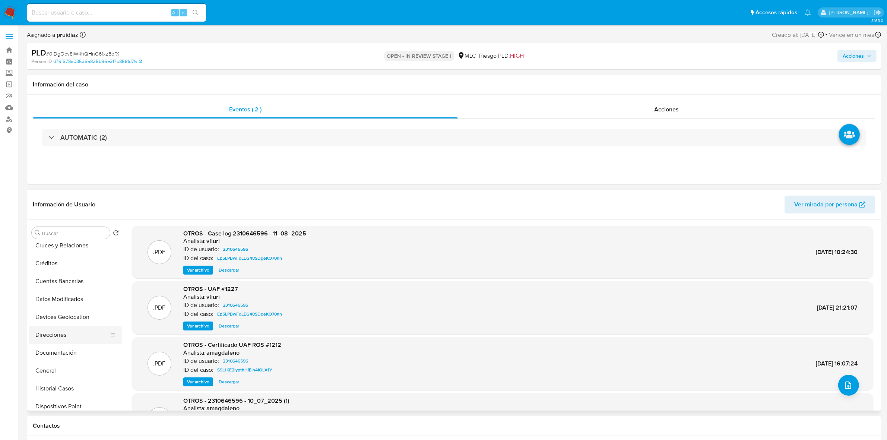
scroll to position [93, 0]
click at [67, 332] on button "Historial Casos" at bounding box center [72, 337] width 87 height 18
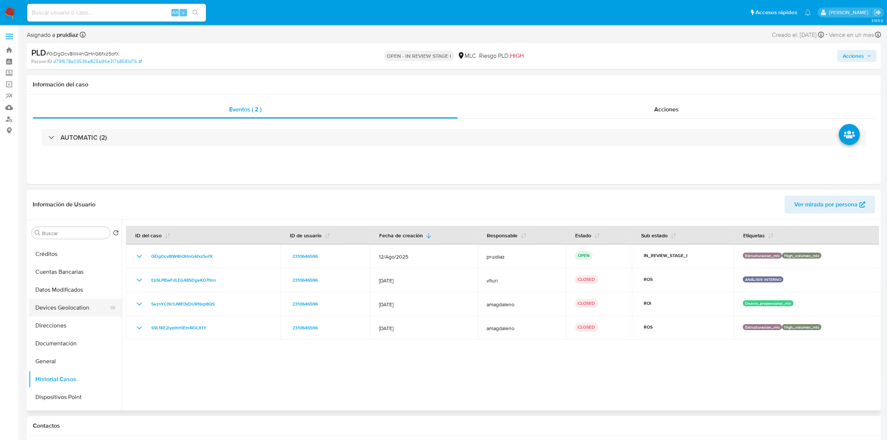
scroll to position [0, 0]
click at [54, 263] on button "Archivos adjuntos" at bounding box center [72, 269] width 87 height 18
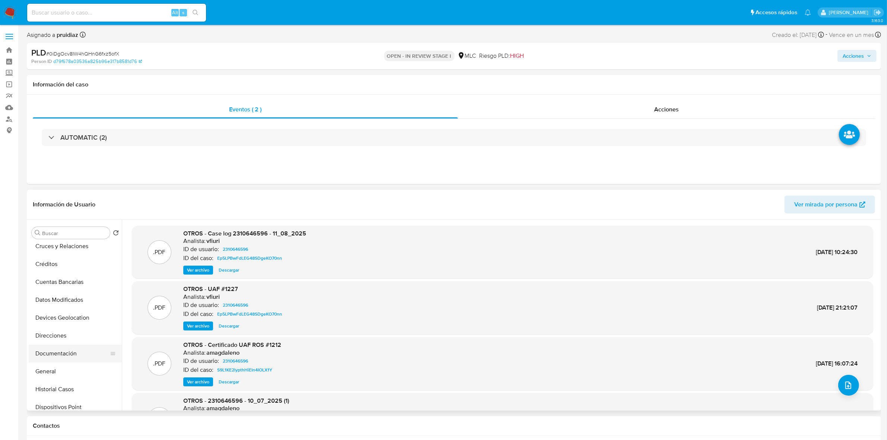
scroll to position [93, 0]
click at [53, 320] on button "General" at bounding box center [72, 319] width 87 height 18
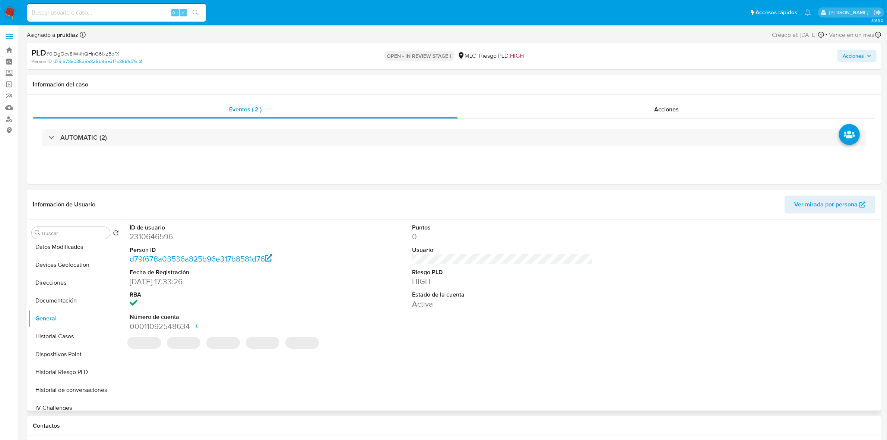
click at [151, 239] on dd "2310646596" at bounding box center [220, 236] width 181 height 10
copy dd "2310646596"
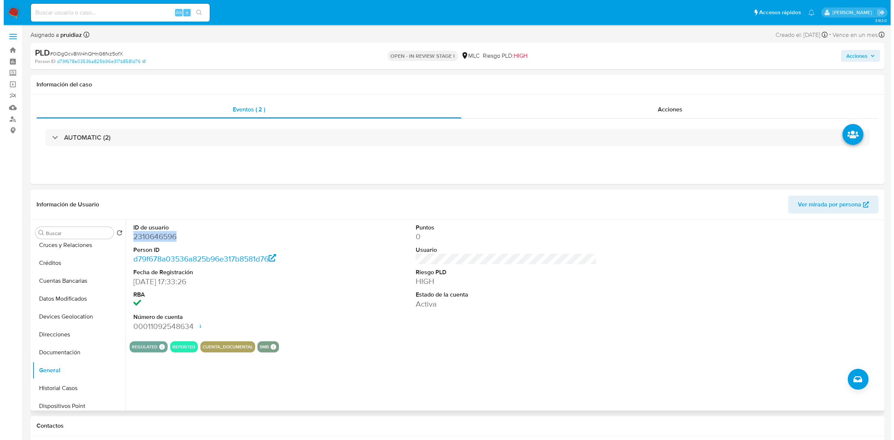
scroll to position [0, 0]
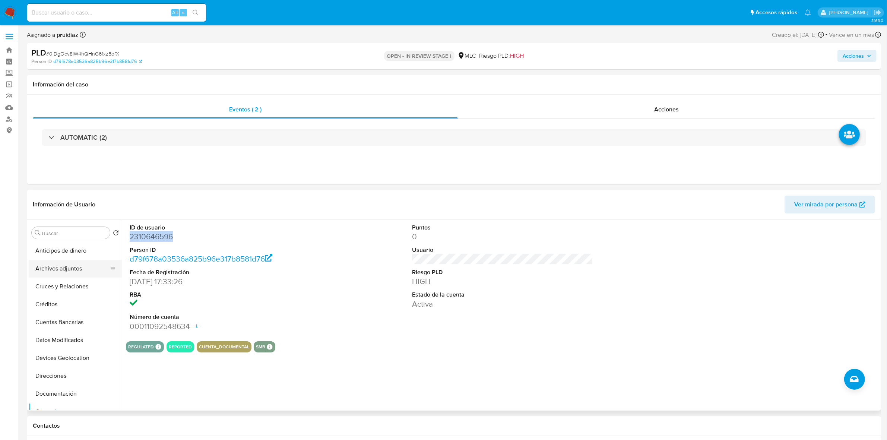
click at [69, 269] on button "Archivos adjuntos" at bounding box center [72, 269] width 87 height 18
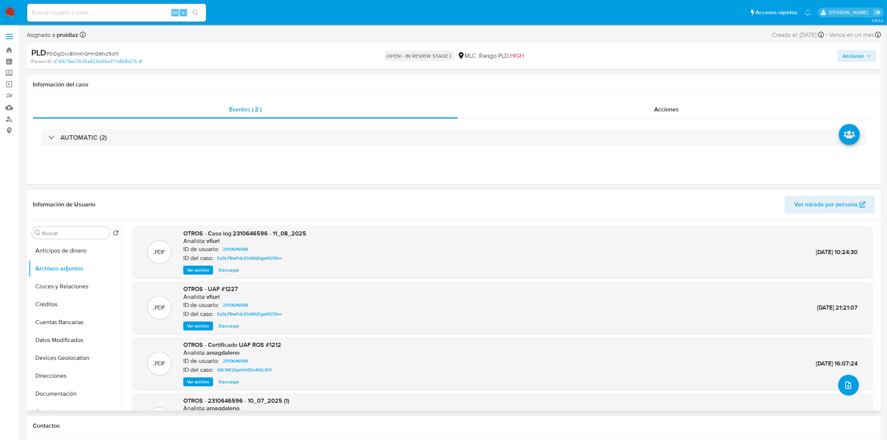
click at [847, 381] on span "upload-file" at bounding box center [848, 385] width 9 height 9
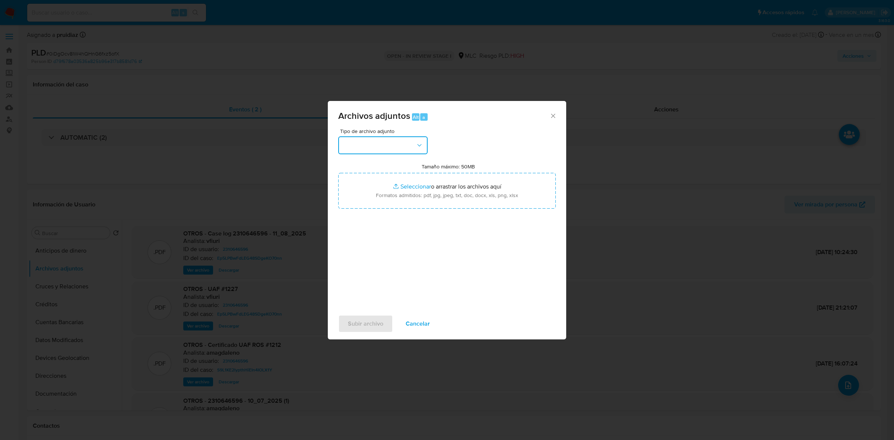
click at [382, 149] on button "button" at bounding box center [382, 145] width 89 height 18
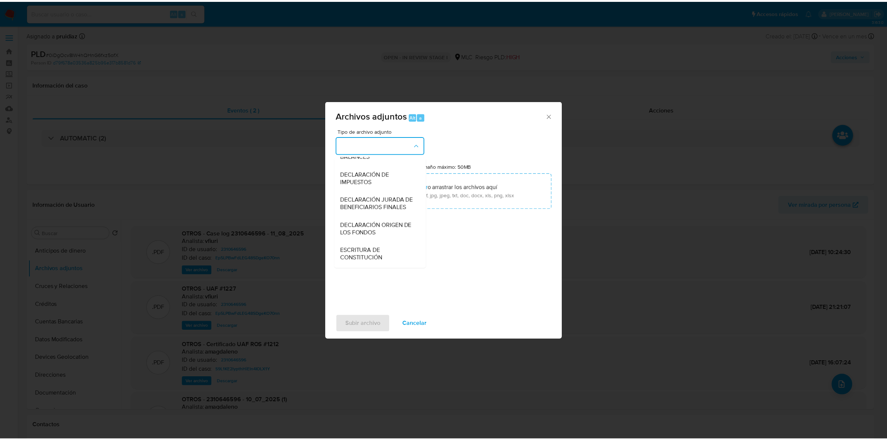
scroll to position [123, 0]
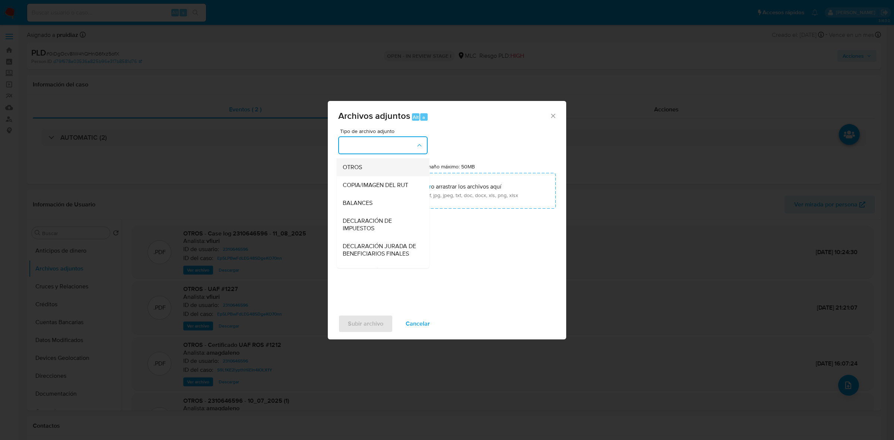
click at [351, 176] on div "OTROS" at bounding box center [381, 167] width 76 height 18
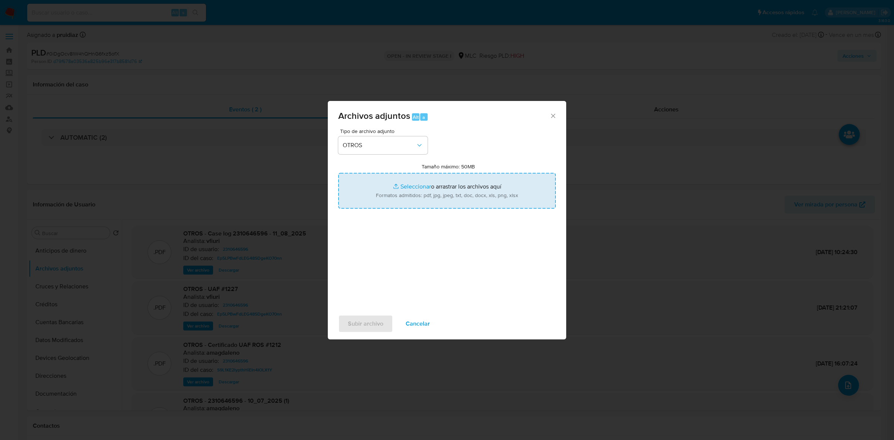
click at [429, 196] on input "Tamaño máximo: 50MB Seleccionar archivos" at bounding box center [447, 191] width 218 height 36
click at [443, 201] on input "Tamaño máximo: 50MB Seleccionar archivos" at bounding box center [447, 191] width 218 height 36
type input "C:\fakepath\2310646596 - 10_10_2025.xlsx"
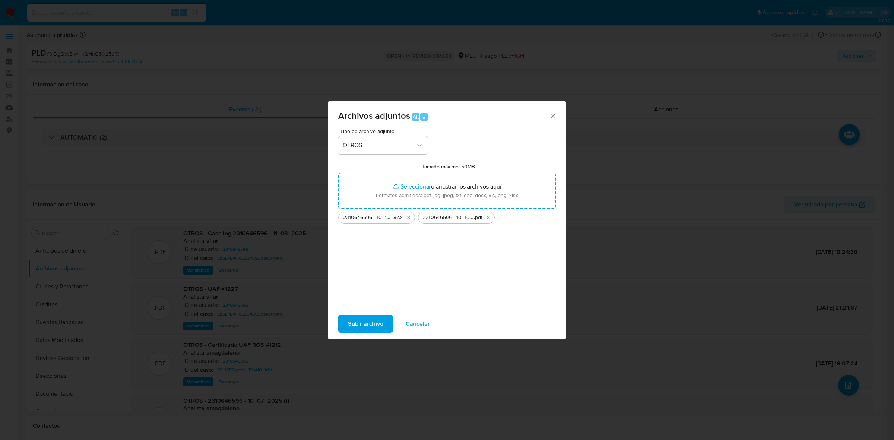
click at [363, 326] on span "Subir archivo" at bounding box center [365, 324] width 35 height 16
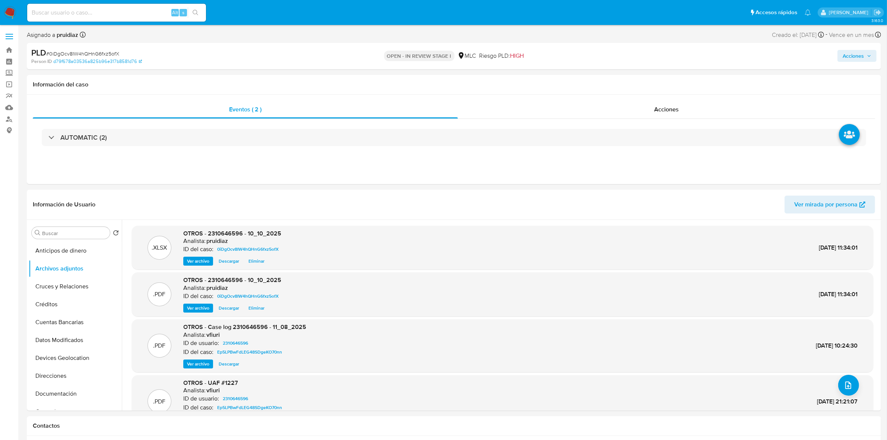
click at [856, 55] on span "Acciones" at bounding box center [853, 56] width 21 height 12
click at [637, 76] on span "Resolución del caso" at bounding box center [645, 79] width 53 height 9
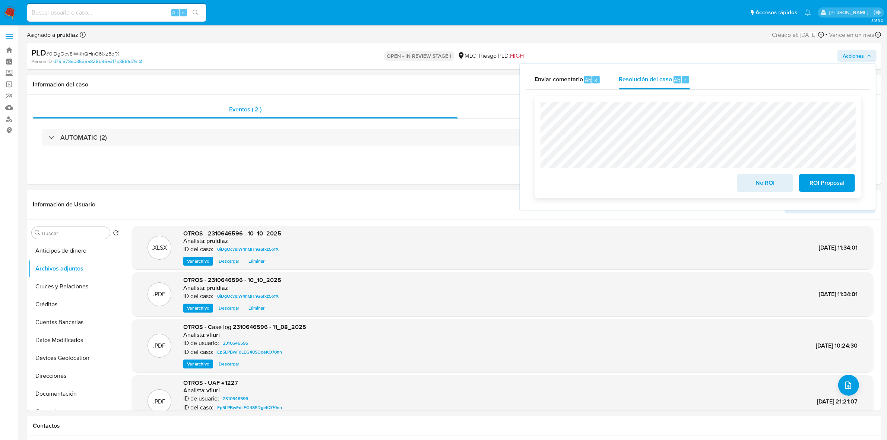
click at [838, 185] on span "ROI Proposal" at bounding box center [827, 183] width 37 height 16
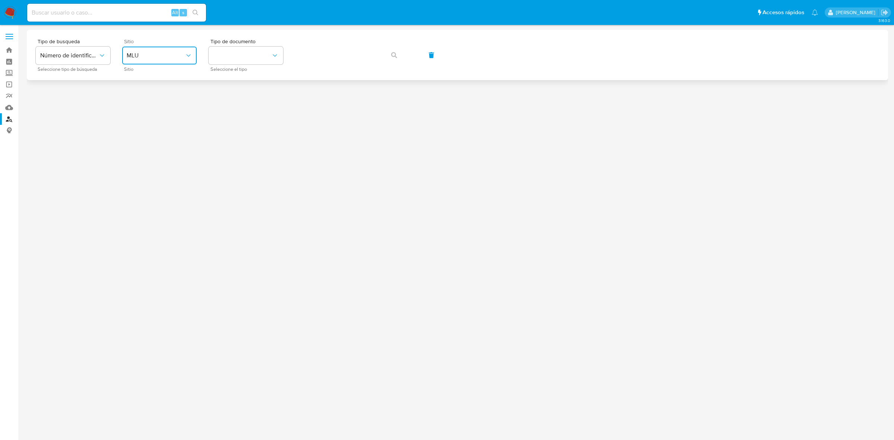
click at [179, 60] on button "MLU" at bounding box center [159, 56] width 75 height 18
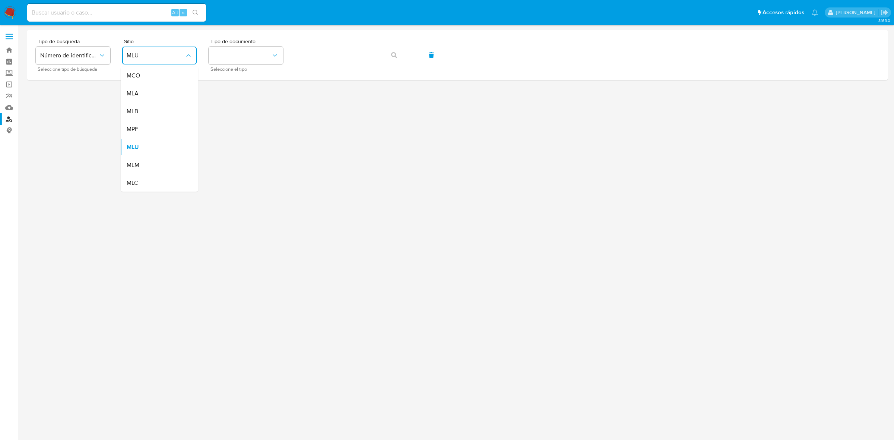
drag, startPoint x: 133, startPoint y: 181, endPoint x: 133, endPoint y: 178, distance: 3.7
click at [133, 181] on span "MLC" at bounding box center [133, 182] width 12 height 7
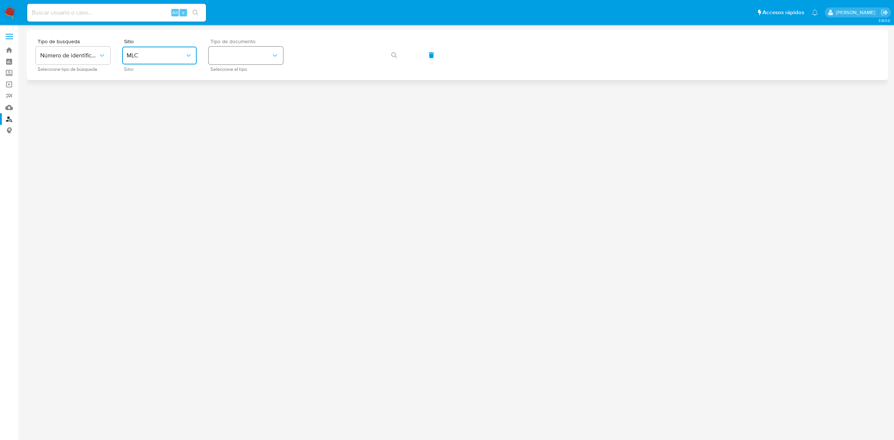
click at [228, 54] on button "identificationType" at bounding box center [246, 56] width 75 height 18
click at [243, 78] on div "RUT RUT" at bounding box center [243, 79] width 61 height 25
click at [386, 52] on button "button" at bounding box center [394, 55] width 25 height 18
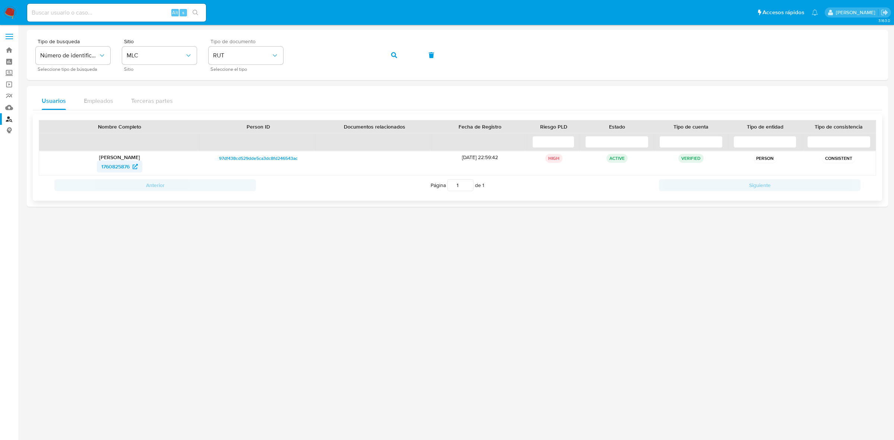
click at [113, 166] on span "1760825876" at bounding box center [115, 167] width 28 height 12
click at [11, 16] on img at bounding box center [10, 12] width 13 height 13
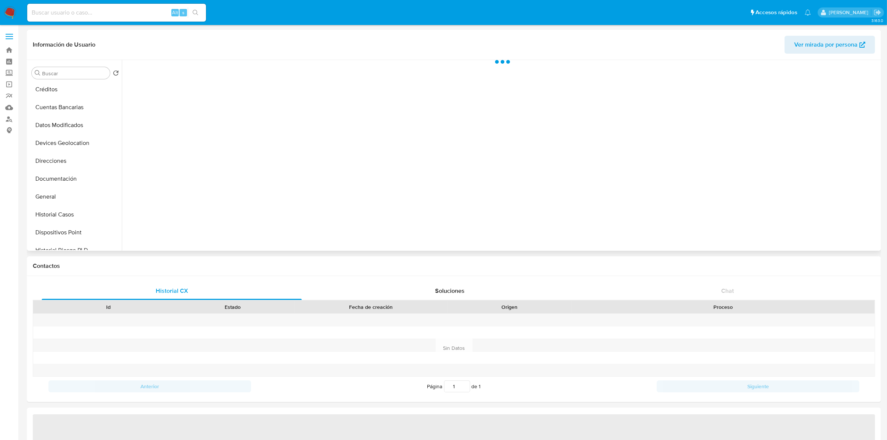
scroll to position [93, 0]
click at [76, 177] on button "Historial Casos" at bounding box center [72, 177] width 87 height 18
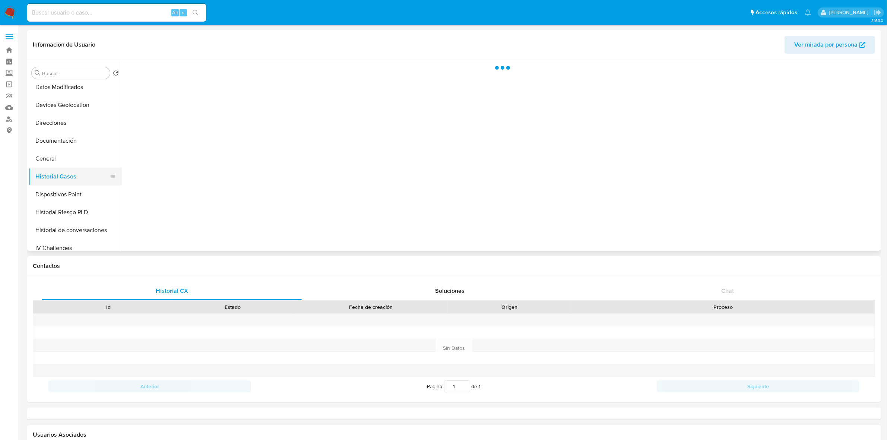
select select "10"
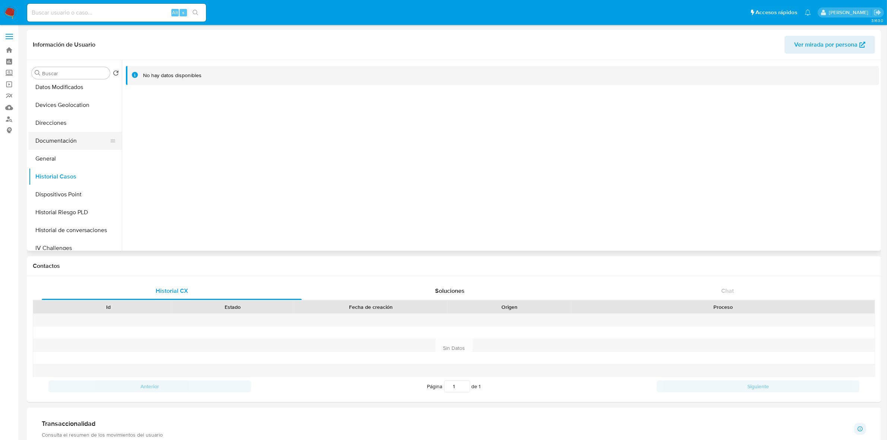
click at [64, 135] on button "Documentación" at bounding box center [72, 141] width 87 height 18
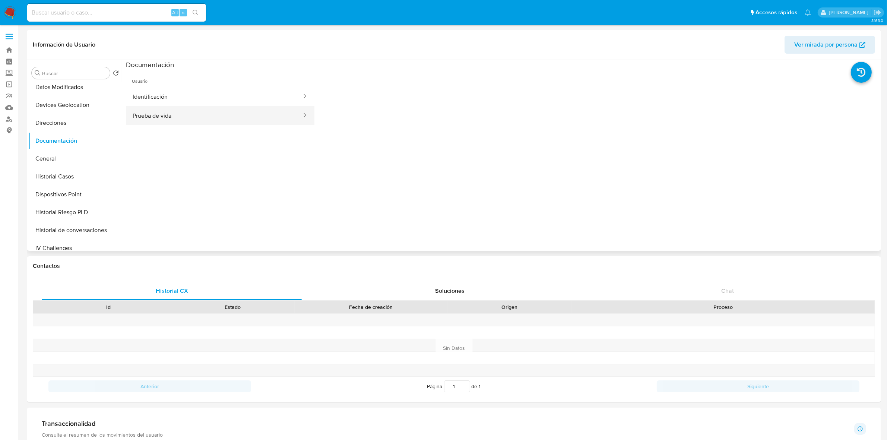
click at [159, 111] on button "Prueba de vida" at bounding box center [214, 115] width 177 height 19
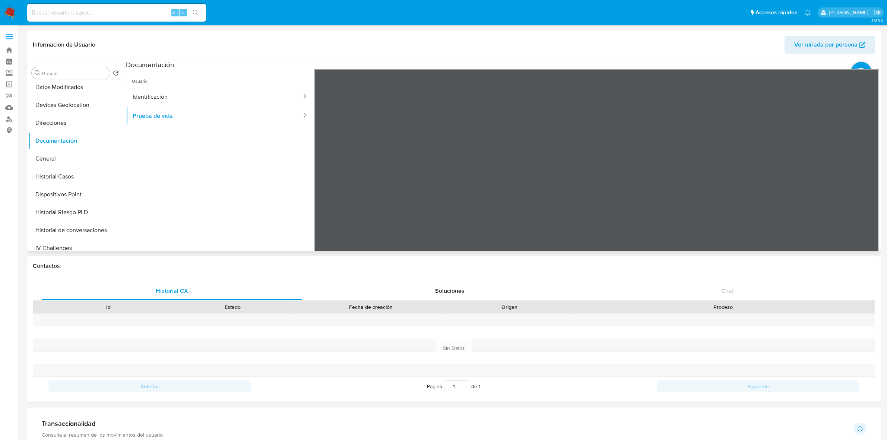
scroll to position [23, 0]
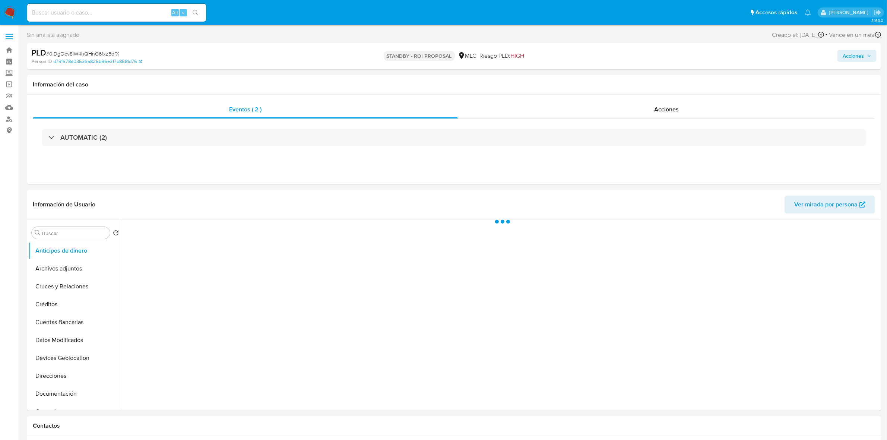
select select "10"
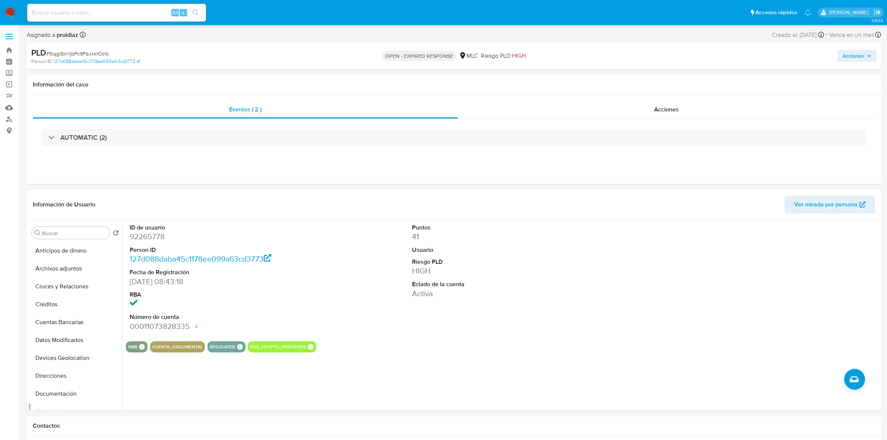
select select "10"
click at [148, 243] on dl "ID de usuario 92265778 Person ID 127d088daba45c1178ee099a63cd3773 Fecha de Regi…" at bounding box center [220, 278] width 181 height 108
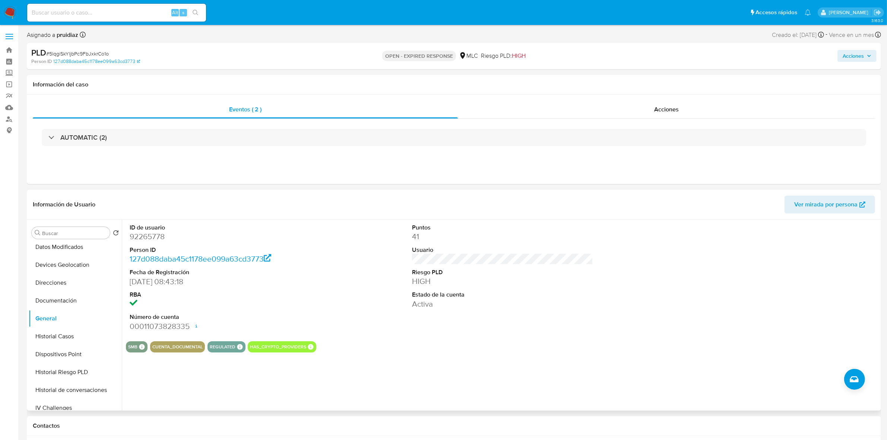
click at [149, 241] on dd "92265778" at bounding box center [220, 236] width 181 height 10
copy dd "92265778"
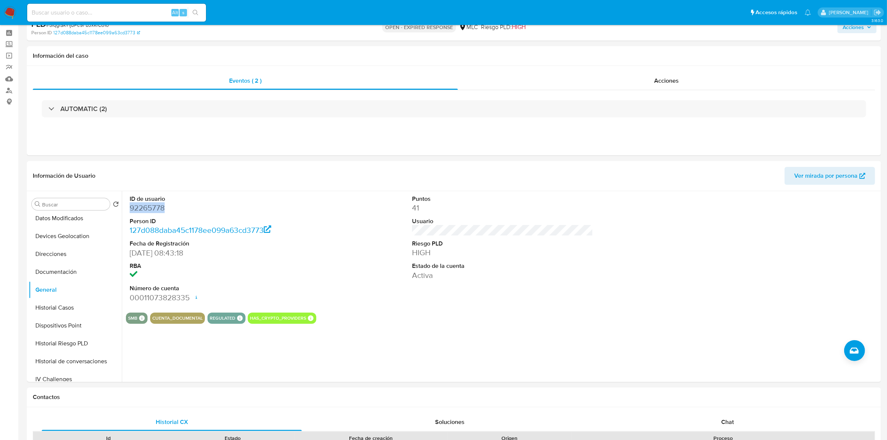
scroll to position [186, 0]
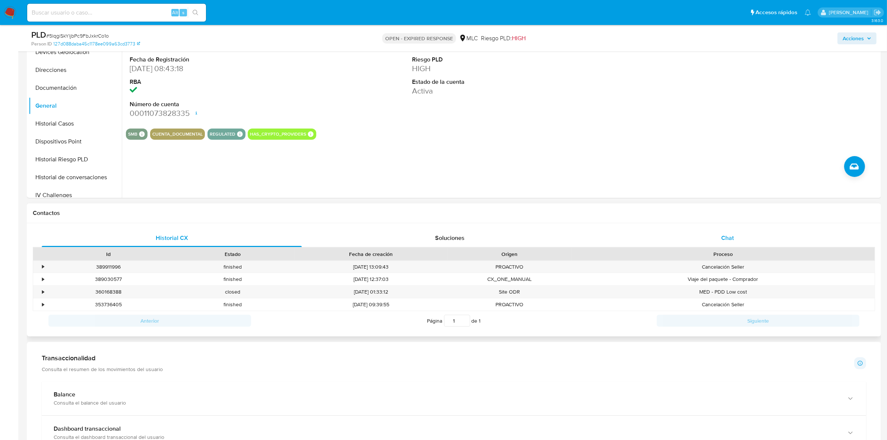
click at [741, 241] on div "Chat" at bounding box center [728, 238] width 260 height 18
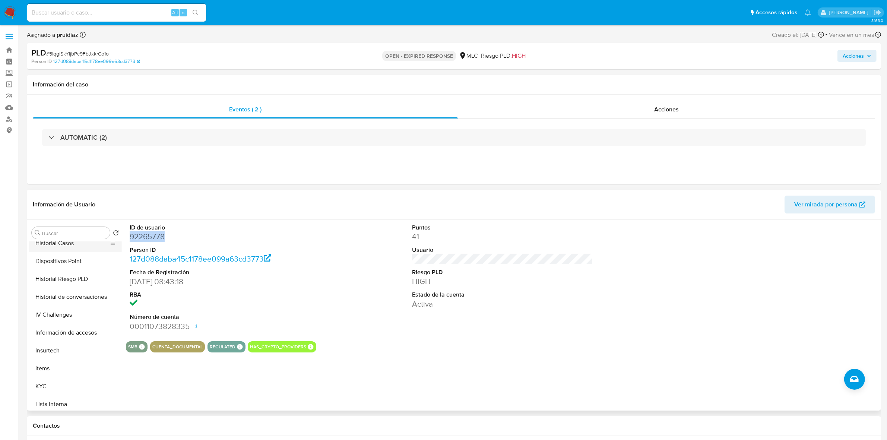
click at [63, 246] on button "Historial Casos" at bounding box center [72, 243] width 87 height 18
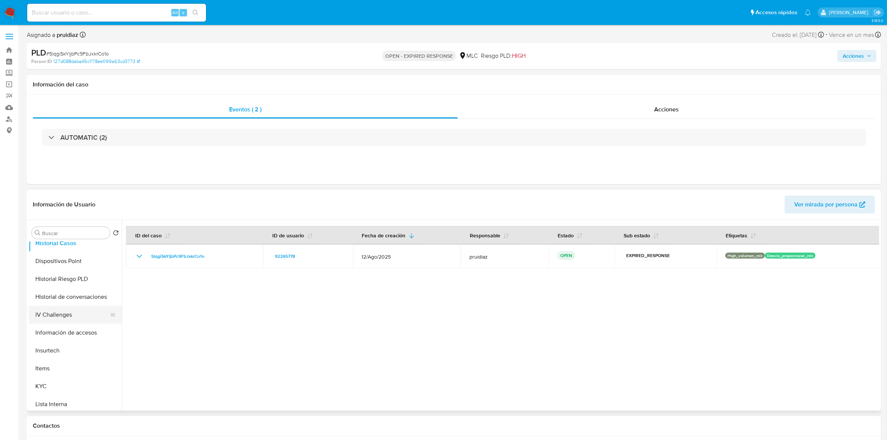
scroll to position [93, 0]
click at [53, 315] on button "General" at bounding box center [72, 319] width 87 height 18
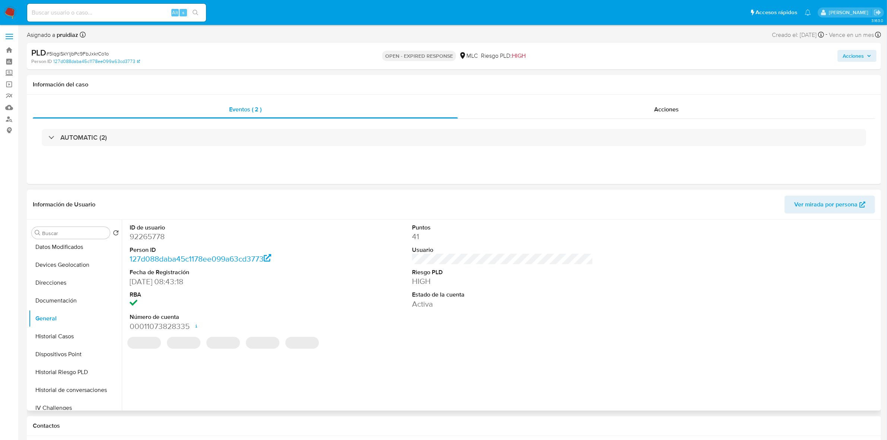
click at [158, 237] on dd "92265778" at bounding box center [220, 236] width 181 height 10
copy dd "92265778"
click at [76, 51] on span "# 5lqgiSkYljbPc9FbJxkrCo1o" at bounding box center [77, 53] width 63 height 7
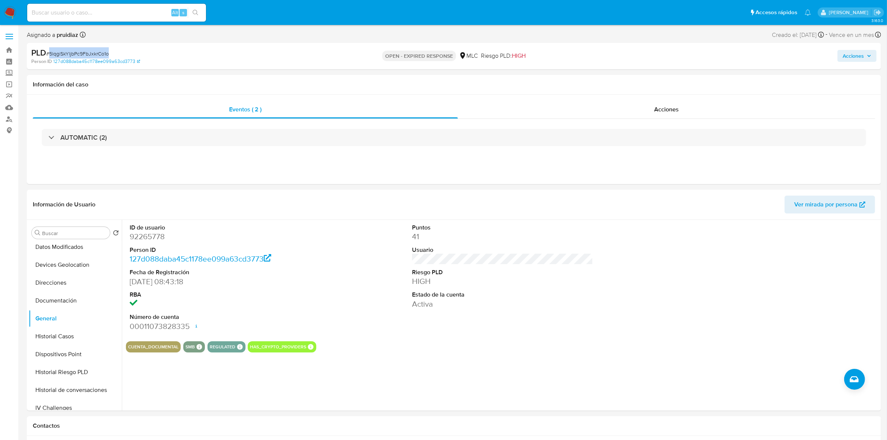
click at [76, 51] on span "# 5lqgiSkYljbPc9FbJxkrCo1o" at bounding box center [77, 53] width 63 height 7
copy span "5lqgiSkYljbPc9FbJxkrCo1o"
click at [155, 240] on dd "92265778" at bounding box center [220, 236] width 181 height 10
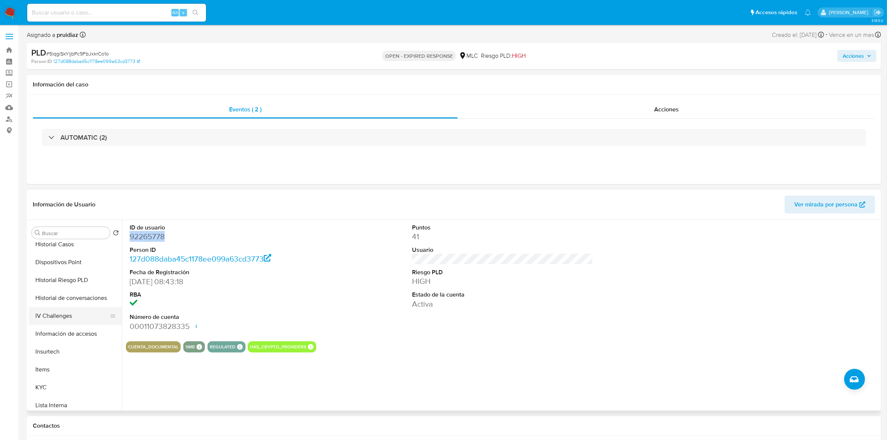
scroll to position [186, 0]
click at [53, 385] on button "KYC" at bounding box center [72, 386] width 87 height 18
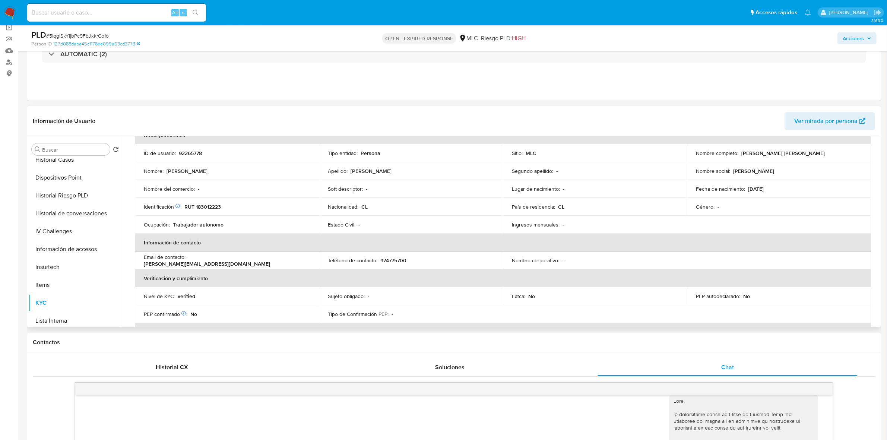
scroll to position [0, 0]
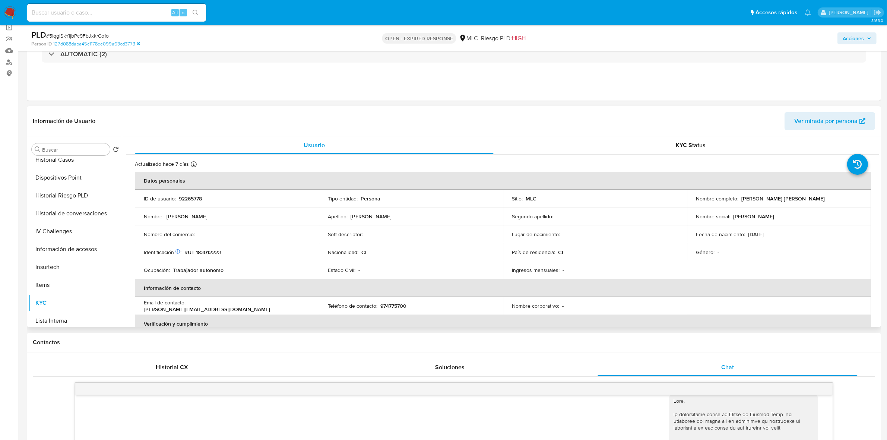
click at [212, 254] on p "RUT 183012223" at bounding box center [202, 252] width 37 height 7
copy p "183012223"
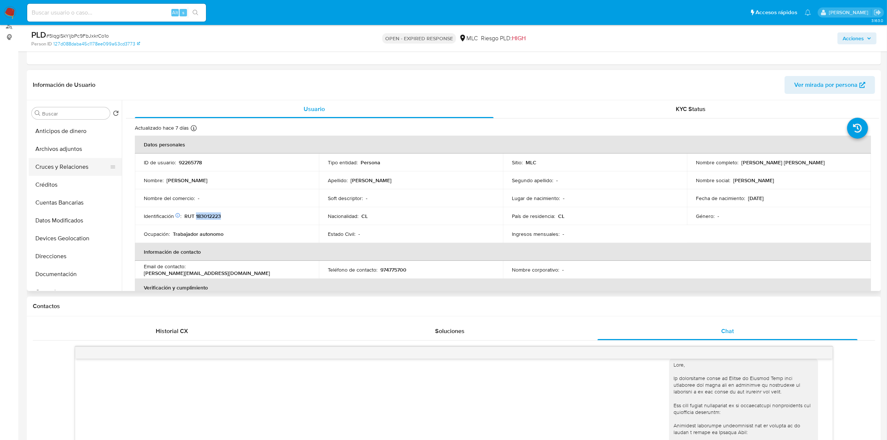
click at [62, 166] on button "Cruces y Relaciones" at bounding box center [72, 167] width 87 height 18
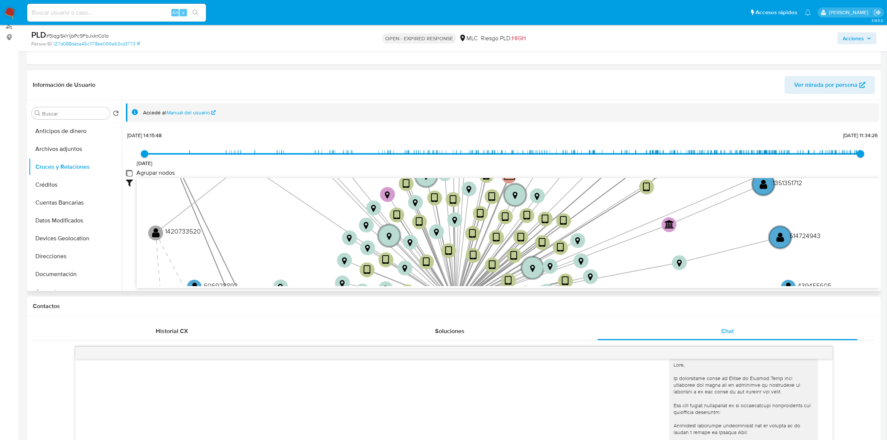
click at [127, 174] on group_nodes "Agrupar nodos" at bounding box center [129, 173] width 6 height 6
checkbox group_nodes "true"
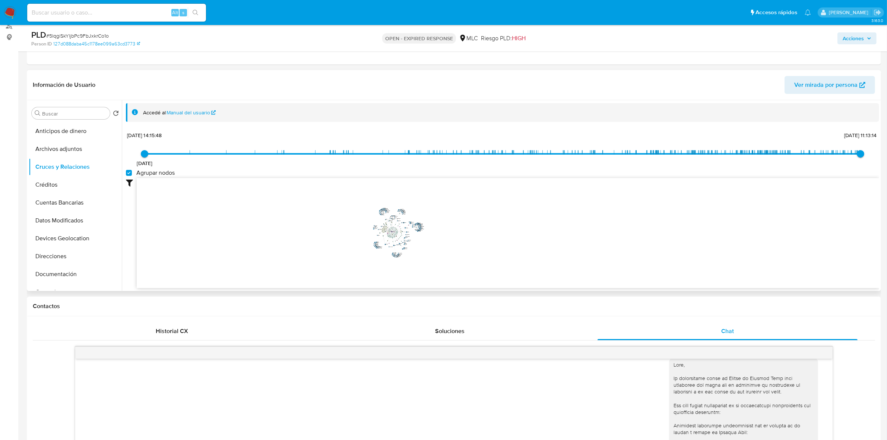
drag, startPoint x: 438, startPoint y: 221, endPoint x: 449, endPoint y: 235, distance: 18.0
click at [449, 235] on icon "device-66f0a2c1c7b2125f353bcfe0  device-67b5d0153742759d221ffed1  device-6357…" at bounding box center [508, 232] width 743 height 108
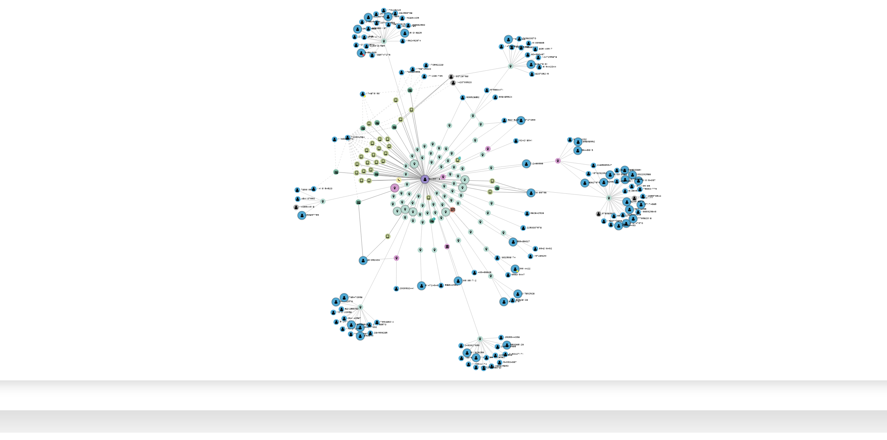
drag, startPoint x: 439, startPoint y: 223, endPoint x: 479, endPoint y: 227, distance: 40.4
click at [479, 227] on icon "device-66f0a2c1c7b2125f353bcfe0  device-67b5d0153742759d221ffed1  device-6357…" at bounding box center [508, 228] width 743 height 108
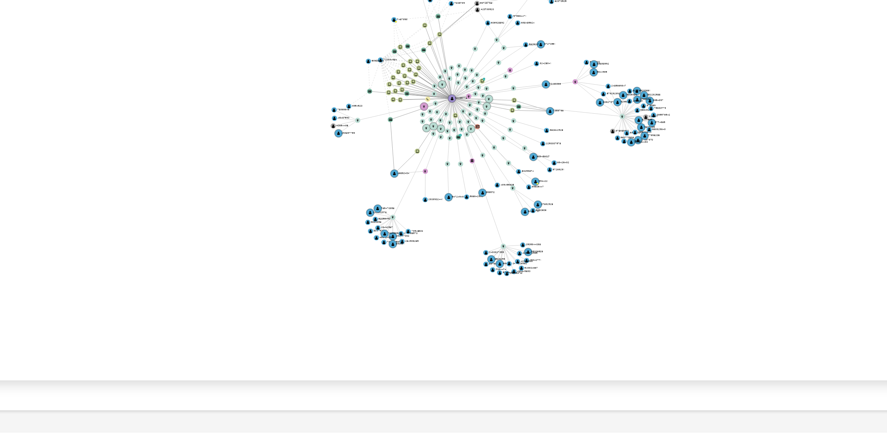
drag, startPoint x: 517, startPoint y: 222, endPoint x: 518, endPoint y: 203, distance: 19.8
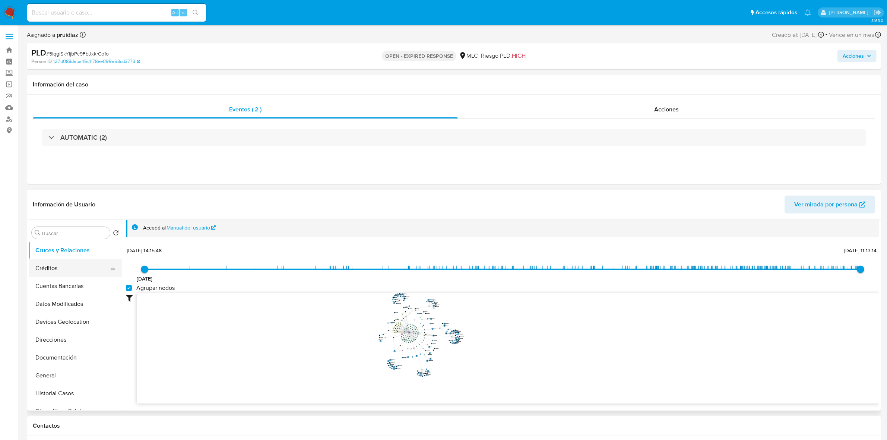
scroll to position [47, 0]
click at [54, 354] on button "Documentación" at bounding box center [72, 347] width 87 height 18
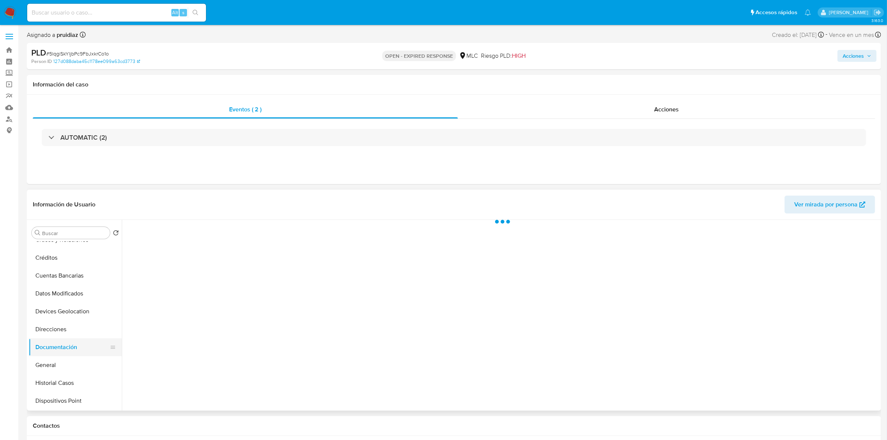
scroll to position [0, 0]
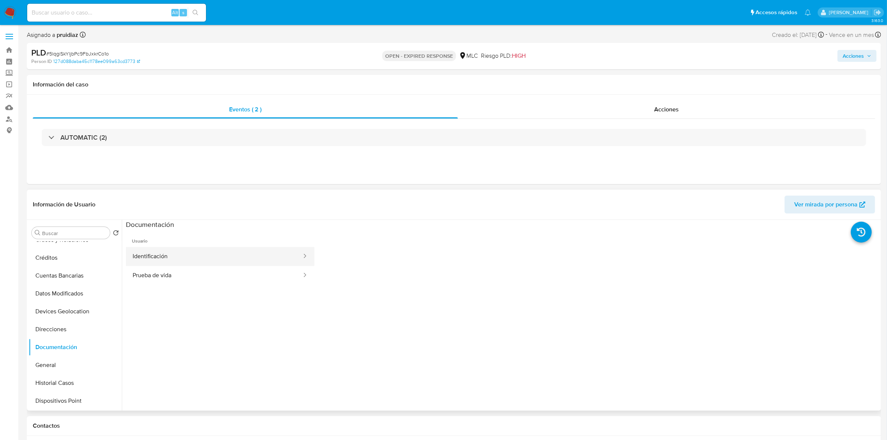
click at [183, 258] on button "Identificación" at bounding box center [214, 256] width 177 height 19
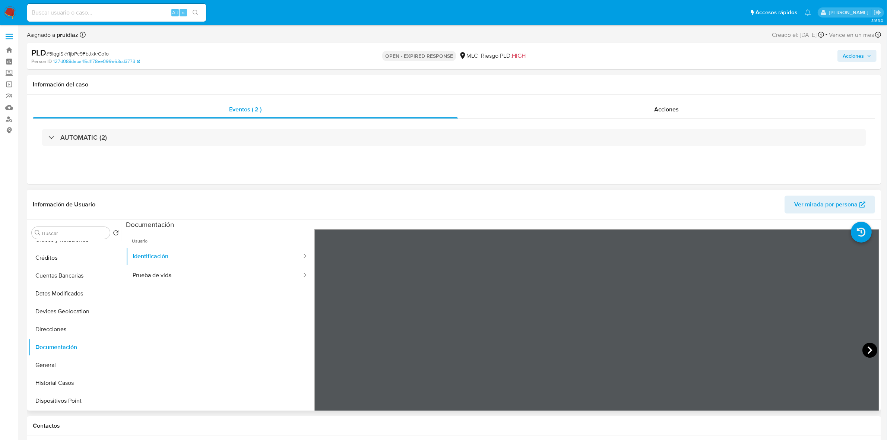
click at [870, 347] on icon at bounding box center [870, 350] width 15 height 15
click at [158, 271] on button "Prueba de vida" at bounding box center [214, 275] width 177 height 19
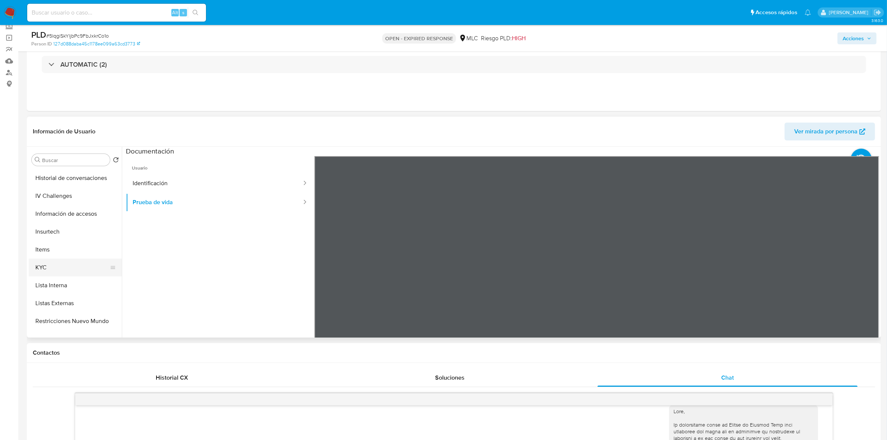
scroll to position [233, 0]
click at [55, 266] on button "KYC" at bounding box center [72, 267] width 87 height 18
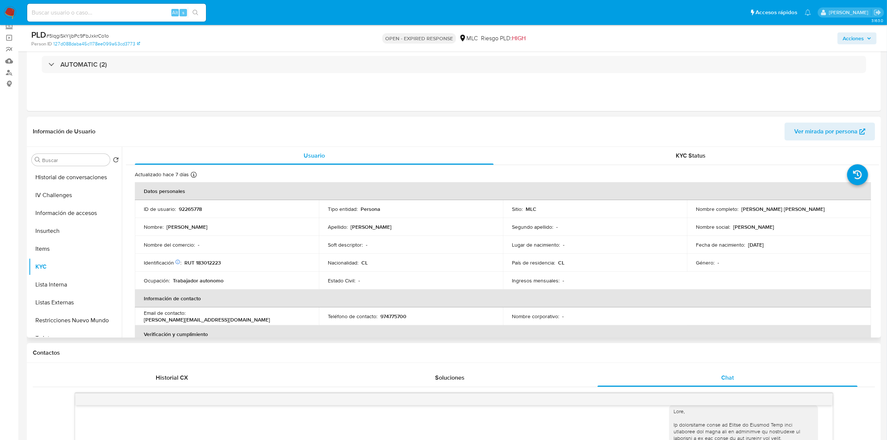
drag, startPoint x: 823, startPoint y: 211, endPoint x: 741, endPoint y: 211, distance: 82.0
click at [741, 211] on div "Nombre completo : Alexander Eugenio Ortiz Ojeda" at bounding box center [779, 209] width 166 height 7
click at [806, 214] on td "Nombre completo : Alexander Eugenio Ortiz Ojeda" at bounding box center [779, 209] width 184 height 18
drag, startPoint x: 816, startPoint y: 211, endPoint x: 739, endPoint y: 208, distance: 77.2
click at [739, 208] on div "Nombre completo : Alexander Eugenio Ortiz Ojeda" at bounding box center [779, 209] width 166 height 7
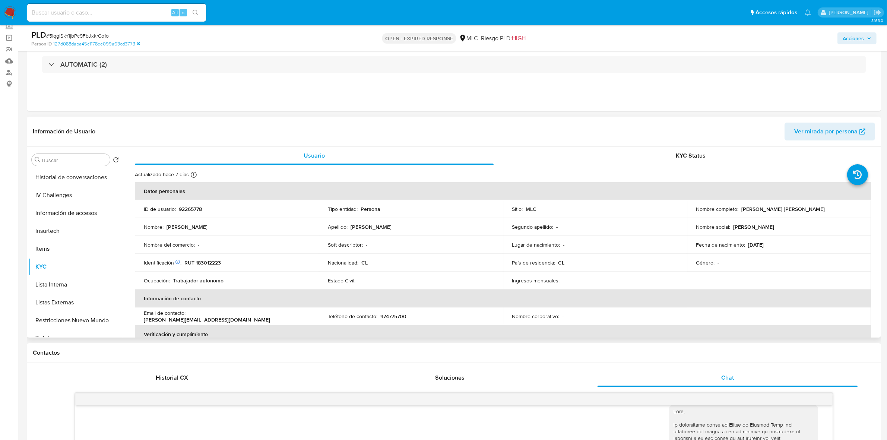
copy p "Alexander Eugenio Ortiz Ojeda"
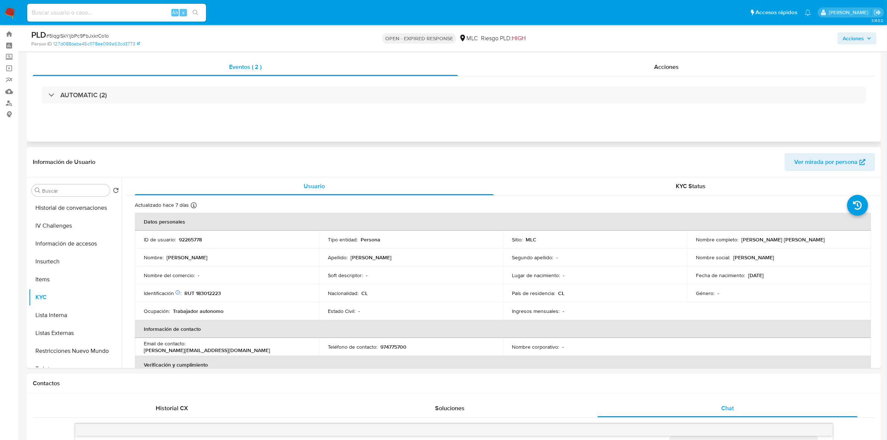
scroll to position [0, 0]
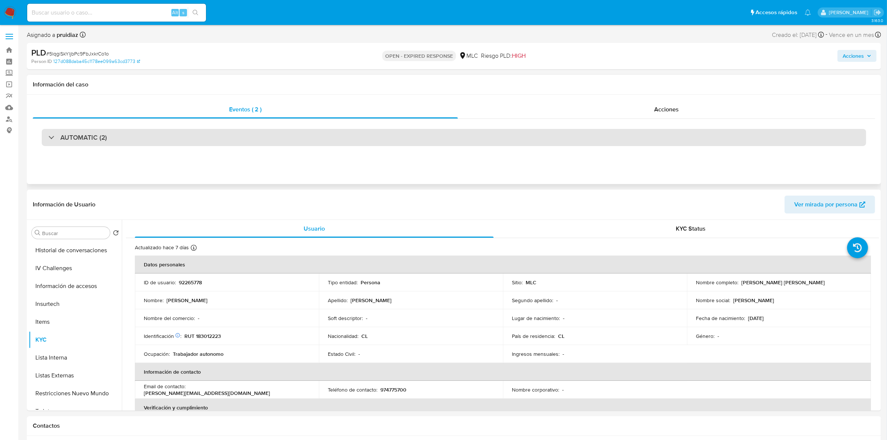
click at [123, 137] on div "AUTOMATIC (2)" at bounding box center [454, 137] width 825 height 17
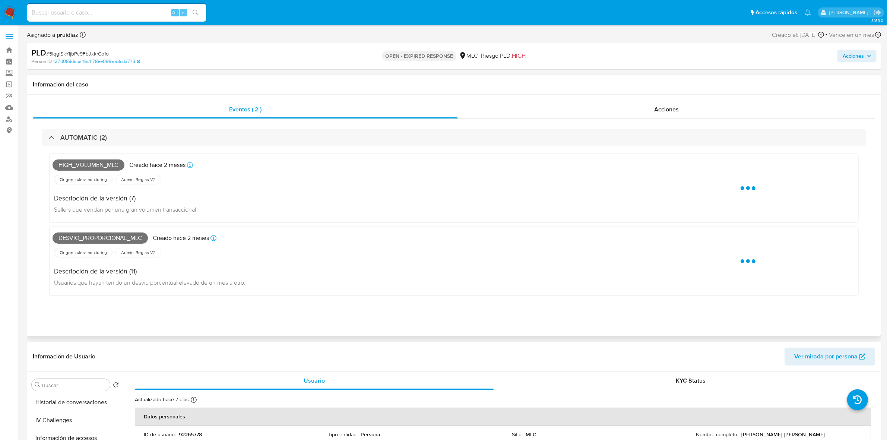
click at [82, 162] on span "High_volumen_mlc" at bounding box center [89, 164] width 72 height 11
copy span "High_volumen_mlc"
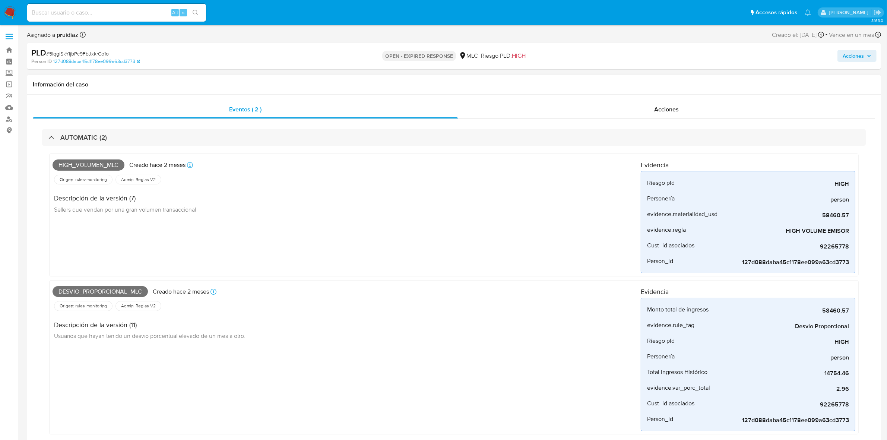
click at [84, 291] on span "Desvio_proporcional_mlc" at bounding box center [100, 291] width 95 height 11
copy span "Desvio_proporcional_mlc"
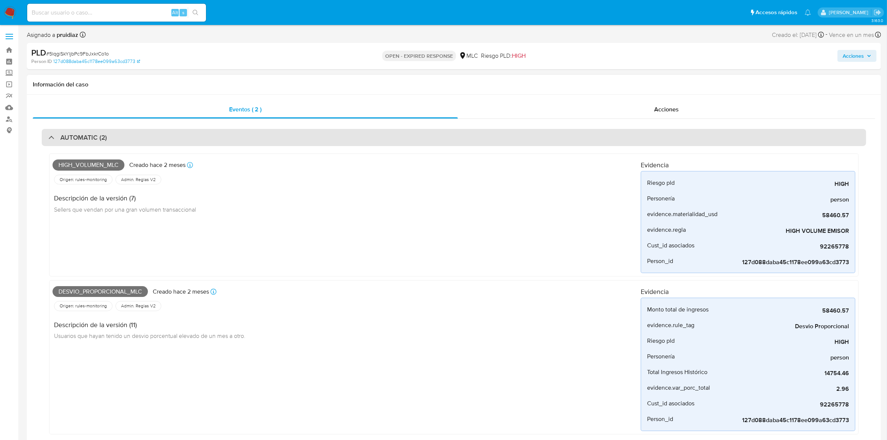
click at [113, 140] on div "AUTOMATIC (2)" at bounding box center [454, 137] width 825 height 17
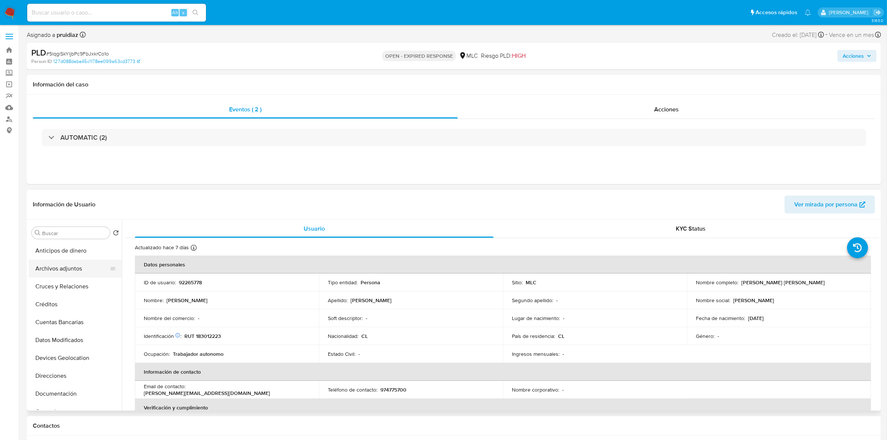
click at [53, 266] on button "Archivos adjuntos" at bounding box center [72, 269] width 87 height 18
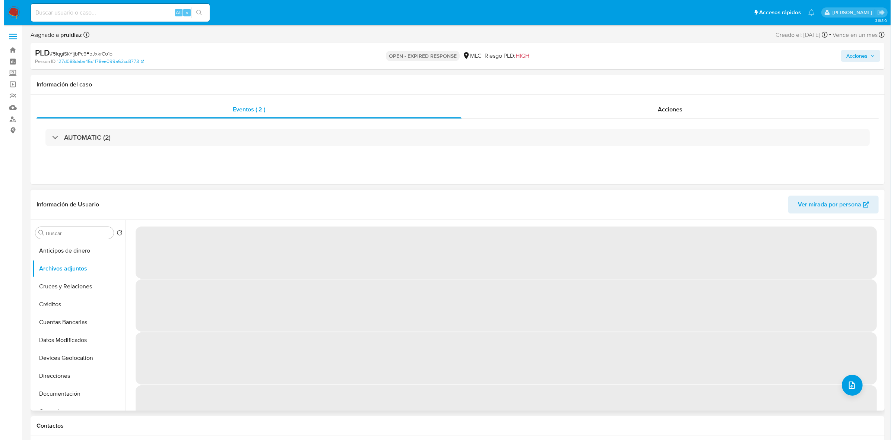
scroll to position [47, 0]
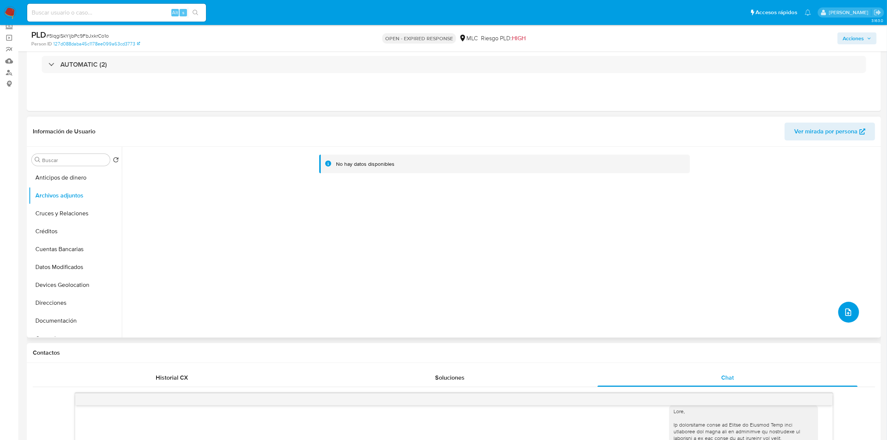
click at [852, 314] on button "upload-file" at bounding box center [848, 312] width 21 height 21
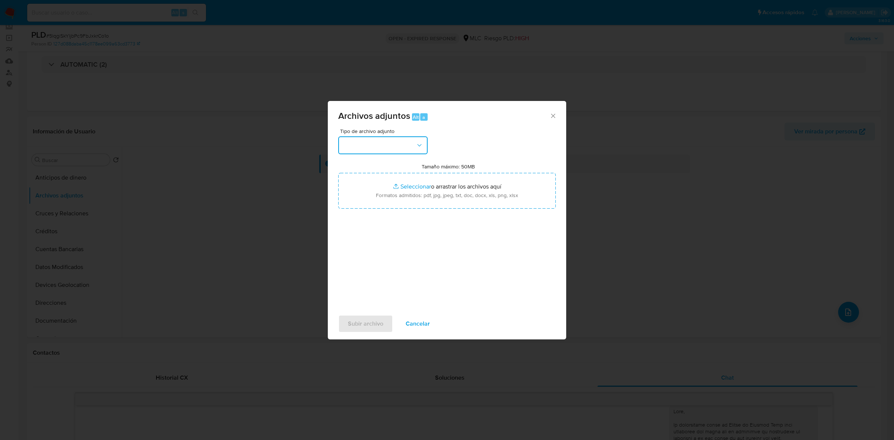
click at [381, 148] on button "button" at bounding box center [382, 145] width 89 height 18
click at [352, 218] on span "OTROS" at bounding box center [352, 213] width 19 height 7
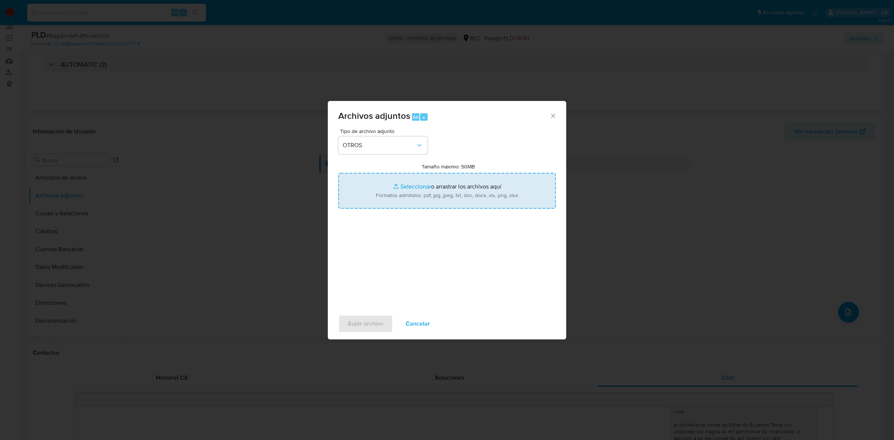
click at [431, 197] on input "Tamaño máximo: 50MB Seleccionar archivos" at bounding box center [447, 191] width 218 height 36
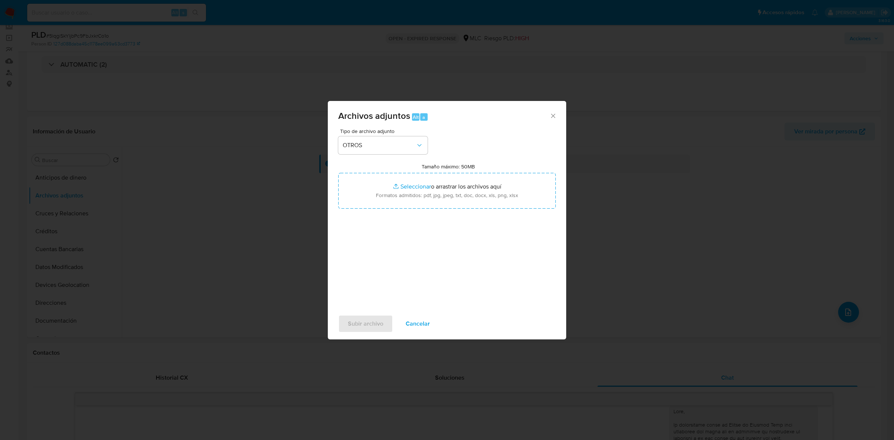
click at [556, 114] on icon "Cerrar" at bounding box center [553, 115] width 7 height 7
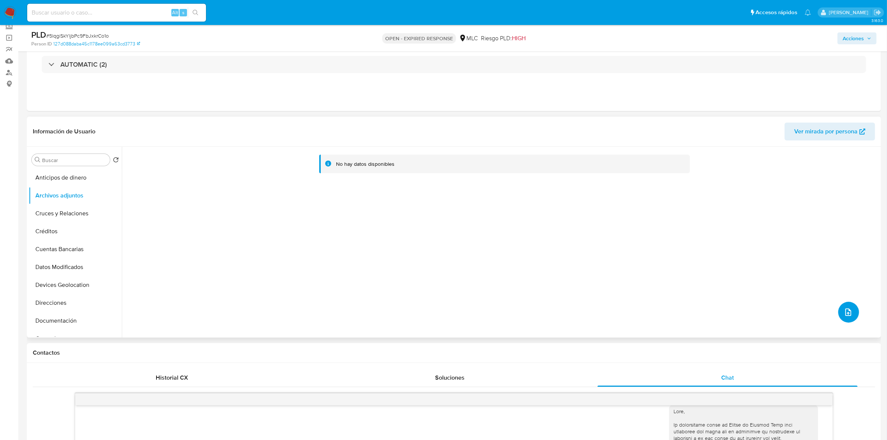
click at [844, 314] on icon "upload-file" at bounding box center [848, 312] width 9 height 9
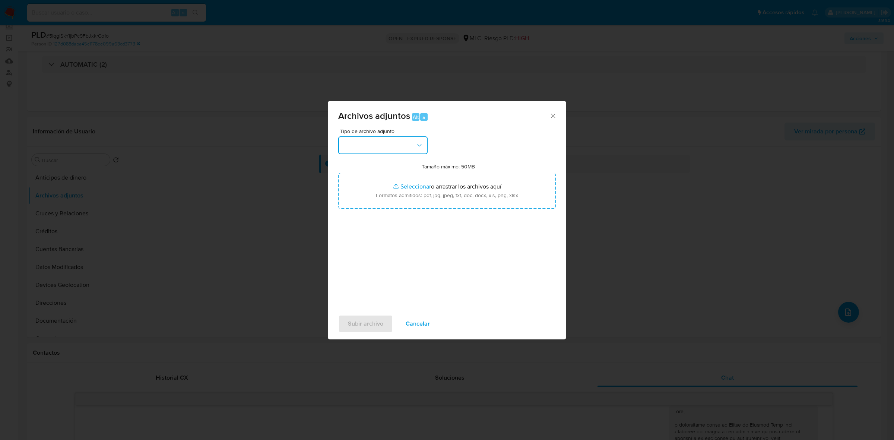
click at [398, 140] on button "button" at bounding box center [382, 145] width 89 height 18
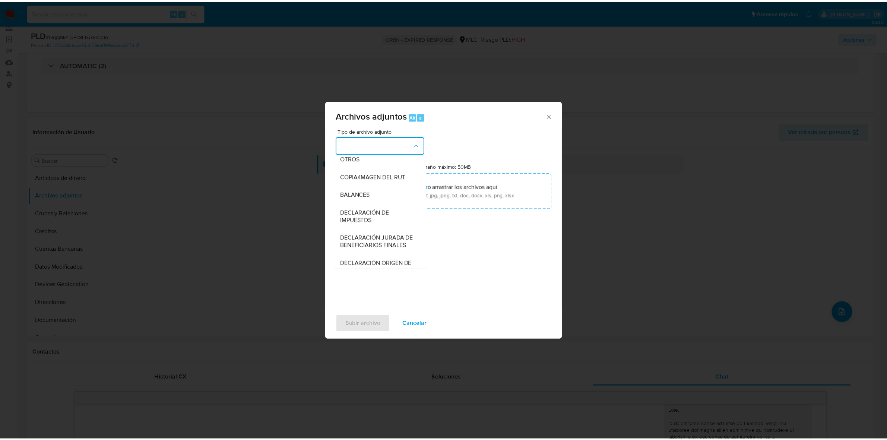
scroll to position [123, 0]
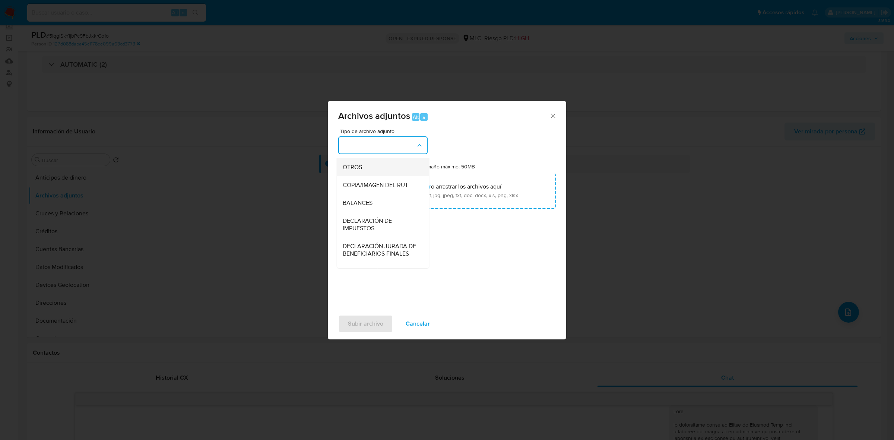
click at [362, 171] on span "OTROS" at bounding box center [352, 167] width 19 height 7
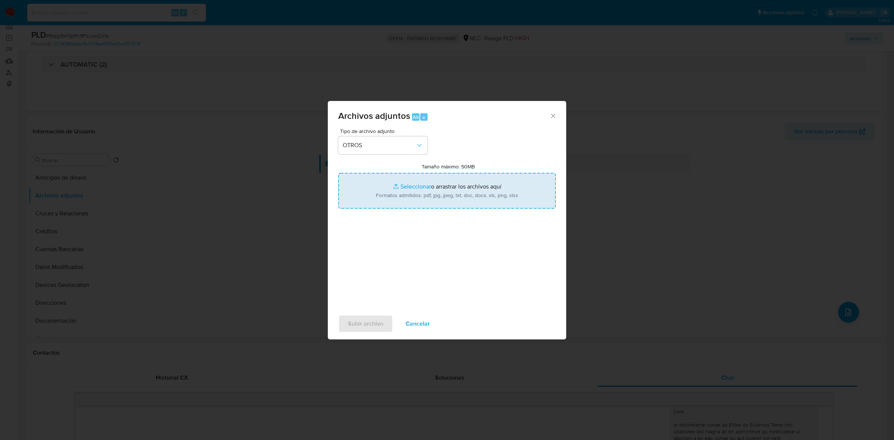
click at [470, 199] on input "Tamaño máximo: 50MB Seleccionar archivos" at bounding box center [447, 191] width 218 height 36
type input "C:\fakepath\92265778 - 10_10_2025.xlsx"
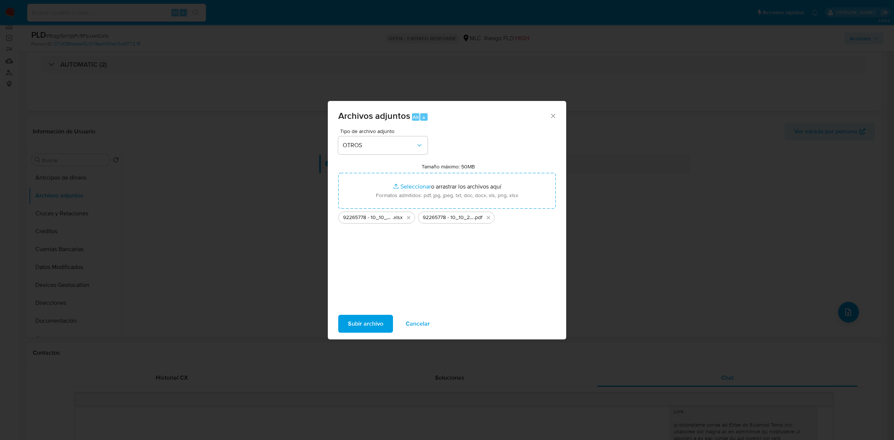
click at [364, 331] on span "Subir archivo" at bounding box center [365, 324] width 35 height 16
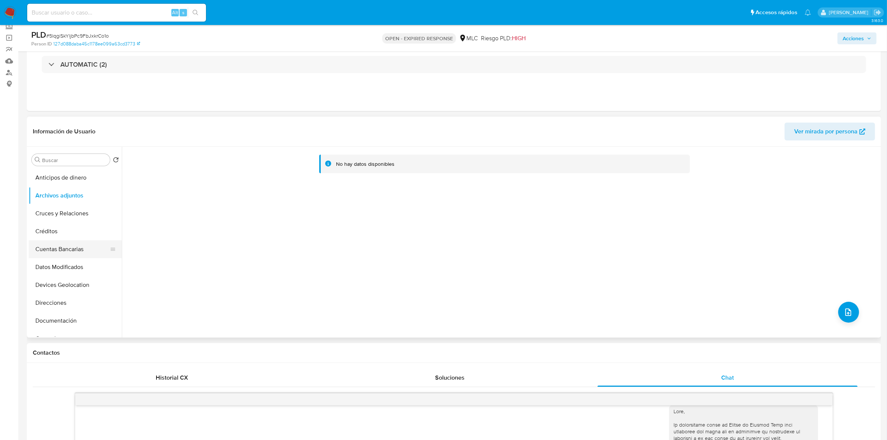
click at [59, 256] on button "Cuentas Bancarias" at bounding box center [72, 249] width 87 height 18
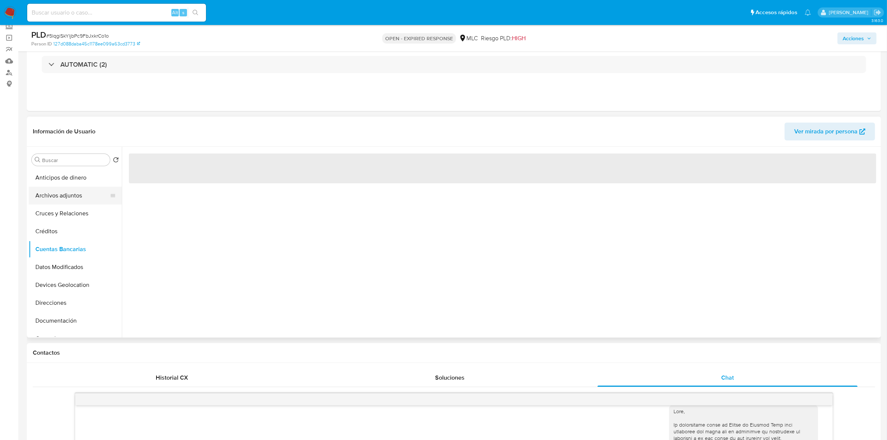
click at [70, 201] on button "Archivos adjuntos" at bounding box center [72, 196] width 87 height 18
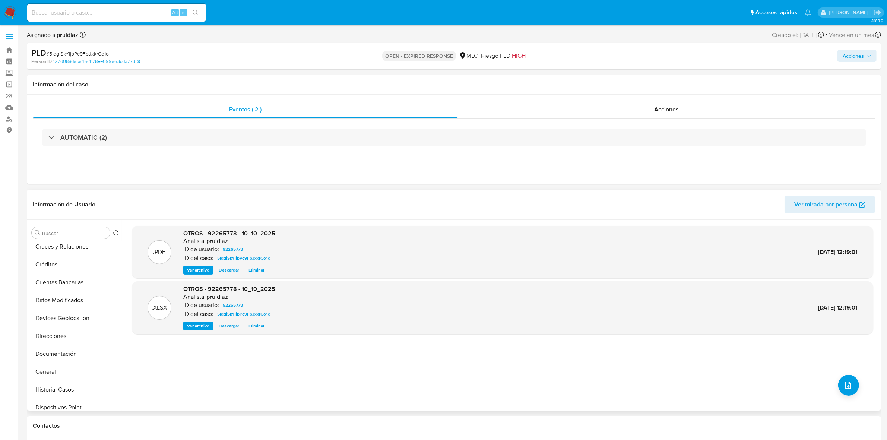
scroll to position [93, 0]
click at [74, 316] on button "General" at bounding box center [72, 319] width 87 height 18
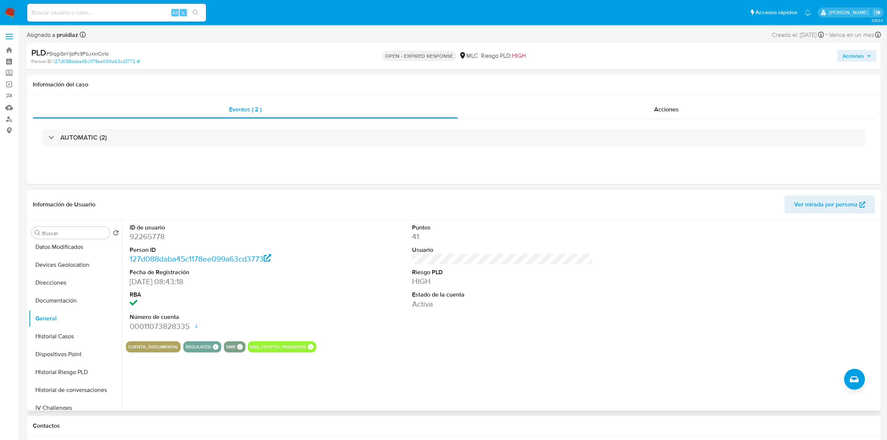
scroll to position [0, 0]
click at [67, 263] on button "Archivos adjuntos" at bounding box center [72, 269] width 87 height 18
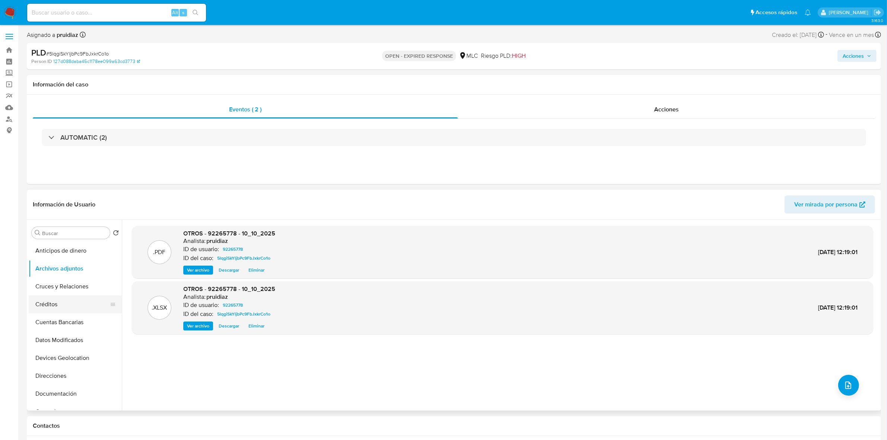
scroll to position [93, 0]
click at [58, 315] on button "General" at bounding box center [72, 319] width 87 height 18
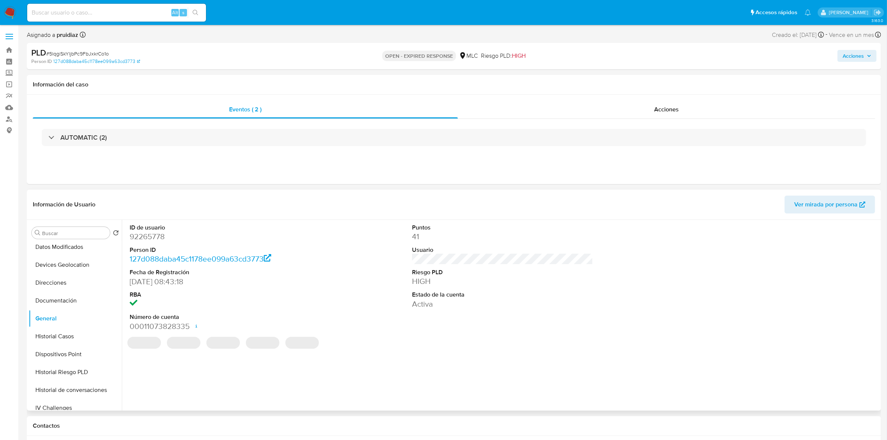
click at [157, 240] on dd "92265778" at bounding box center [220, 236] width 181 height 10
copy dd "92265778"
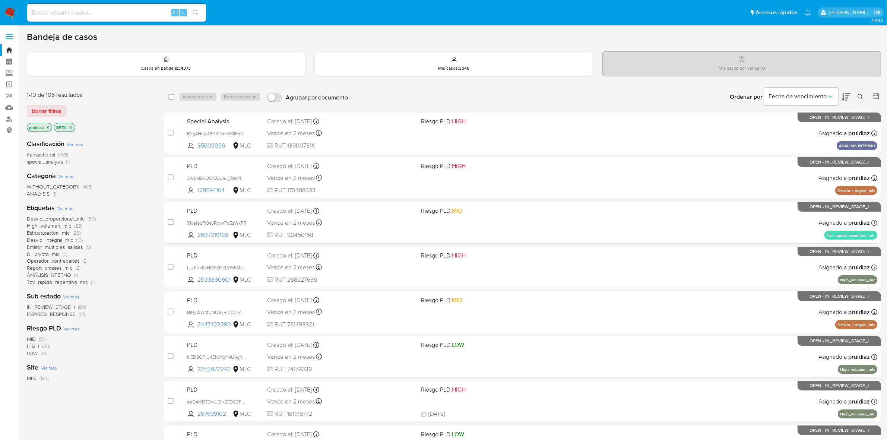
click at [864, 95] on button at bounding box center [862, 96] width 12 height 9
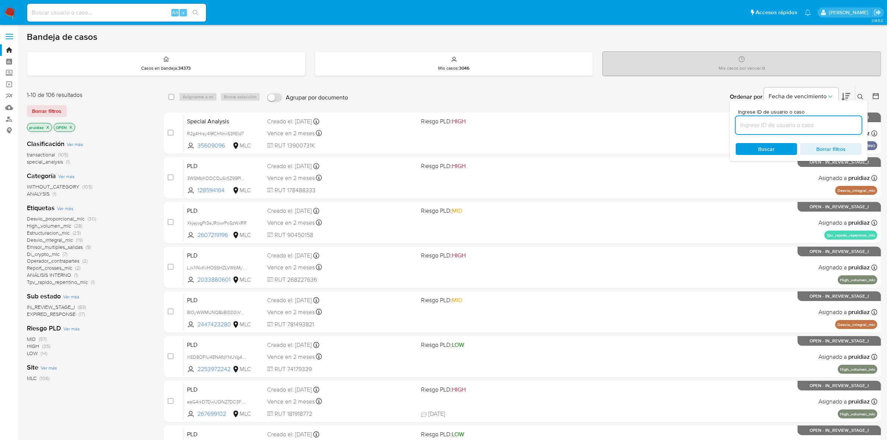
click at [774, 120] on input at bounding box center [799, 125] width 126 height 10
type input "92265778"
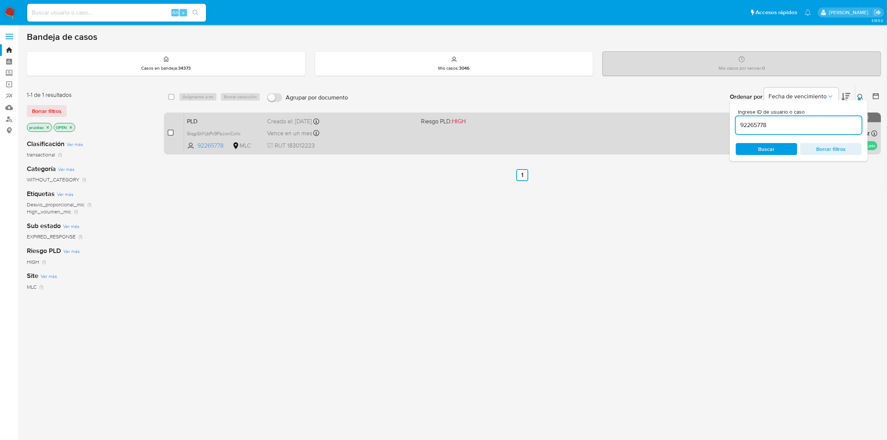
click at [170, 135] on input "checkbox" at bounding box center [171, 133] width 6 height 6
checkbox input "true"
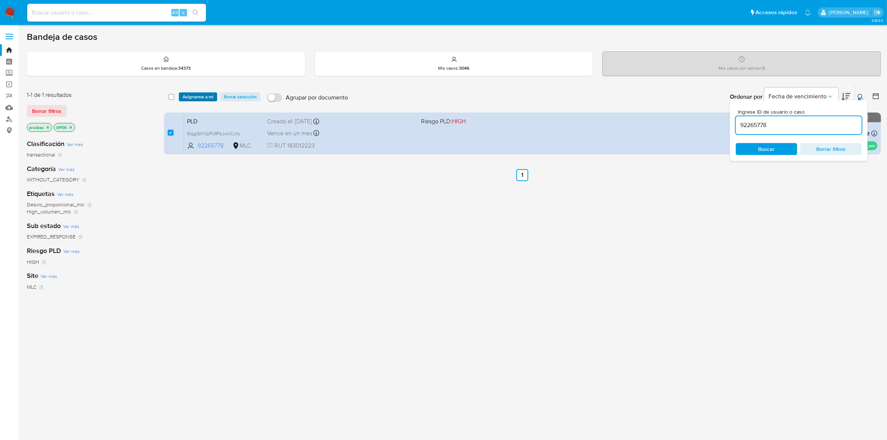
click at [206, 97] on span "Asignarme a mí" at bounding box center [198, 96] width 31 height 7
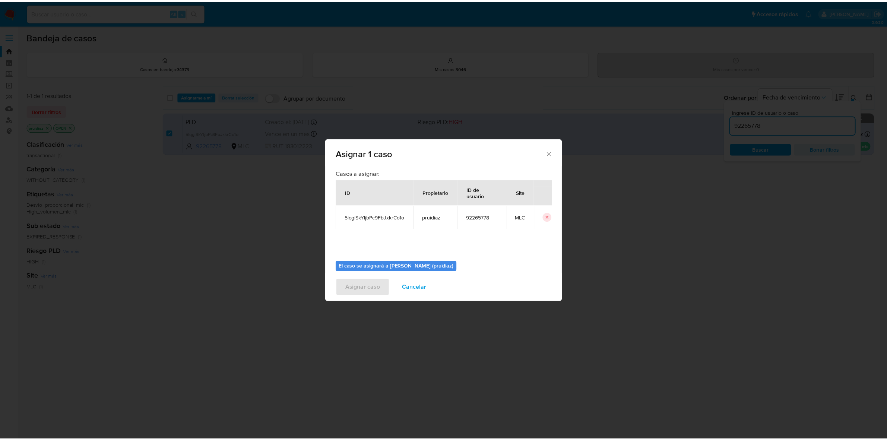
scroll to position [38, 0]
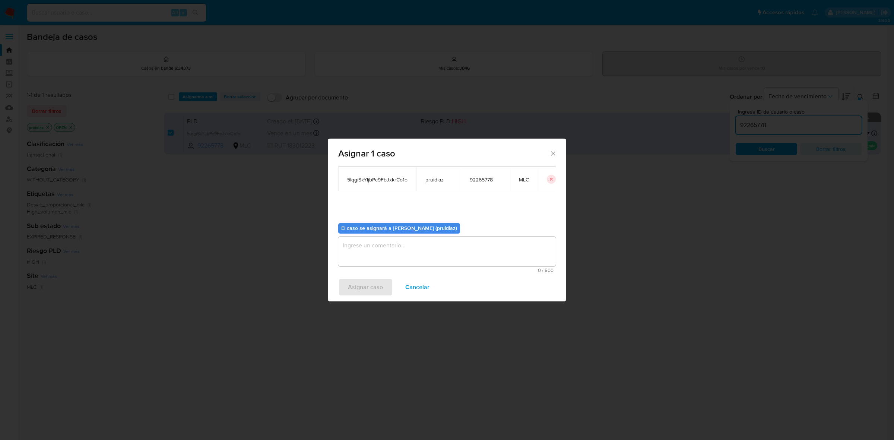
click at [420, 239] on textarea "assign-modal" at bounding box center [447, 252] width 218 height 30
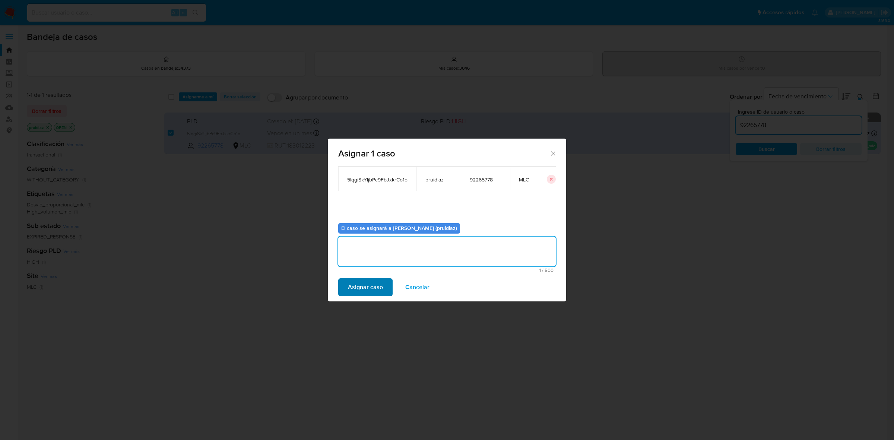
type textarea "-"
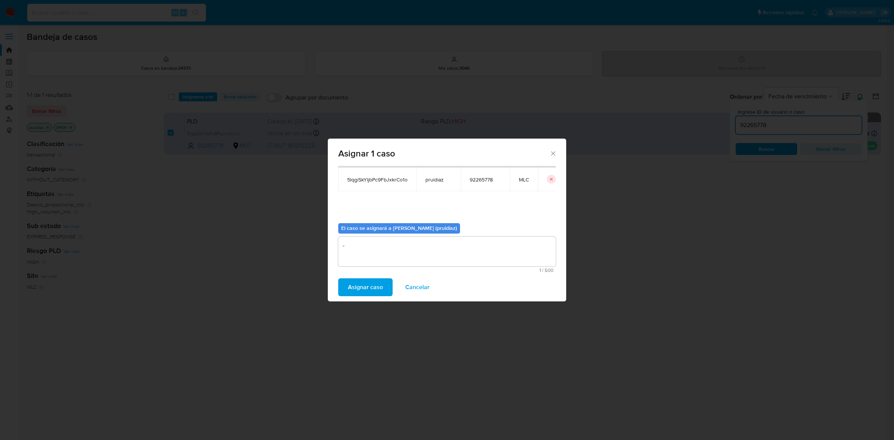
click at [367, 291] on span "Asignar caso" at bounding box center [365, 287] width 35 height 16
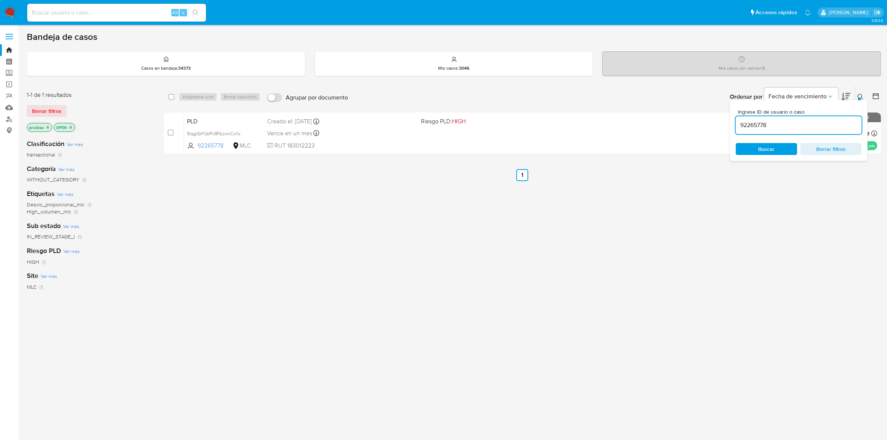
click at [18, 11] on nav "Pausado Ver notificaciones Alt s Accesos rápidos Presiona las siguientes teclas…" at bounding box center [443, 12] width 887 height 25
click at [0, 10] on nav "Pausado Ver notificaciones Alt s Accesos rápidos Presiona las siguientes teclas…" at bounding box center [443, 12] width 887 height 25
click at [10, 15] on img at bounding box center [10, 12] width 13 height 13
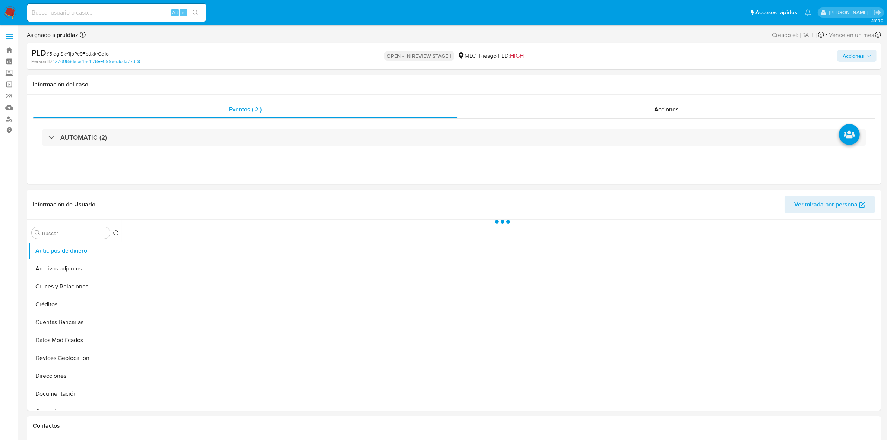
select select "10"
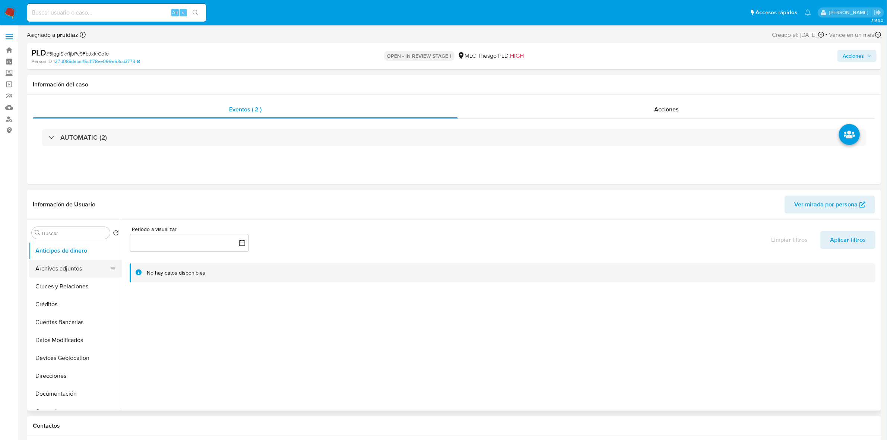
click at [56, 271] on button "Archivos adjuntos" at bounding box center [72, 269] width 87 height 18
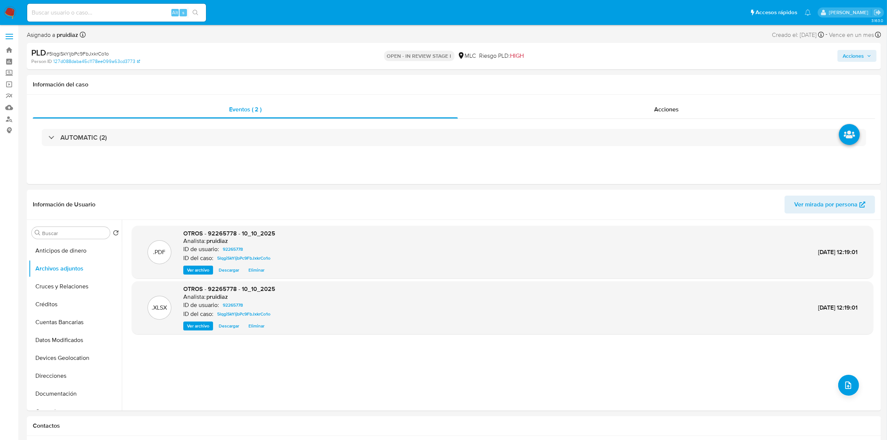
click at [858, 64] on div "Acciones" at bounding box center [737, 56] width 280 height 18
click at [859, 57] on span "Acciones" at bounding box center [853, 56] width 21 height 12
click at [652, 88] on div "Resolución del caso Alt r" at bounding box center [654, 79] width 71 height 19
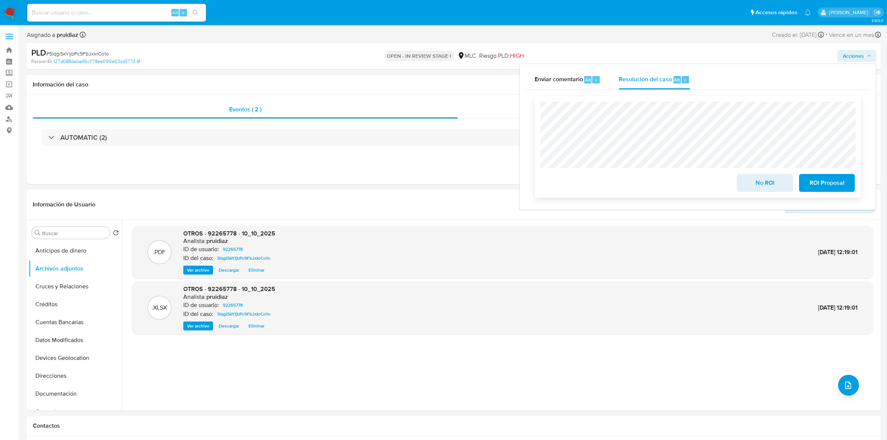
click at [757, 182] on span "No ROI" at bounding box center [765, 183] width 37 height 16
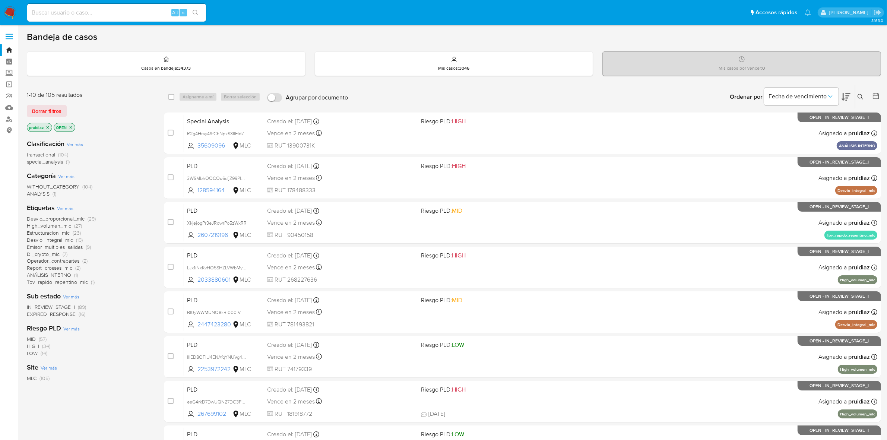
click at [18, 12] on nav "Pausado Ver notificaciones Alt s Accesos rápidos Presiona las siguientes teclas…" at bounding box center [443, 12] width 887 height 25
click at [9, 13] on img at bounding box center [10, 12] width 13 height 13
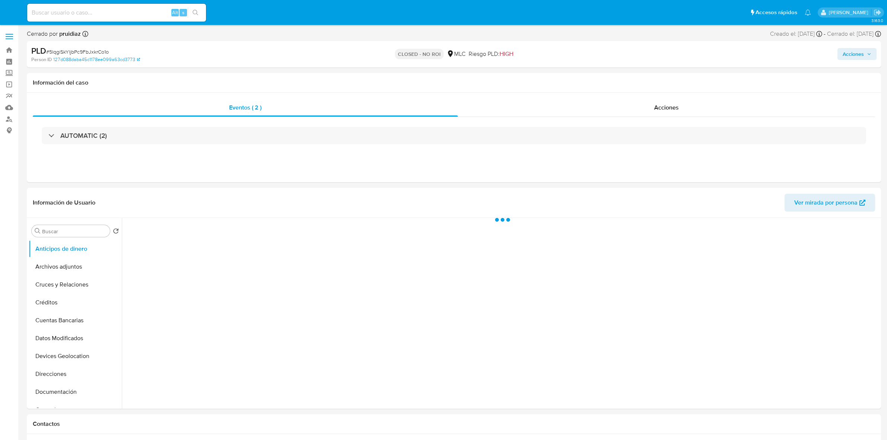
select select "10"
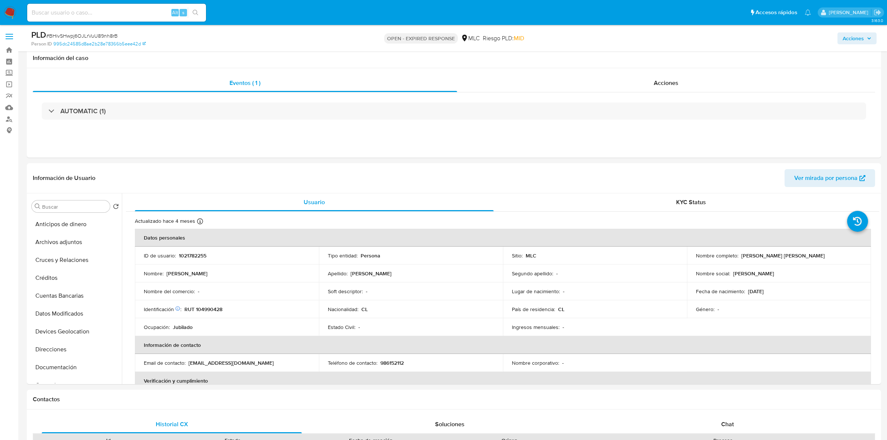
select select "10"
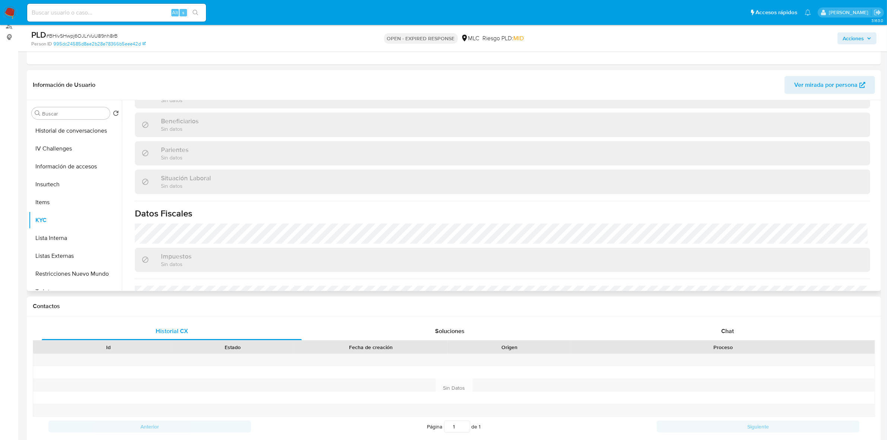
scroll to position [411, 0]
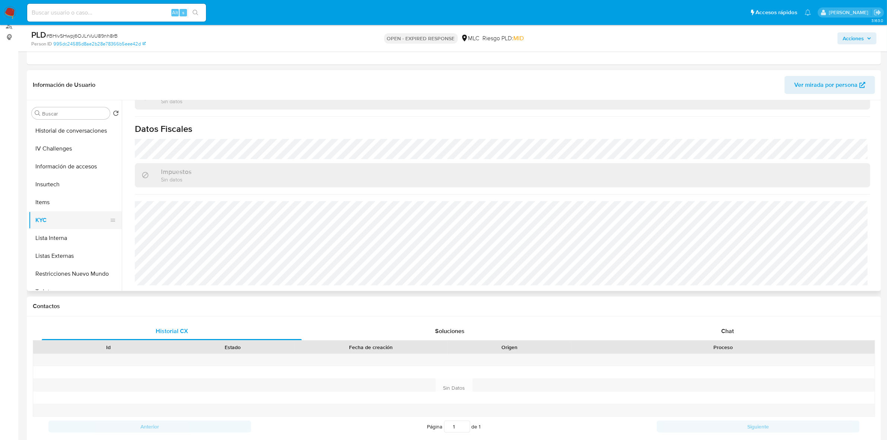
click at [57, 215] on button "KYC" at bounding box center [72, 220] width 87 height 18
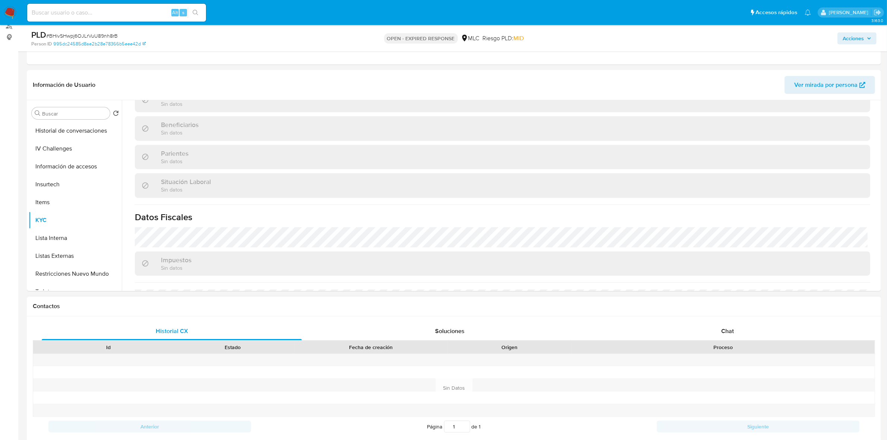
scroll to position [373, 0]
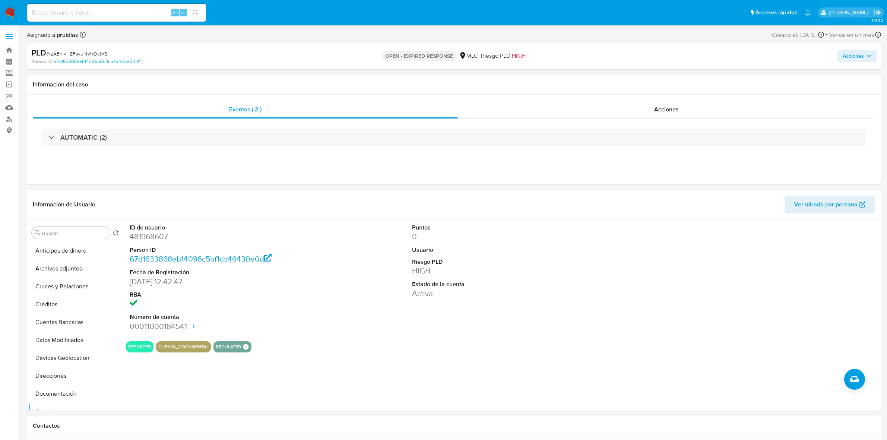
select select "10"
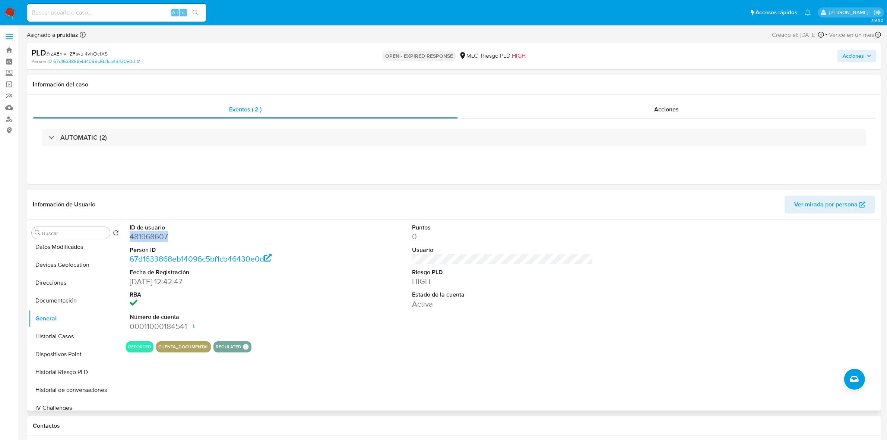
click at [155, 238] on dd "481968607" at bounding box center [220, 236] width 181 height 10
click at [51, 336] on button "Historial Casos" at bounding box center [72, 337] width 87 height 18
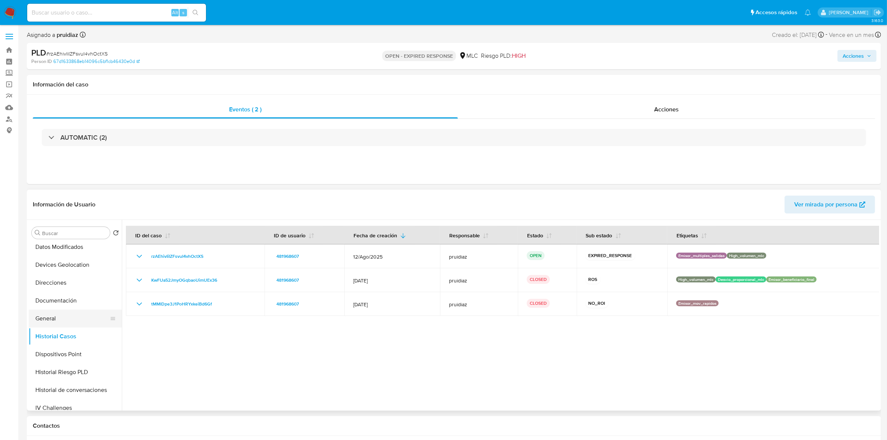
click at [54, 317] on button "General" at bounding box center [72, 319] width 87 height 18
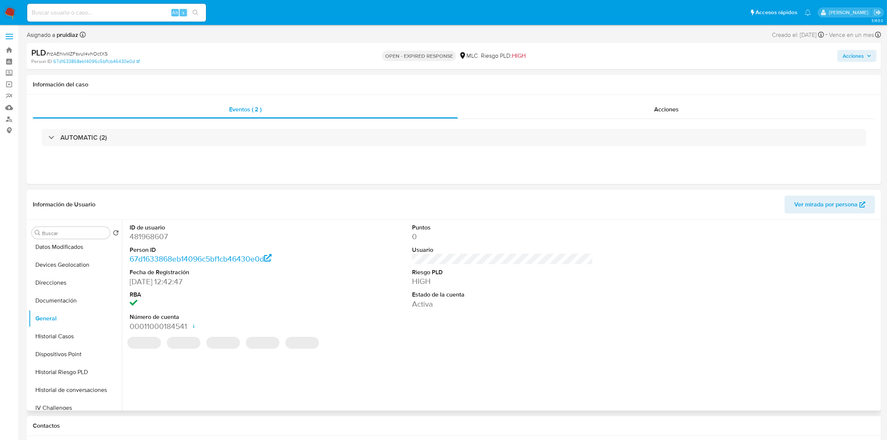
click at [163, 241] on dd "481968607" at bounding box center [220, 236] width 181 height 10
drag, startPoint x: 163, startPoint y: 241, endPoint x: 158, endPoint y: 244, distance: 6.7
drag, startPoint x: 158, startPoint y: 244, endPoint x: 478, endPoint y: 189, distance: 325.3
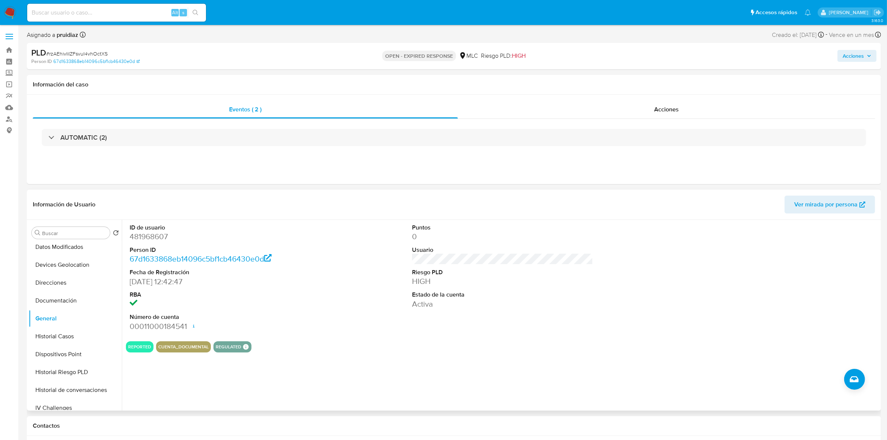
click at [143, 236] on dd "481968607" at bounding box center [220, 236] width 181 height 10
copy dd "481968607"
click at [157, 238] on dd "481968607" at bounding box center [220, 236] width 181 height 10
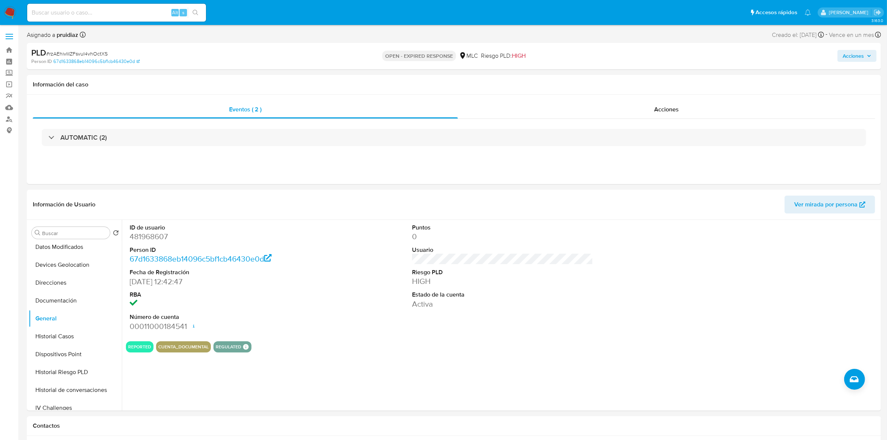
click at [86, 52] on span "# rzAEhivIiIZFsvuI4vhOctXS" at bounding box center [76, 53] width 61 height 7
copy span "rzAEhivIiIZFsvuI4vhOctXS"
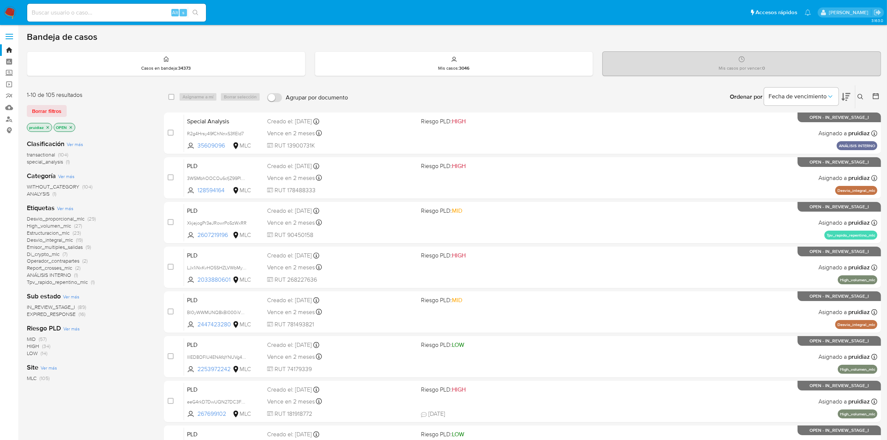
click at [845, 98] on icon at bounding box center [846, 96] width 9 height 9
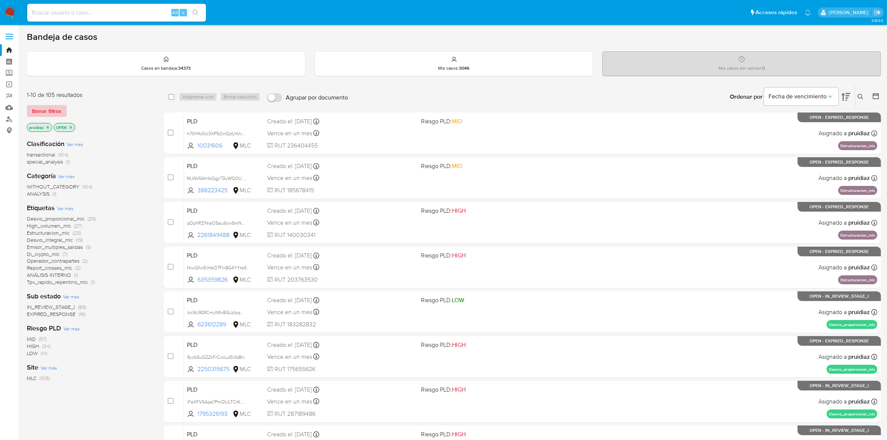
click at [60, 109] on span "Borrar filtros" at bounding box center [46, 111] width 29 height 10
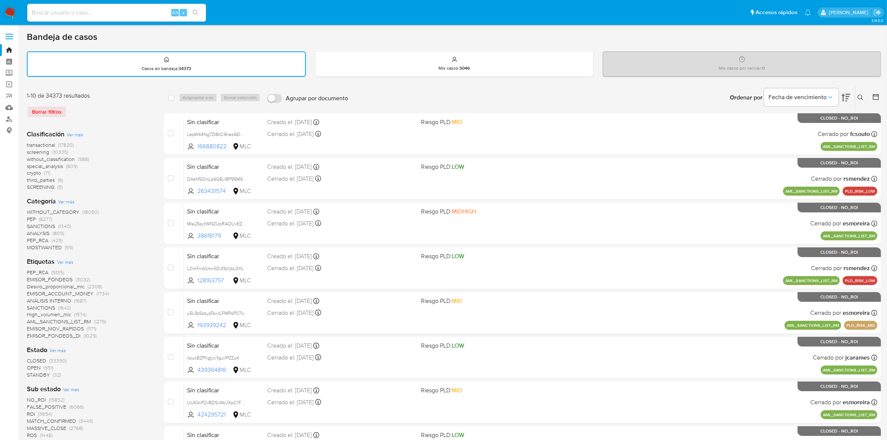
click at [875, 97] on icon at bounding box center [875, 96] width 7 height 7
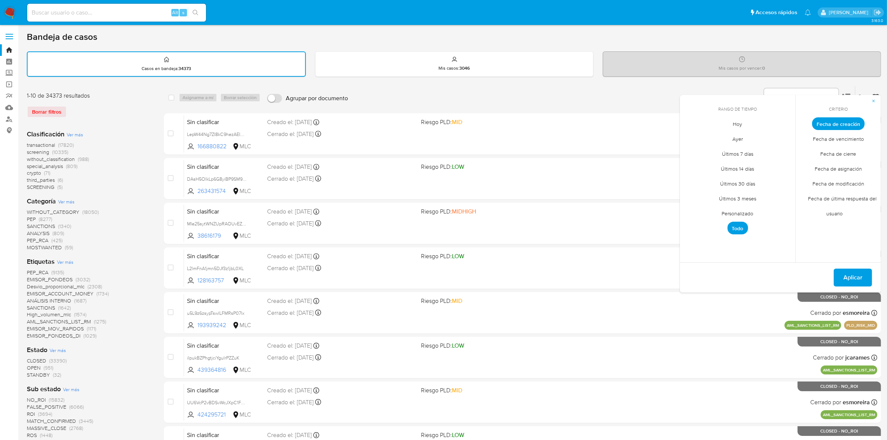
click at [739, 209] on span "Personalizado" at bounding box center [737, 213] width 47 height 15
click at [692, 136] on icon "Mes anterior" at bounding box center [691, 137] width 9 height 9
click at [711, 164] on button "1" at bounding box center [708, 165] width 12 height 12
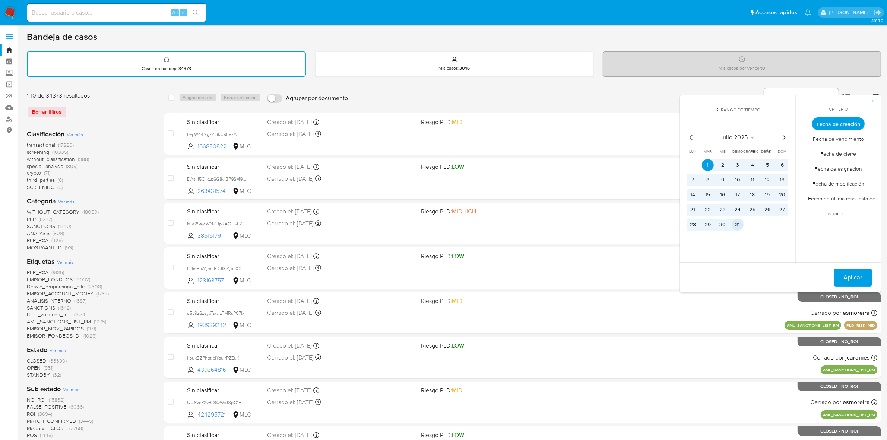
click at [740, 228] on td "31" at bounding box center [738, 225] width 12 height 12
click at [741, 225] on button "31" at bounding box center [738, 225] width 12 height 12
click at [845, 276] on span "Aplicar" at bounding box center [853, 277] width 19 height 16
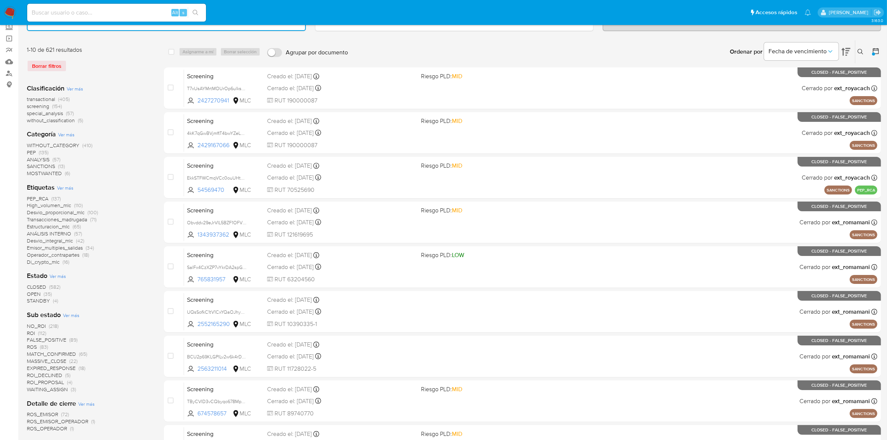
scroll to position [47, 0]
click at [39, 293] on span "OPEN" at bounding box center [34, 293] width 14 height 7
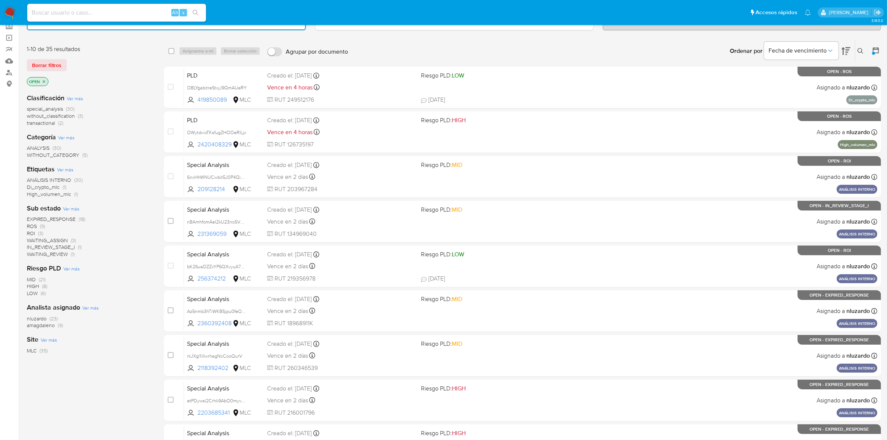
click at [873, 49] on icon at bounding box center [876, 50] width 6 height 6
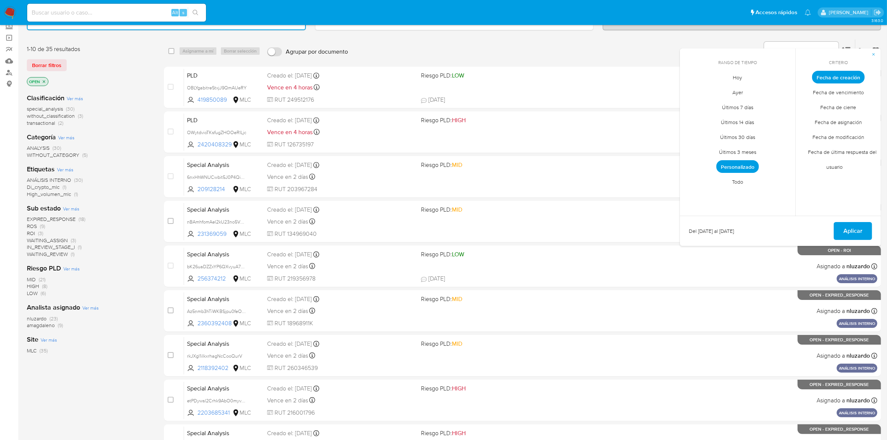
click at [860, 92] on span "Fecha de vencimiento" at bounding box center [838, 92] width 67 height 15
click at [740, 76] on span "Hoy" at bounding box center [737, 77] width 25 height 15
click at [855, 228] on span "Aplicar" at bounding box center [853, 231] width 19 height 16
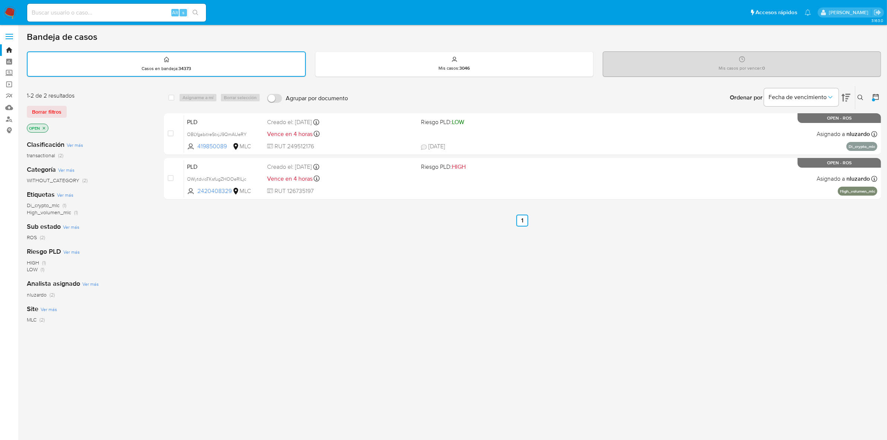
click at [13, 13] on img at bounding box center [10, 12] width 13 height 13
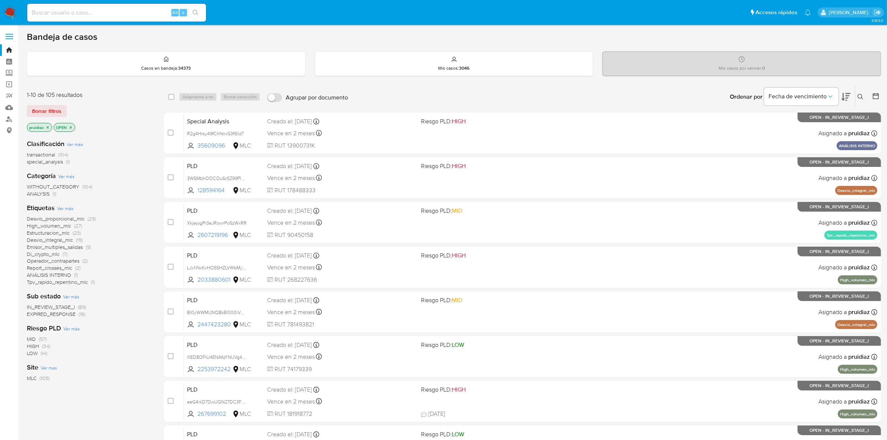
click at [850, 97] on icon at bounding box center [846, 96] width 9 height 9
